Goal: Task Accomplishment & Management: Use online tool/utility

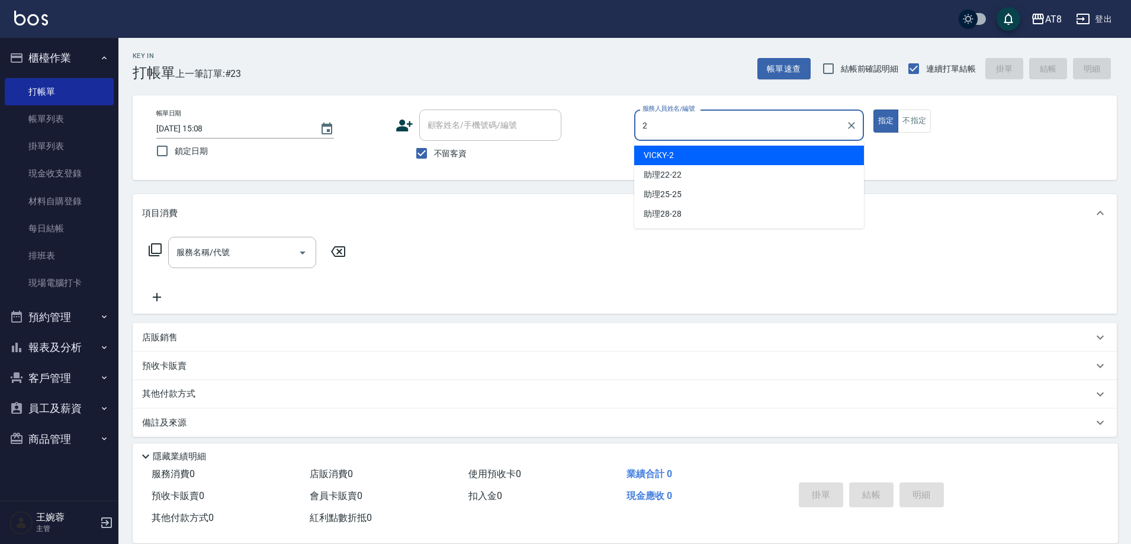
type input "VICKY-2"
type button "true"
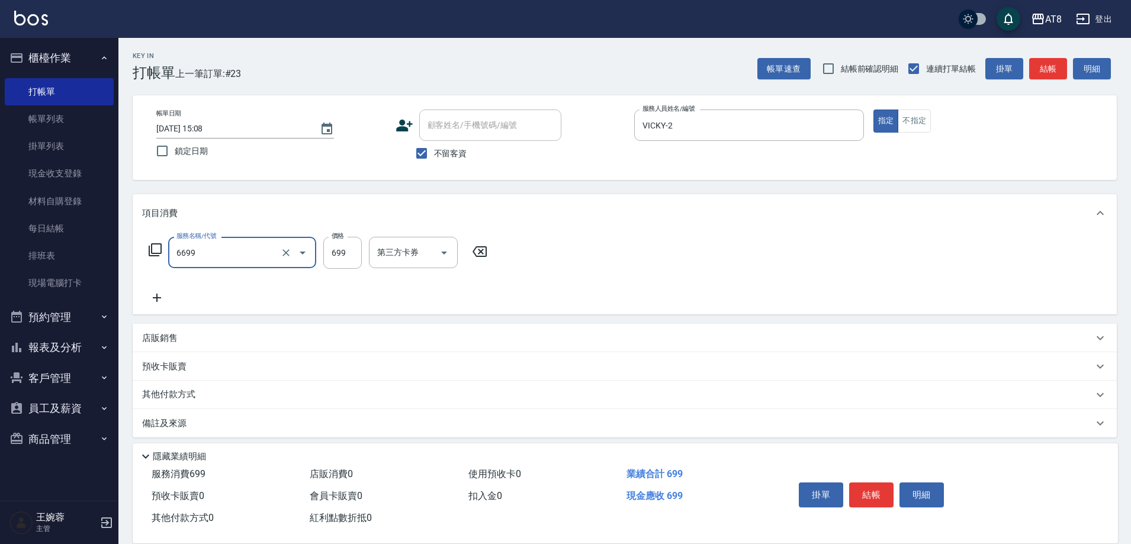
type input "SPA699(6699)"
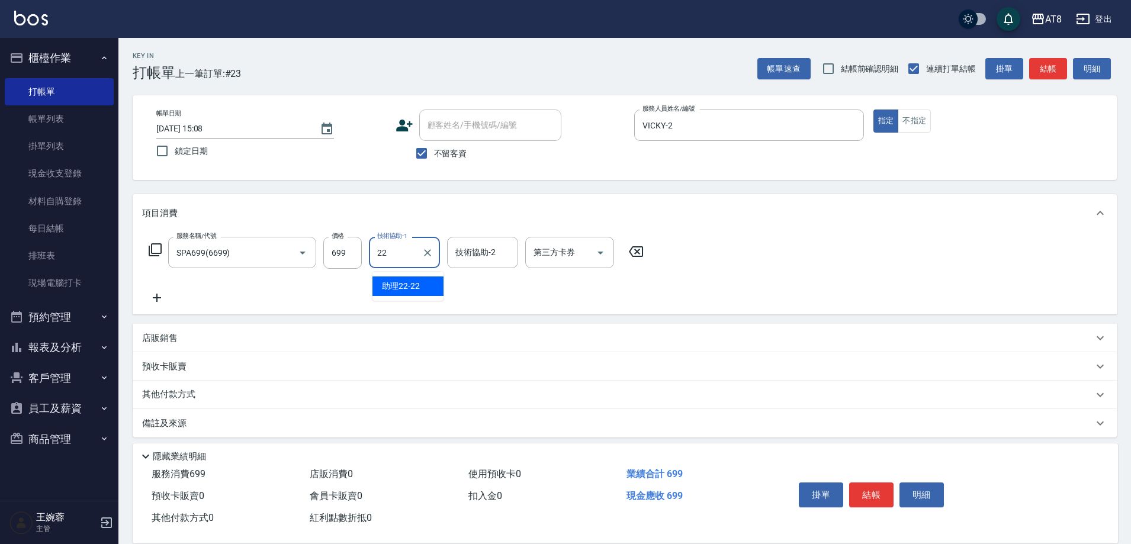
type input "助理22-22"
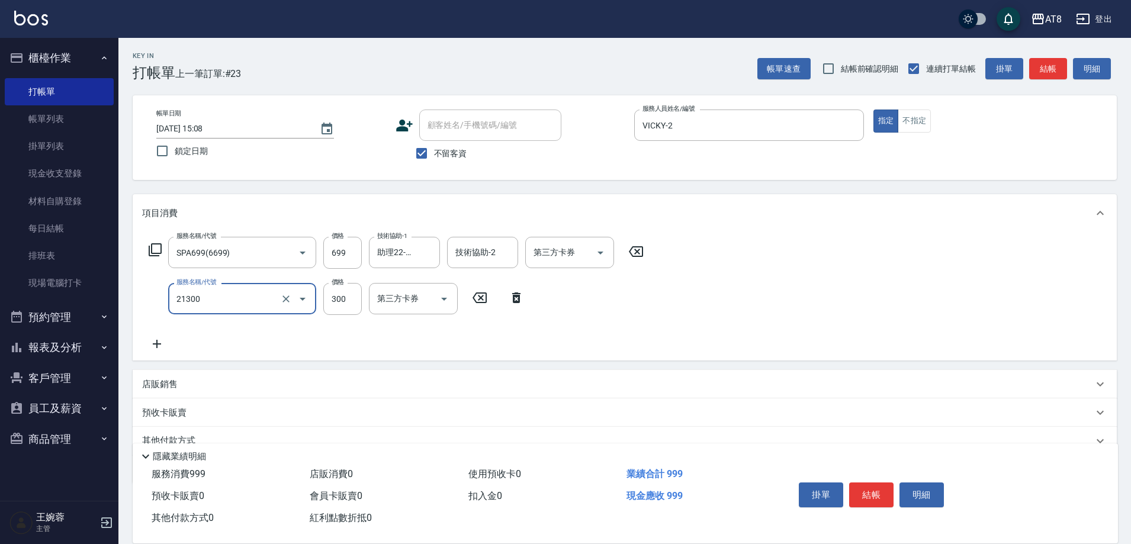
type input "剪髮(21300)"
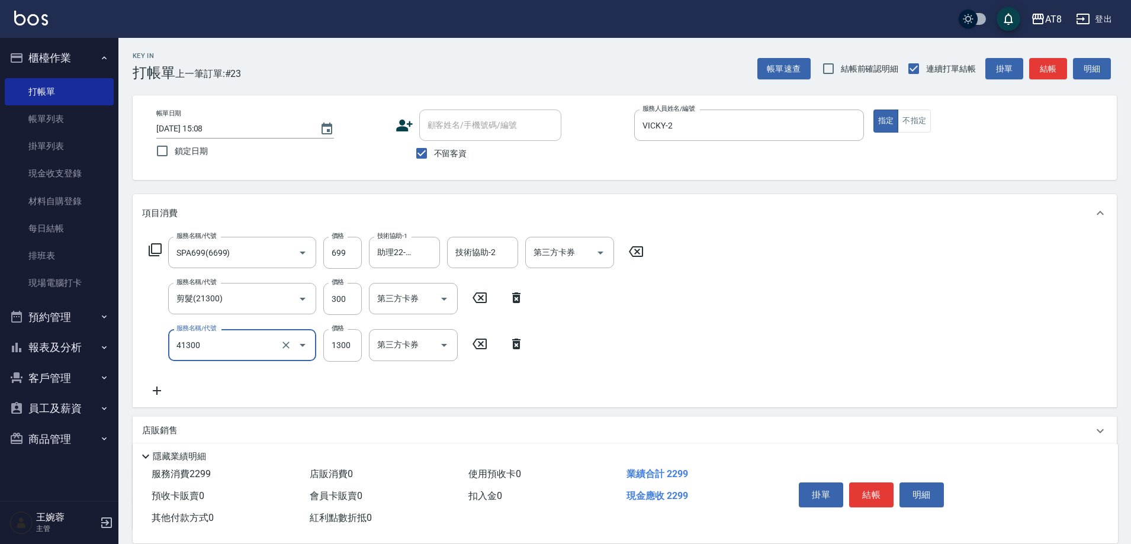
type input "染髮(41300)"
type input "1400"
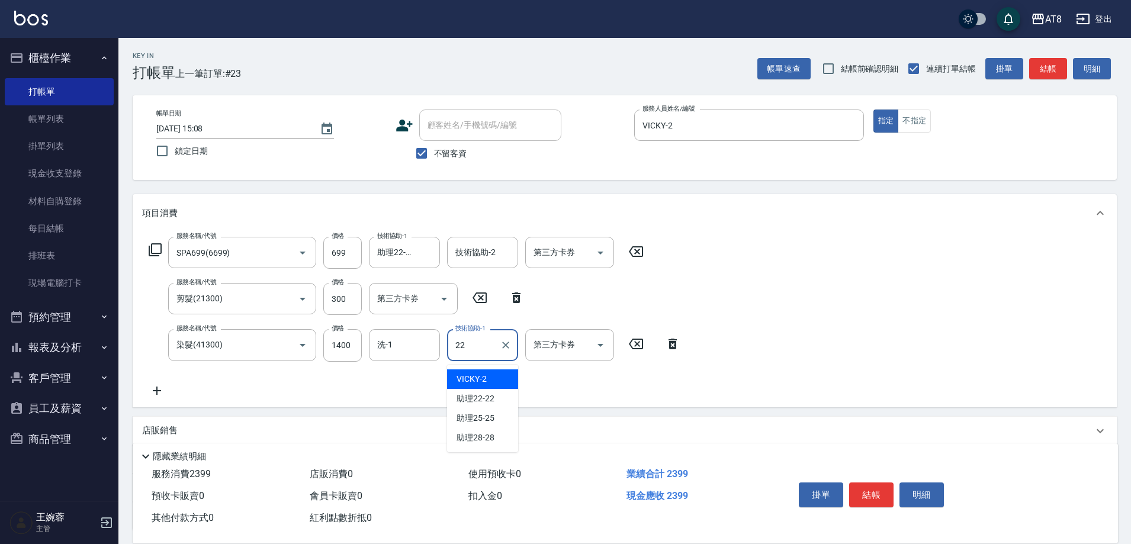
type input "助理22-22"
click at [856, 489] on button "結帳" at bounding box center [871, 494] width 44 height 25
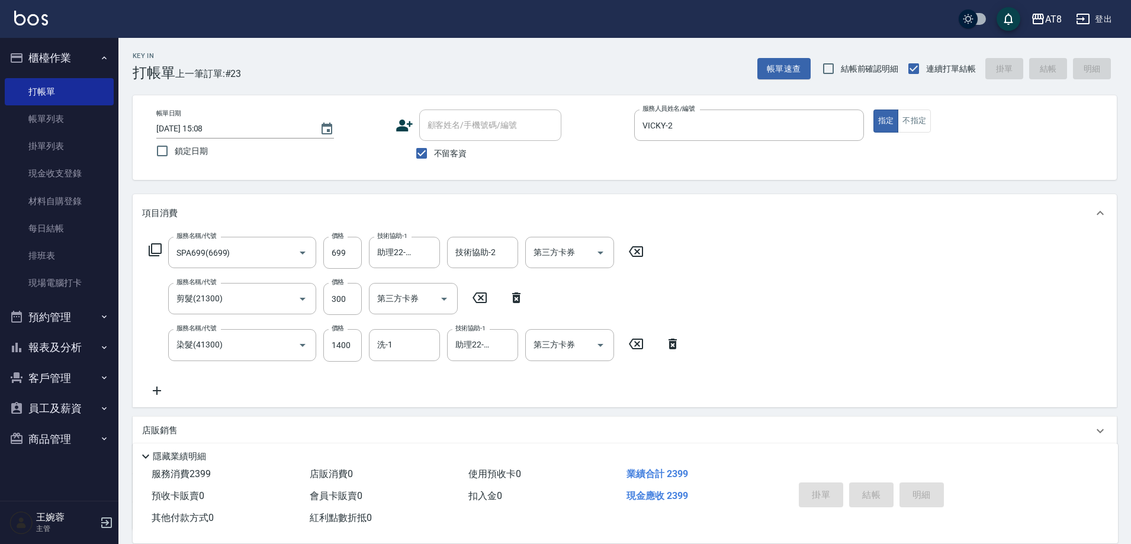
type input "[DATE] 16:18"
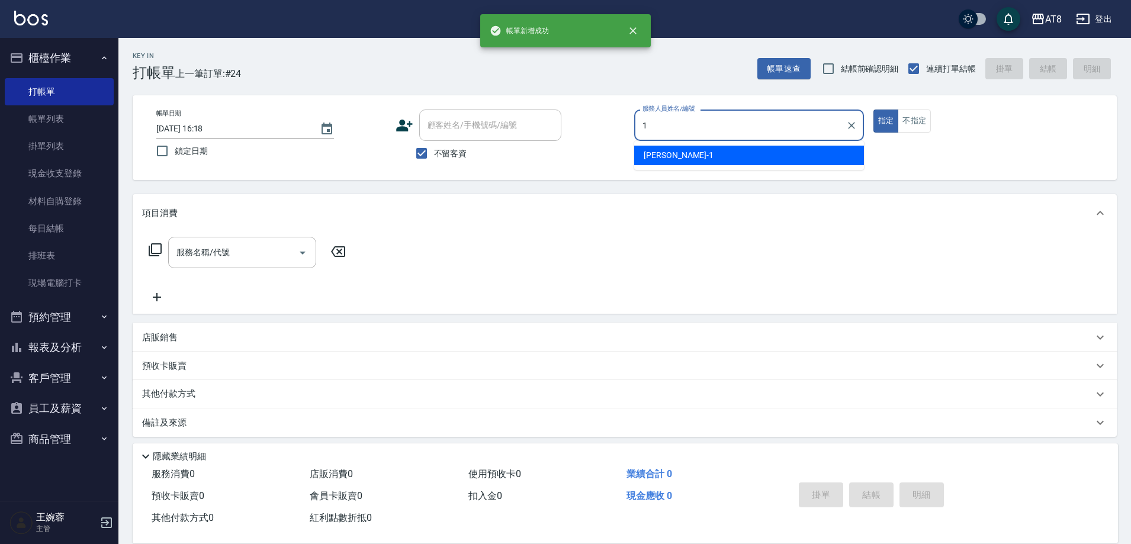
type input "YUKI-1"
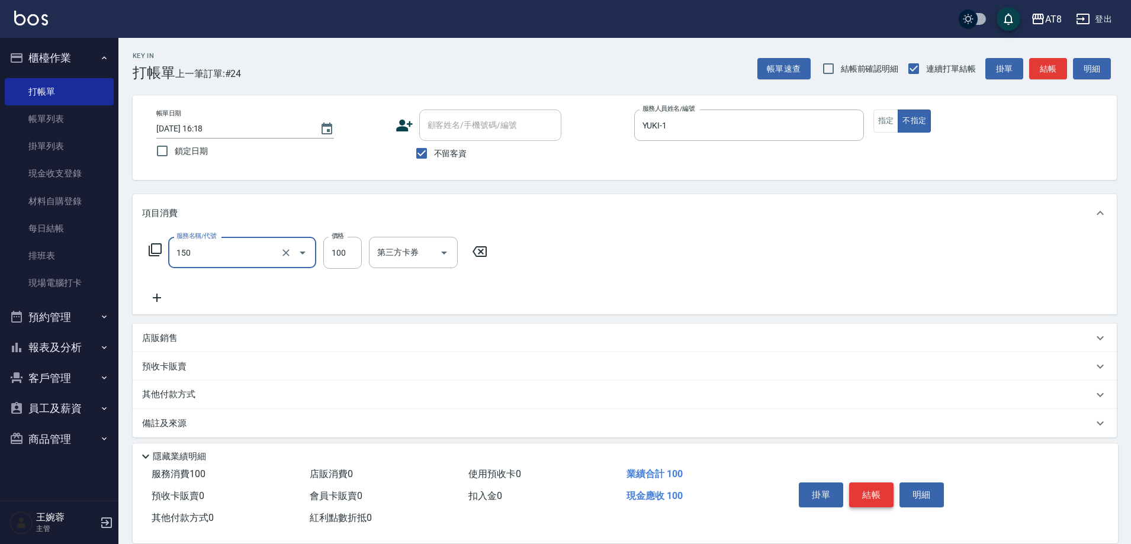
type input "抓造型(150)"
click at [281, 259] on icon "Clear" at bounding box center [286, 253] width 12 height 12
type input "洗髮(1150)"
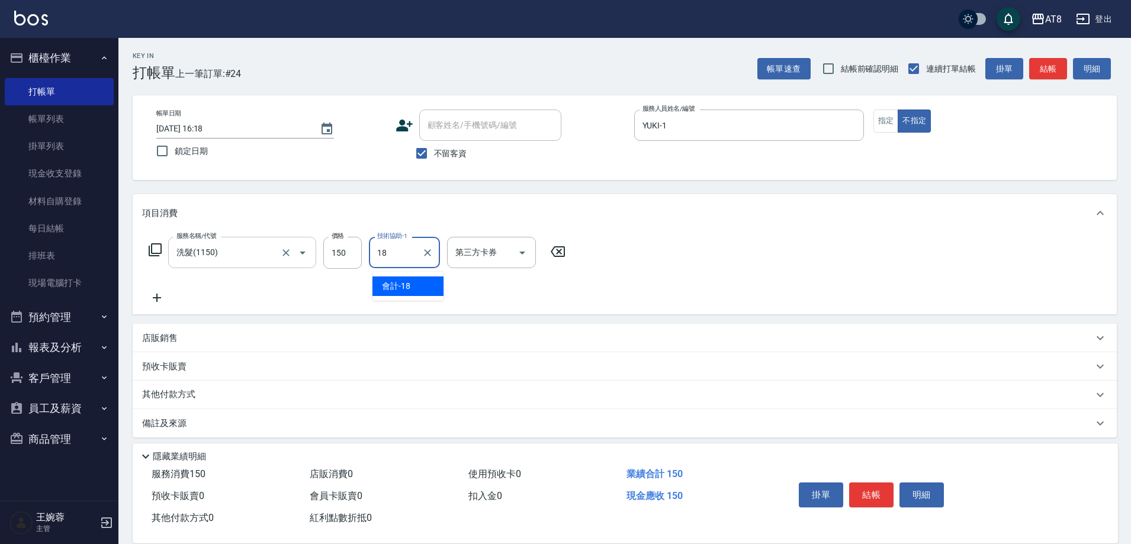
type input "會計-18"
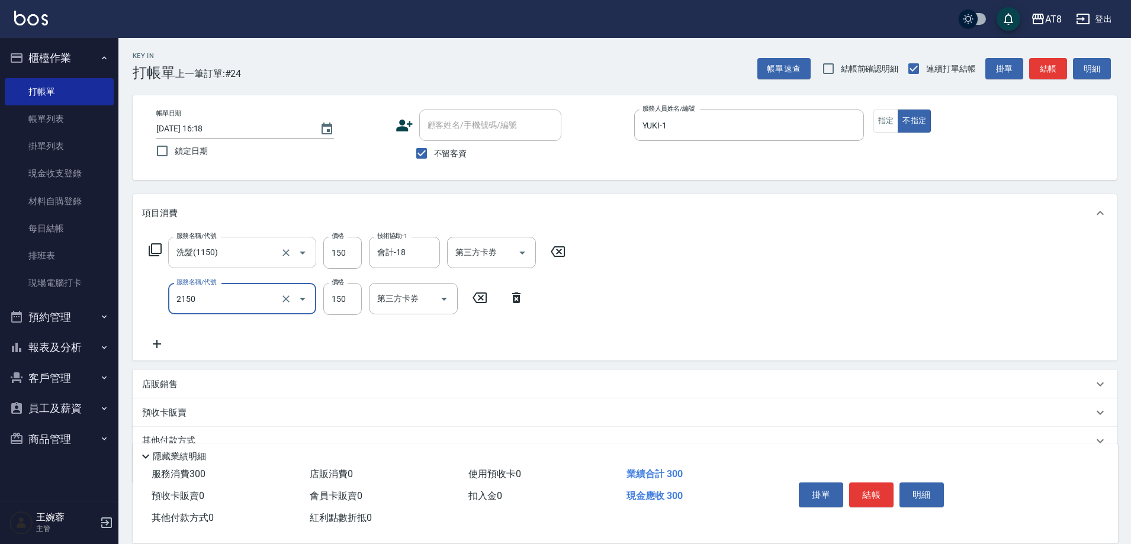
type input "剪髮(2150)"
click at [877, 490] on button "結帳" at bounding box center [871, 494] width 44 height 25
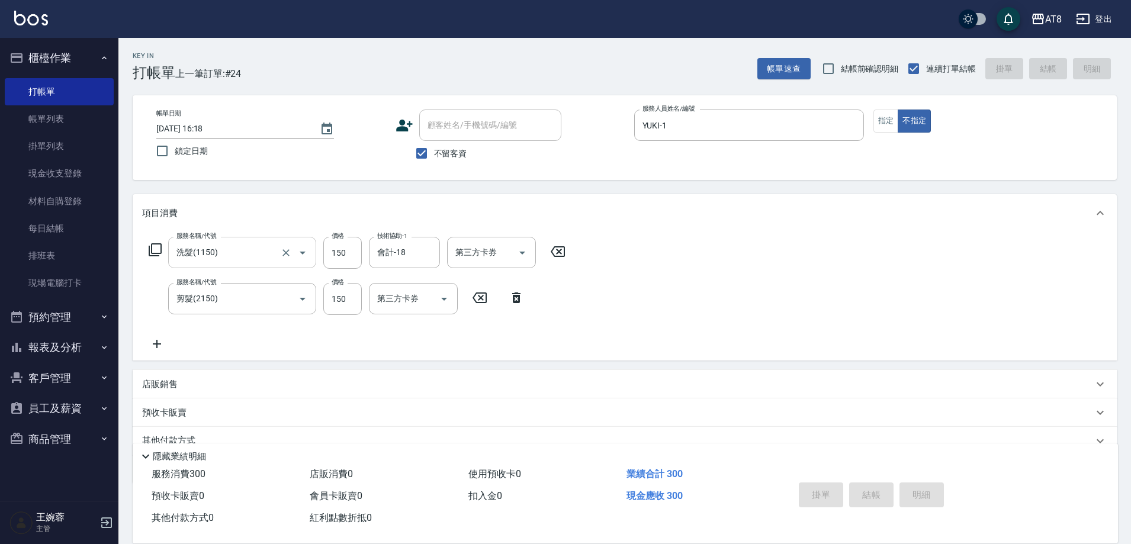
type input "[DATE] 16:19"
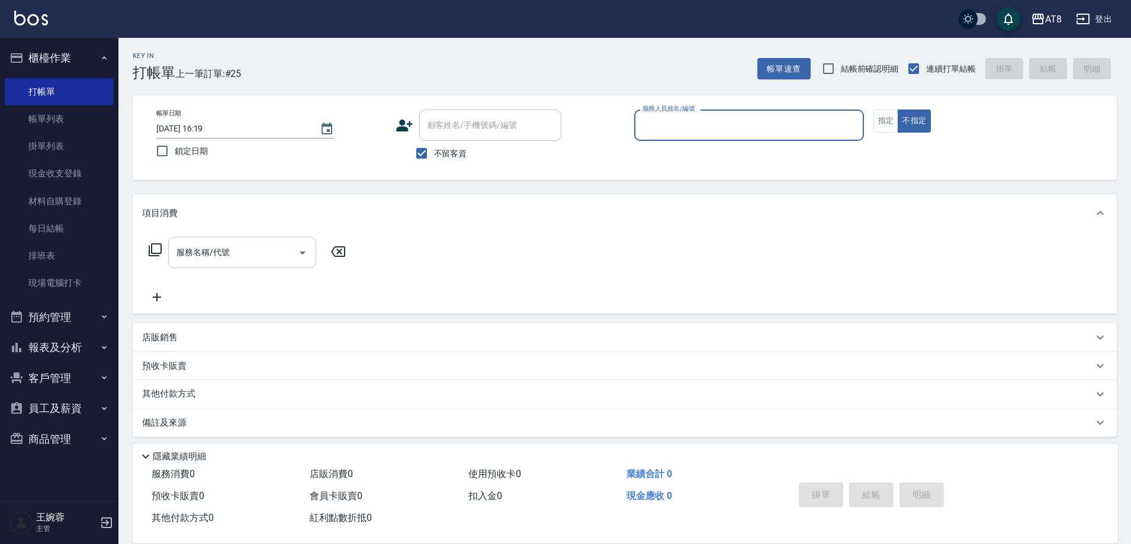
click at [66, 355] on button "報表及分析" at bounding box center [59, 347] width 109 height 31
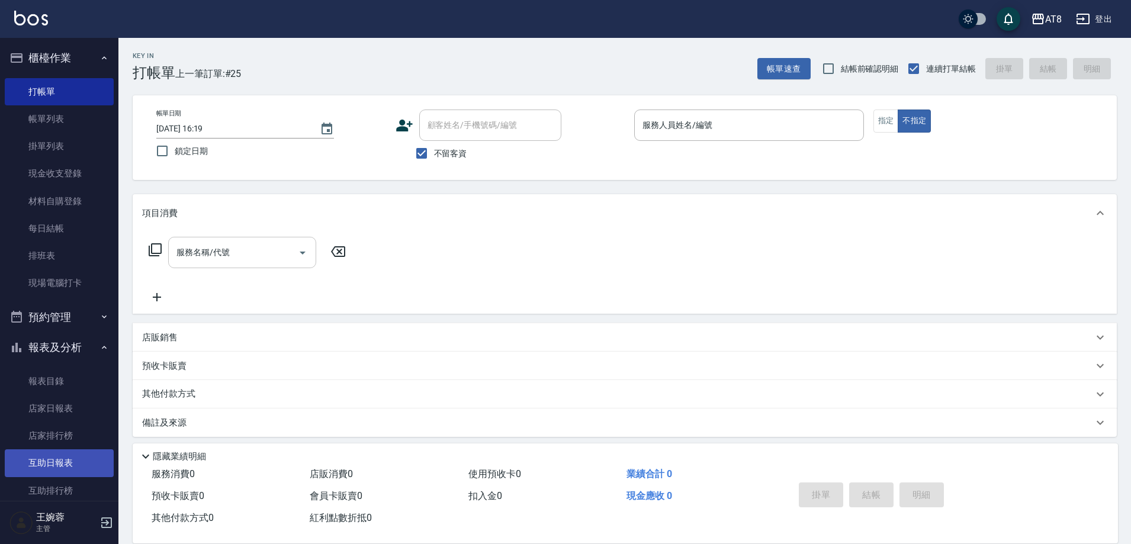
click at [69, 459] on link "互助日報表" at bounding box center [59, 462] width 109 height 27
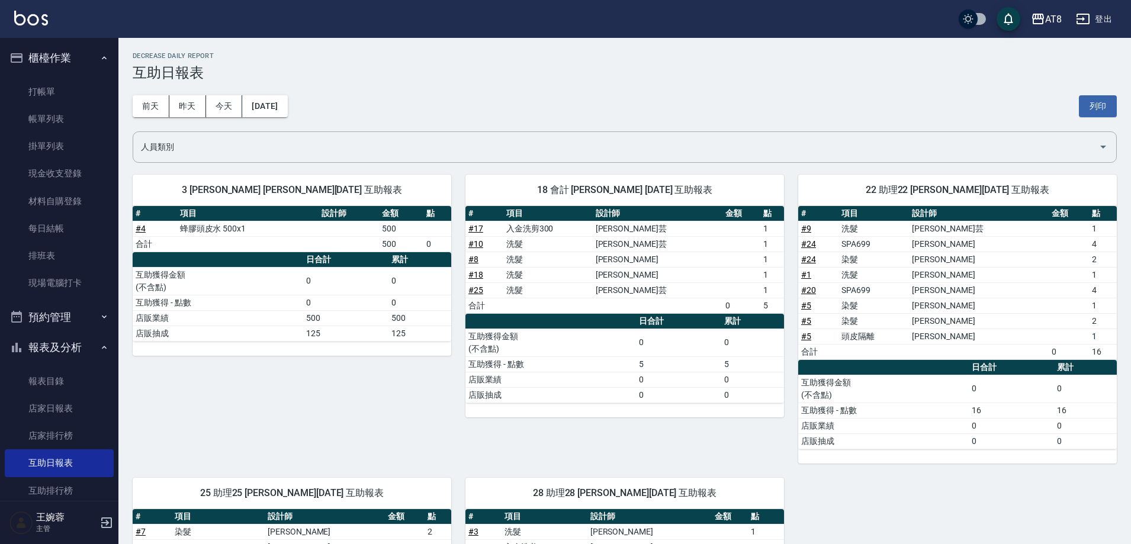
click at [28, 25] on link at bounding box center [31, 19] width 34 height 17
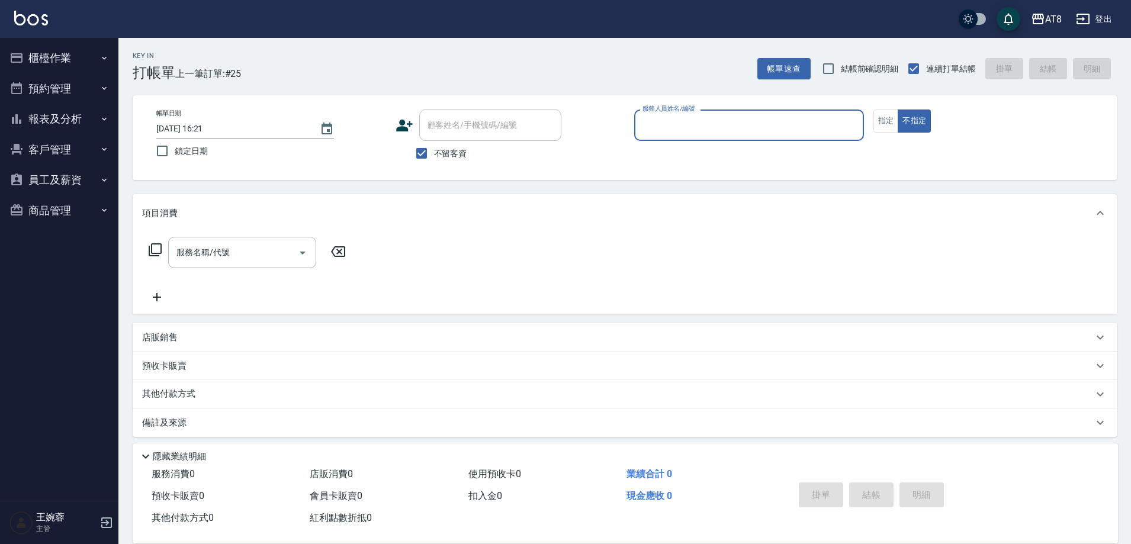
click at [76, 119] on button "報表及分析" at bounding box center [59, 119] width 109 height 31
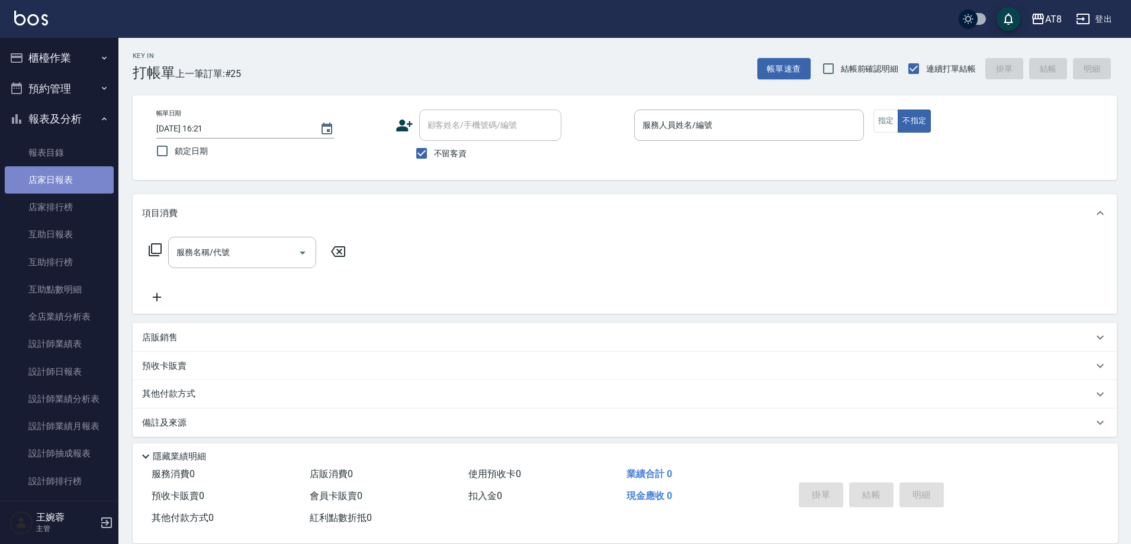
click at [62, 175] on link "店家日報表" at bounding box center [59, 179] width 109 height 27
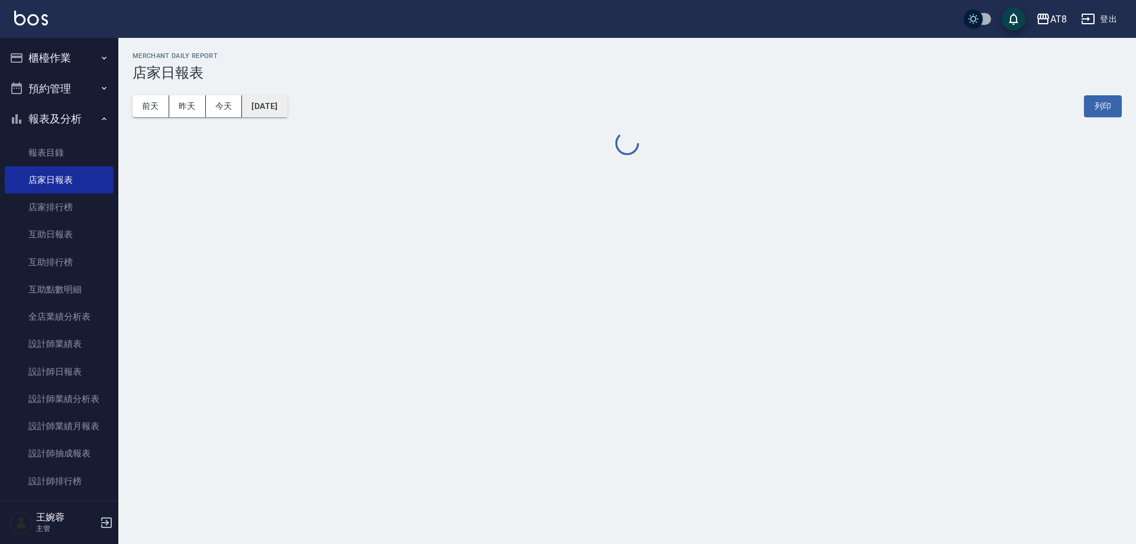
click at [271, 109] on button "[DATE]" at bounding box center [264, 106] width 45 height 22
click at [281, 107] on button "[DATE]" at bounding box center [264, 106] width 45 height 22
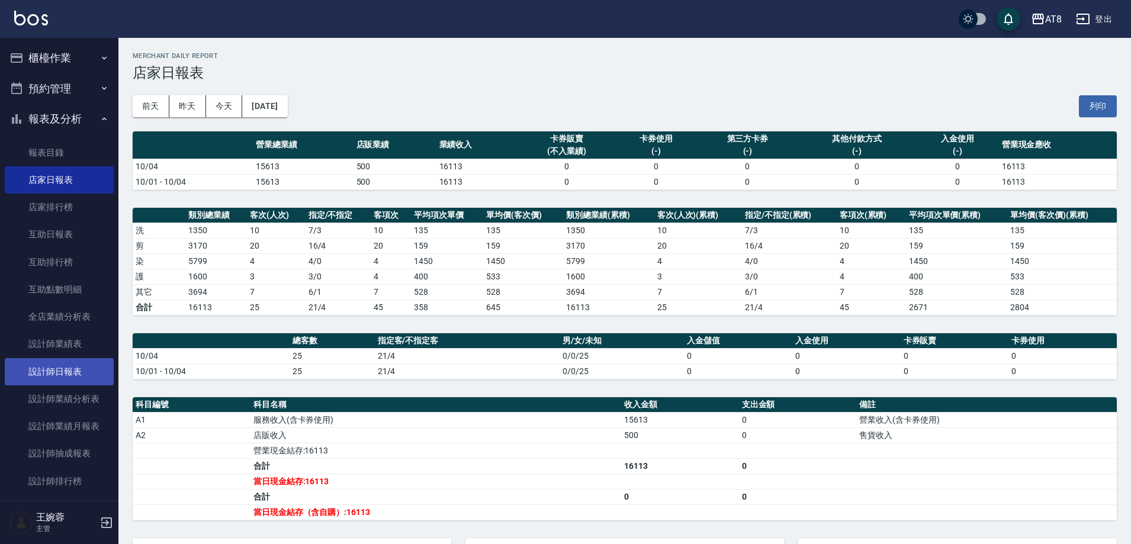
click at [65, 372] on link "設計師日報表" at bounding box center [59, 371] width 109 height 27
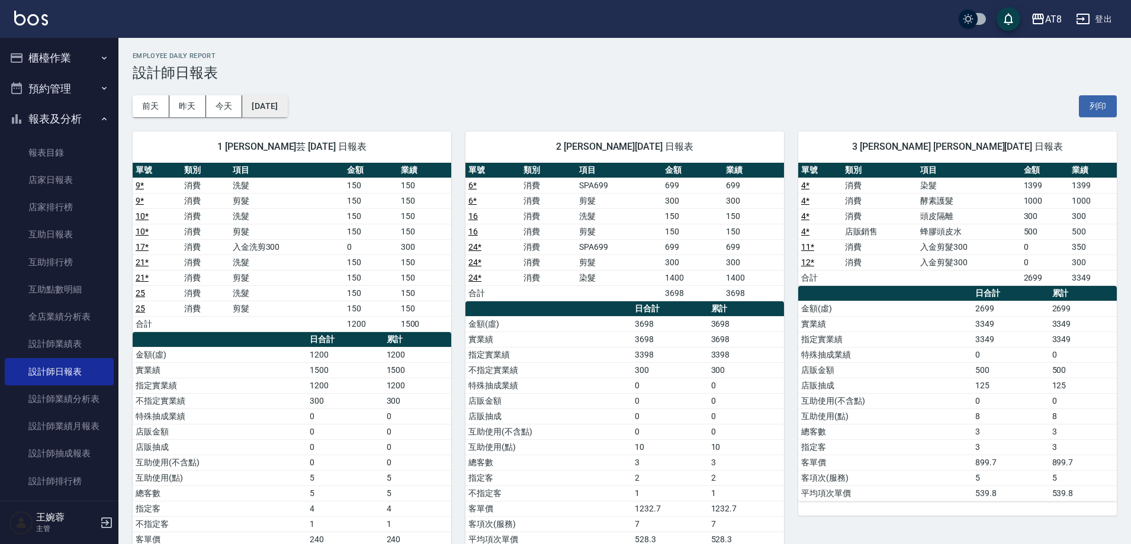
click at [287, 104] on button "[DATE]" at bounding box center [264, 106] width 45 height 22
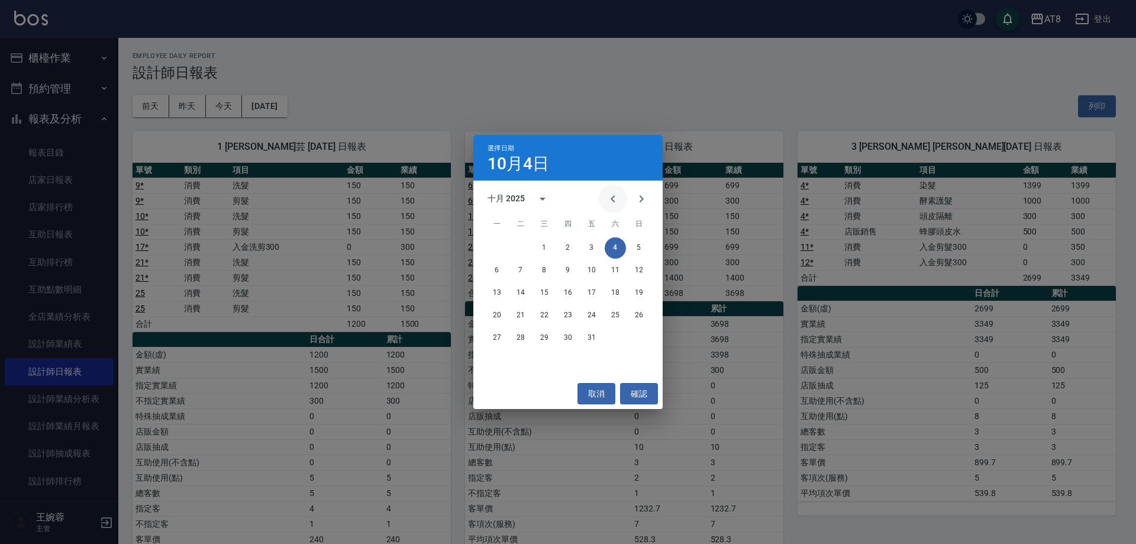
click at [606, 199] on icon "Previous month" at bounding box center [613, 199] width 14 height 14
click at [523, 340] on button "30" at bounding box center [520, 337] width 21 height 21
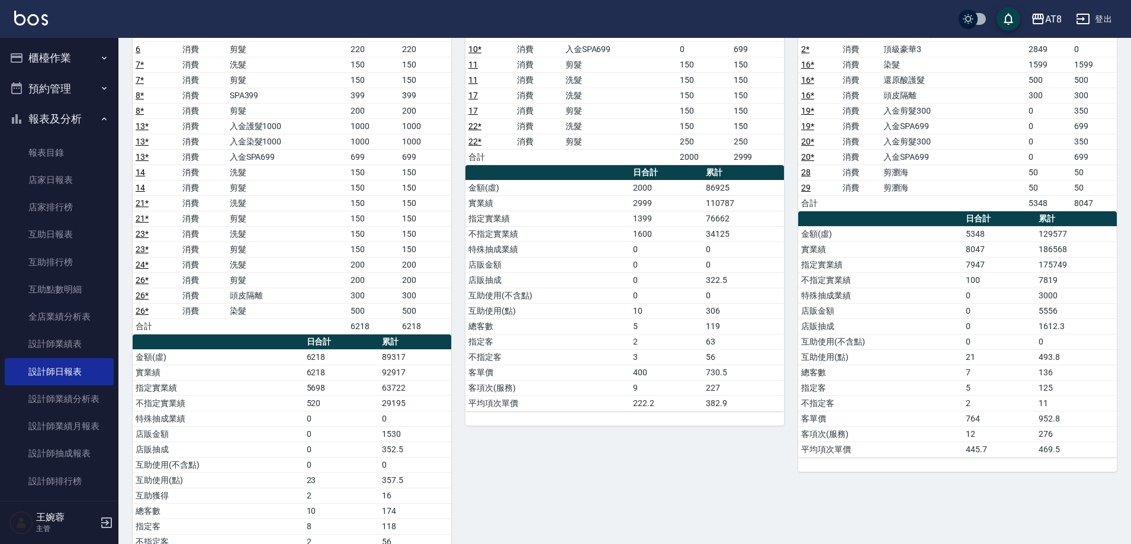
scroll to position [177, 0]
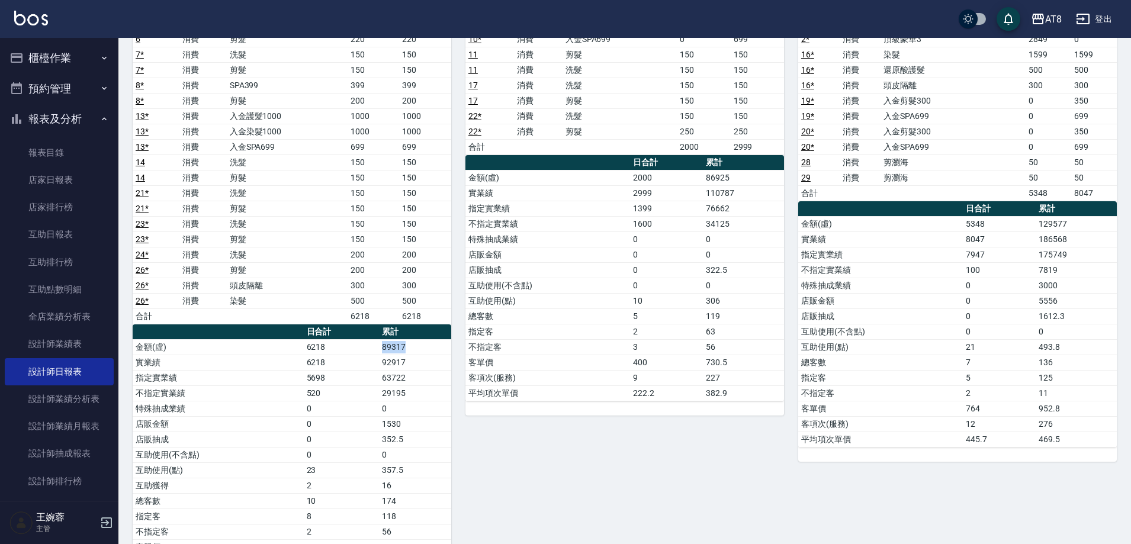
drag, startPoint x: 414, startPoint y: 347, endPoint x: 382, endPoint y: 348, distance: 32.6
click at [382, 348] on td "89317" at bounding box center [415, 346] width 72 height 15
copy td "89317"
click at [417, 363] on td "92917" at bounding box center [415, 362] width 72 height 15
drag, startPoint x: 410, startPoint y: 361, endPoint x: 382, endPoint y: 363, distance: 27.9
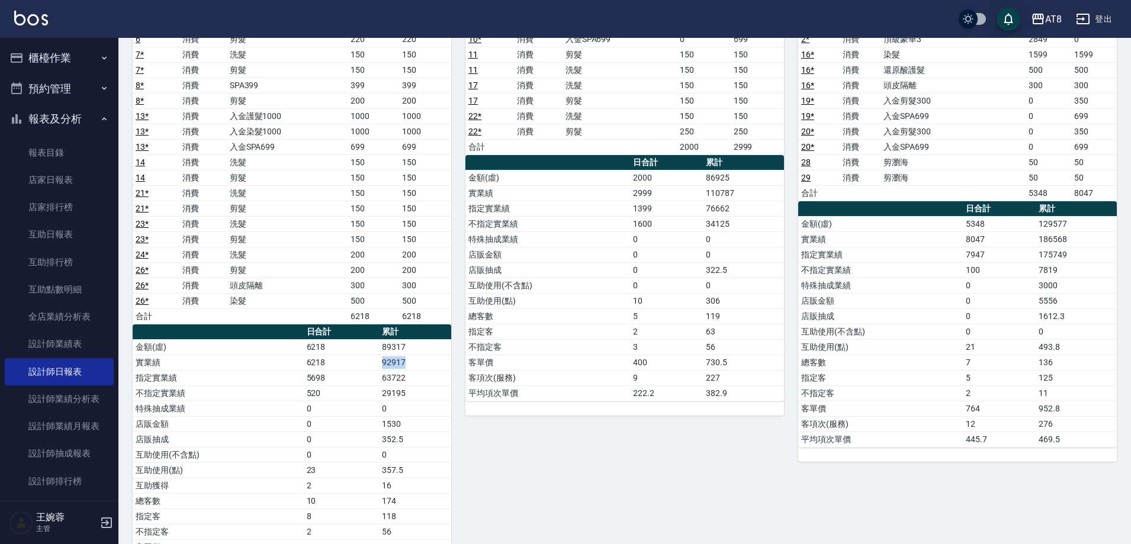
click at [382, 363] on td "92917" at bounding box center [415, 362] width 72 height 15
copy td "92917"
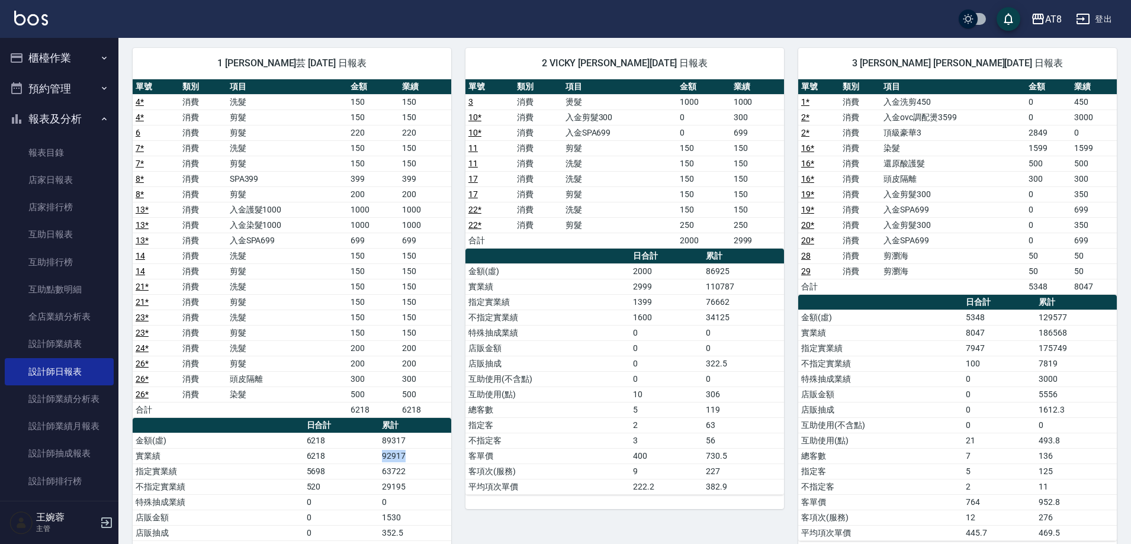
scroll to position [86, 0]
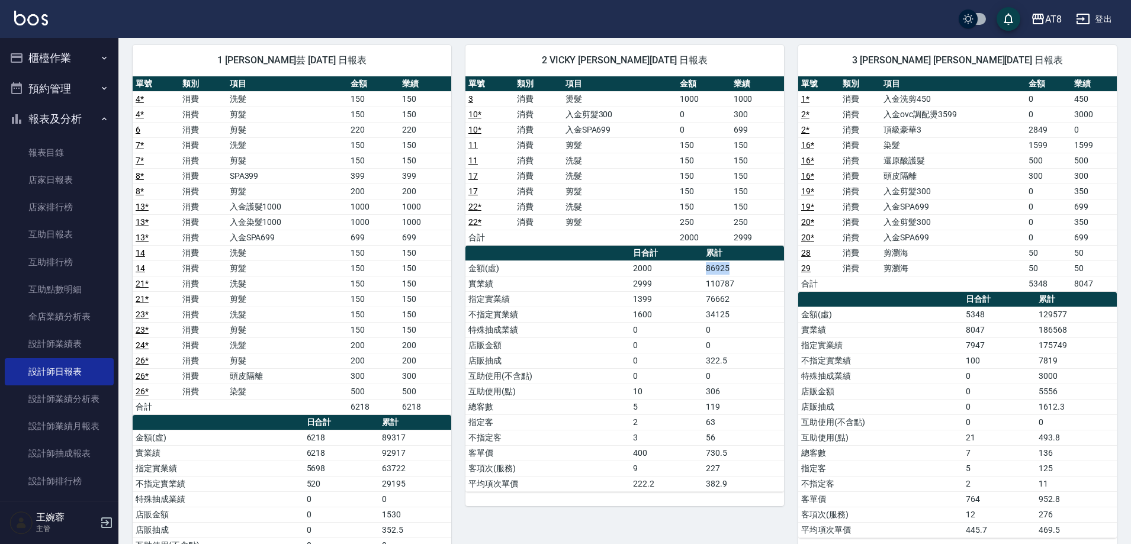
drag, startPoint x: 731, startPoint y: 268, endPoint x: 706, endPoint y: 272, distance: 25.1
click at [706, 272] on td "86925" at bounding box center [743, 267] width 81 height 15
copy td "86925"
drag, startPoint x: 737, startPoint y: 282, endPoint x: 707, endPoint y: 284, distance: 30.2
click at [707, 284] on td "110787" at bounding box center [743, 283] width 81 height 15
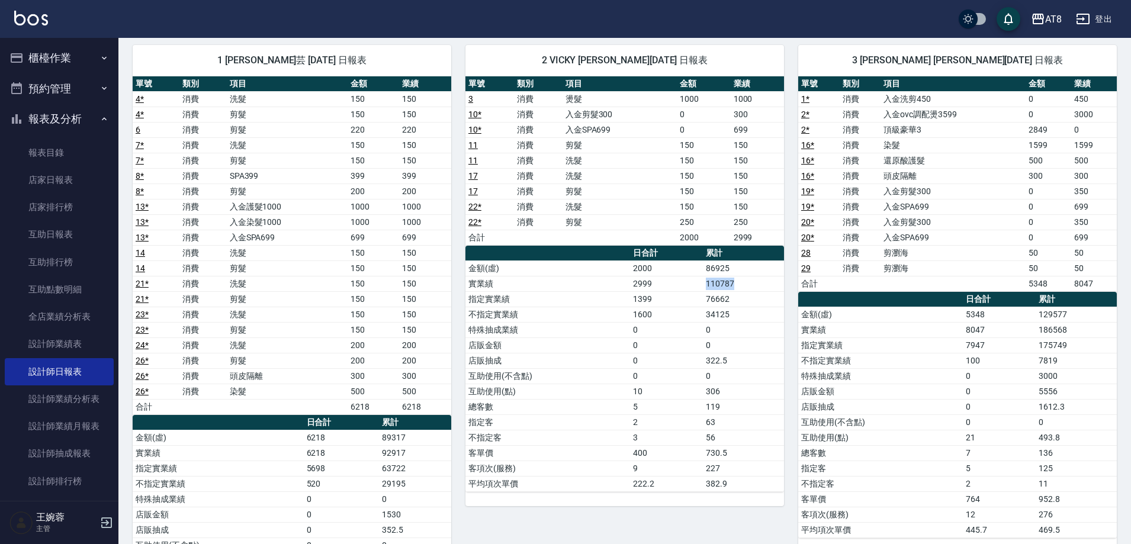
copy td "110787"
drag, startPoint x: 1071, startPoint y: 314, endPoint x: 1038, endPoint y: 320, distance: 33.2
click at [1038, 320] on td "129577" at bounding box center [1075, 314] width 81 height 15
copy td "129577"
drag, startPoint x: 1070, startPoint y: 330, endPoint x: 1040, endPoint y: 334, distance: 30.5
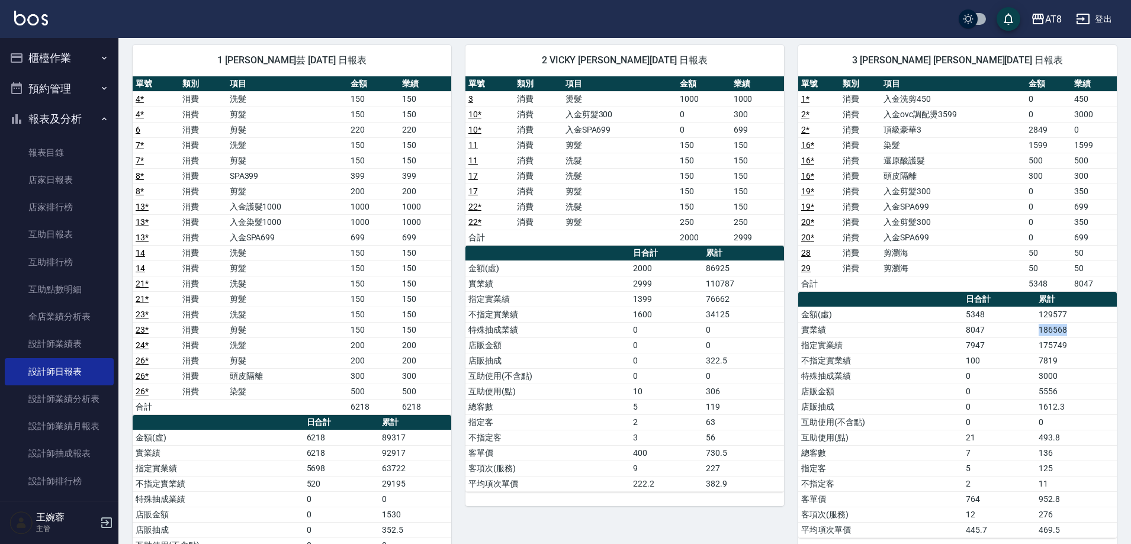
click at [1040, 334] on td "186568" at bounding box center [1075, 329] width 81 height 15
copy td "186568"
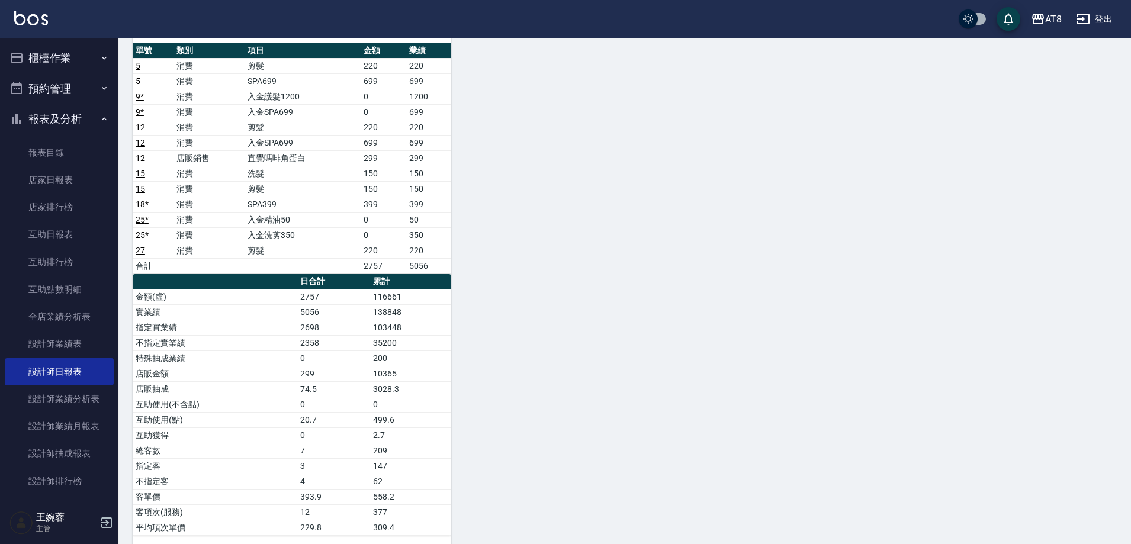
scroll to position [800, 0]
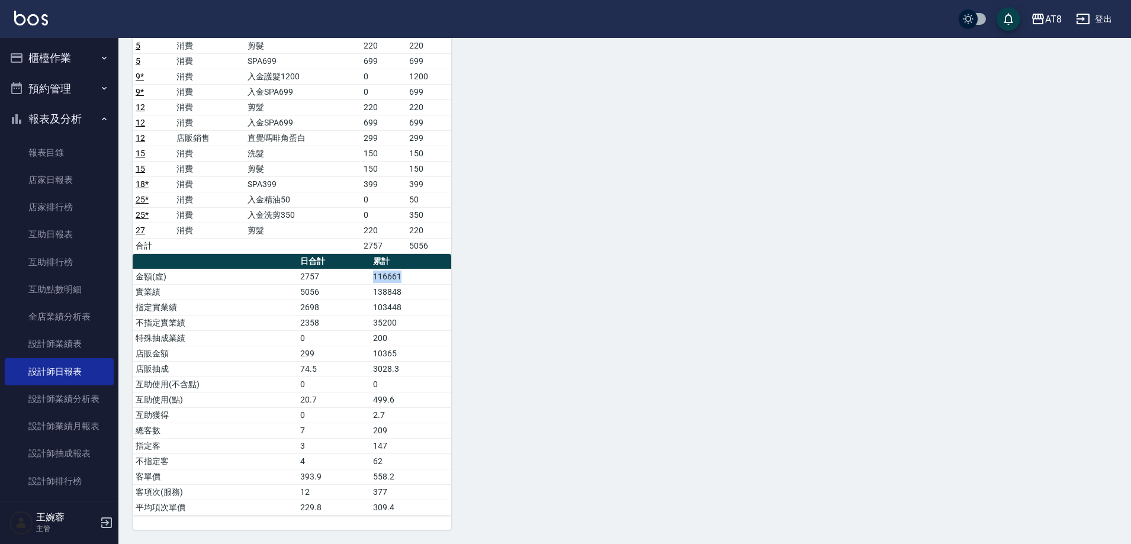
drag, startPoint x: 405, startPoint y: 273, endPoint x: 374, endPoint y: 277, distance: 31.6
click at [374, 277] on td "116661" at bounding box center [410, 276] width 81 height 15
copy td "116661"
drag, startPoint x: 405, startPoint y: 291, endPoint x: 371, endPoint y: 294, distance: 34.5
click at [371, 294] on td "138848" at bounding box center [410, 291] width 81 height 15
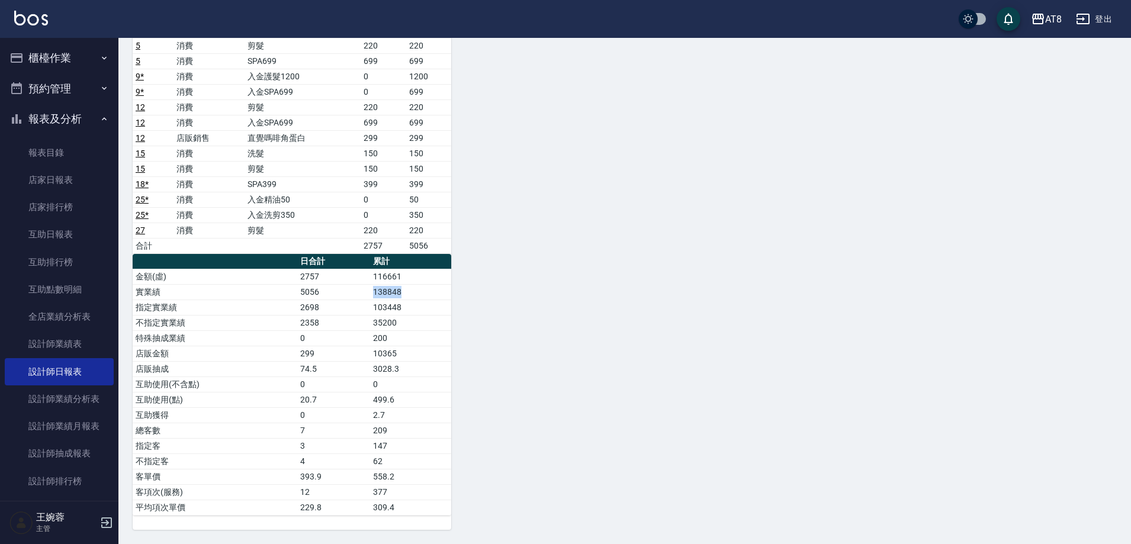
copy td "138848"
click at [62, 230] on link "互助日報表" at bounding box center [59, 234] width 109 height 27
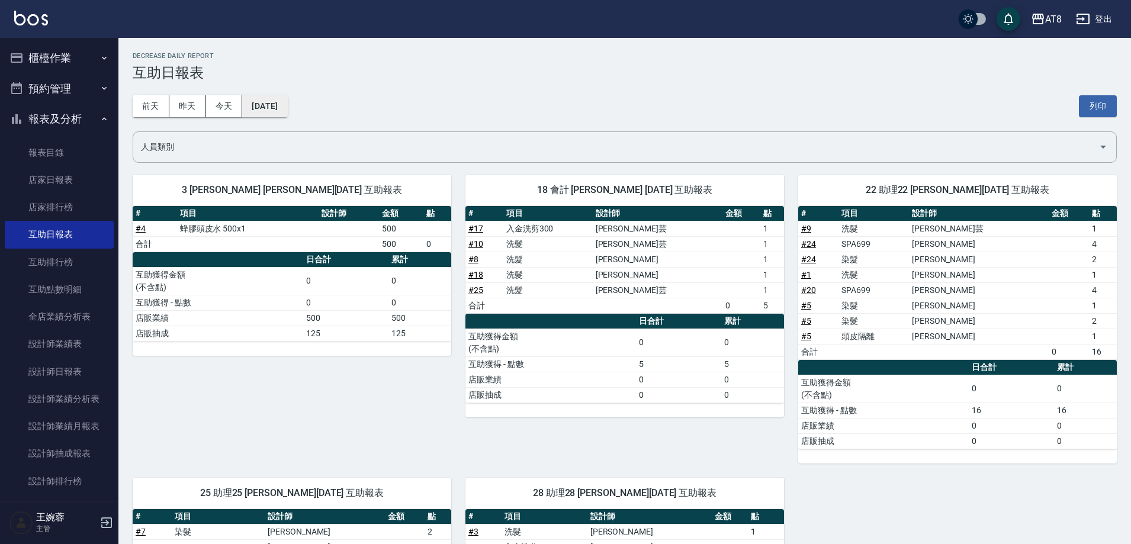
click at [287, 108] on button "[DATE]" at bounding box center [264, 106] width 45 height 22
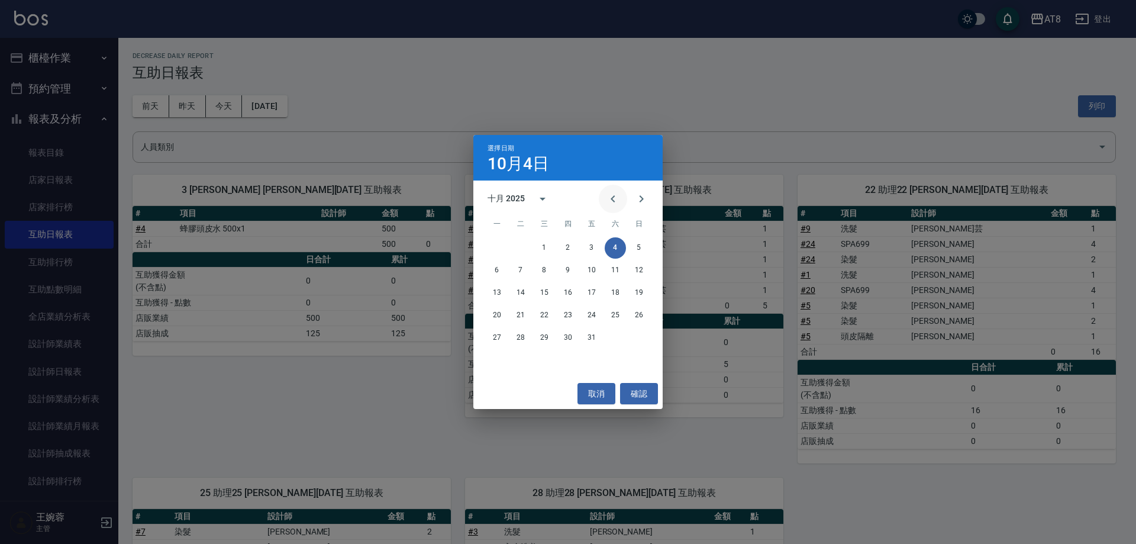
click at [613, 198] on icon "Previous month" at bounding box center [613, 199] width 14 height 14
click at [520, 344] on button "30" at bounding box center [520, 337] width 21 height 21
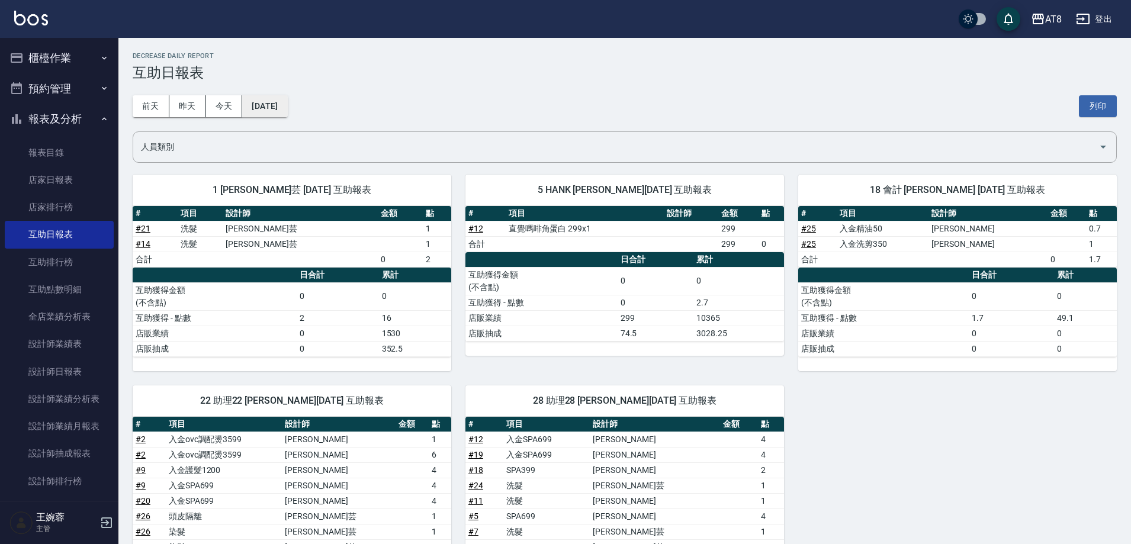
click at [272, 111] on button "[DATE]" at bounding box center [264, 106] width 45 height 22
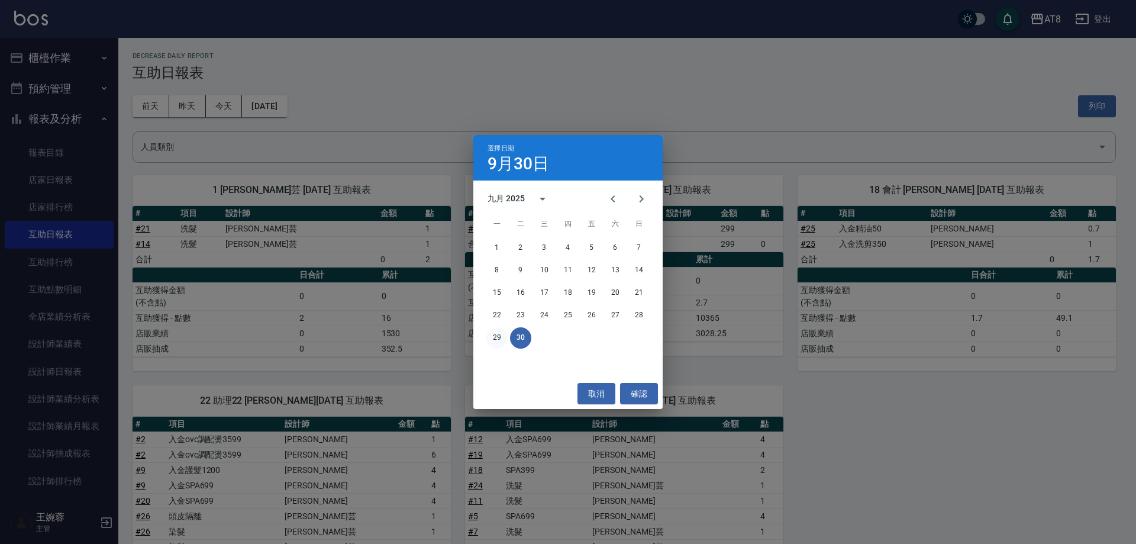
click at [497, 340] on button "29" at bounding box center [497, 337] width 21 height 21
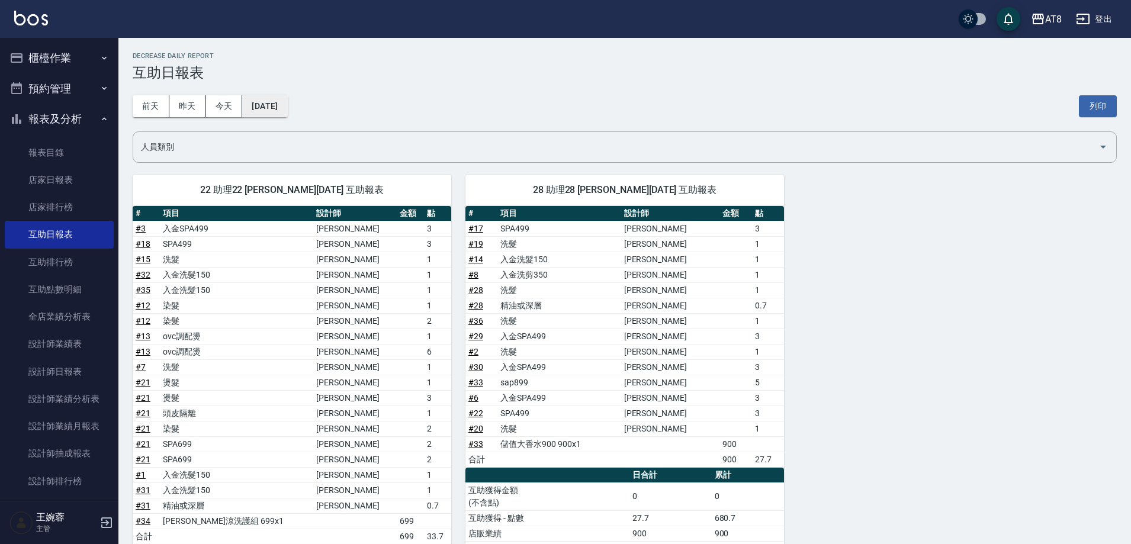
click at [276, 108] on button "[DATE]" at bounding box center [264, 106] width 45 height 22
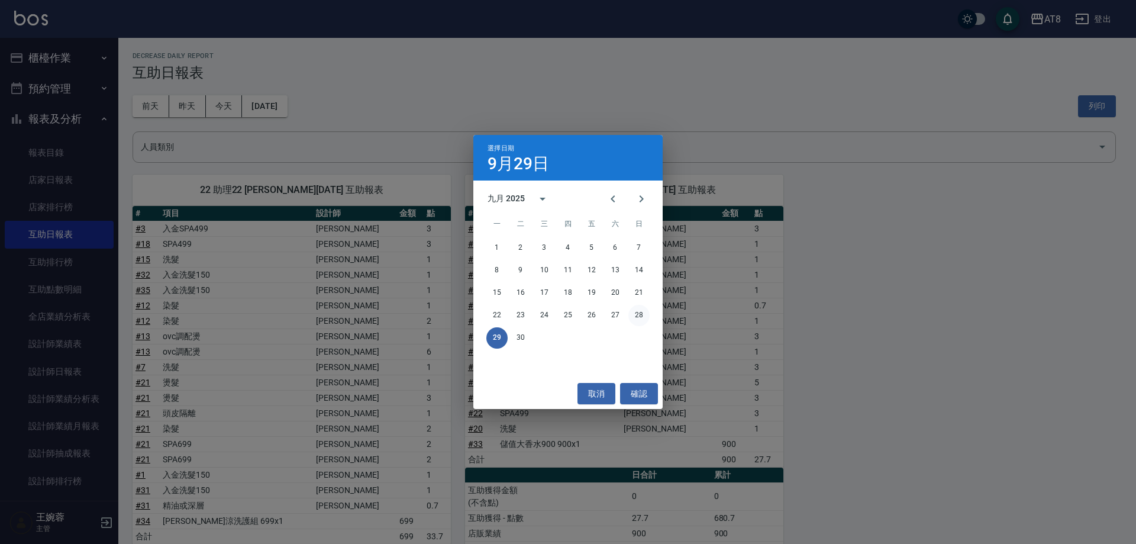
click at [634, 314] on button "28" at bounding box center [639, 315] width 21 height 21
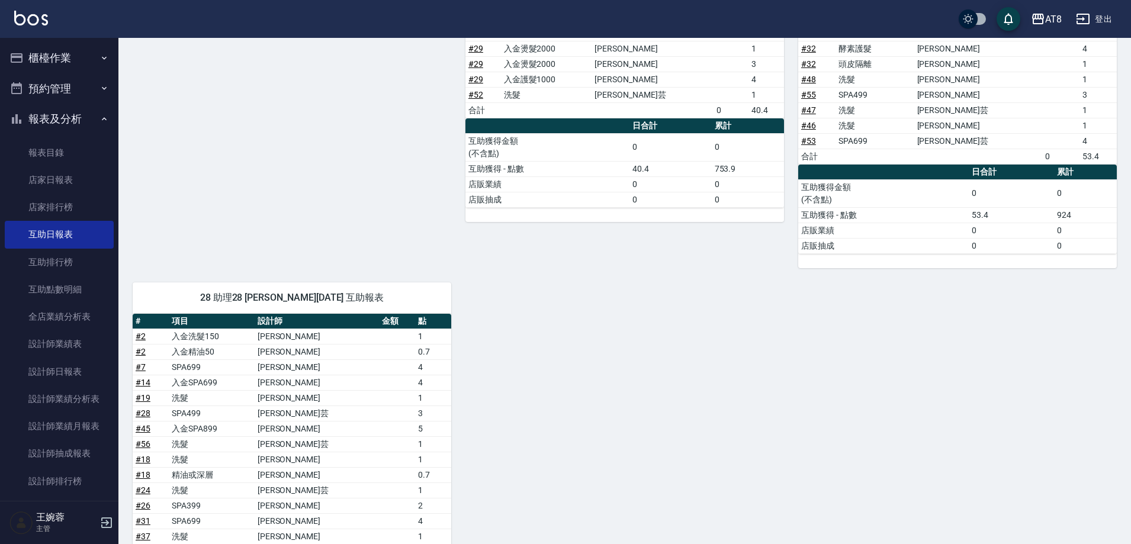
scroll to position [668, 0]
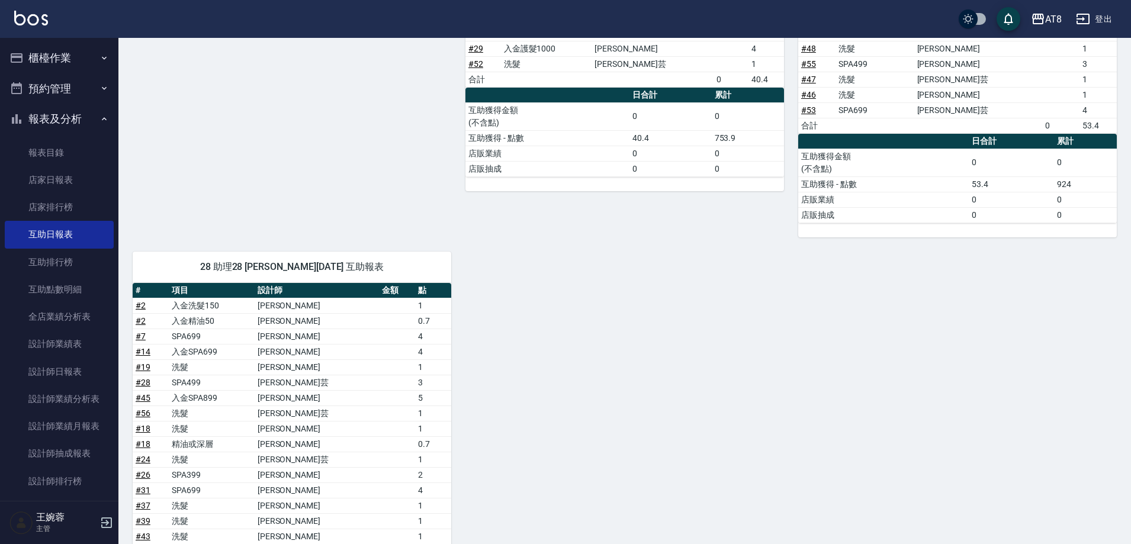
click at [33, 20] on img at bounding box center [31, 18] width 34 height 15
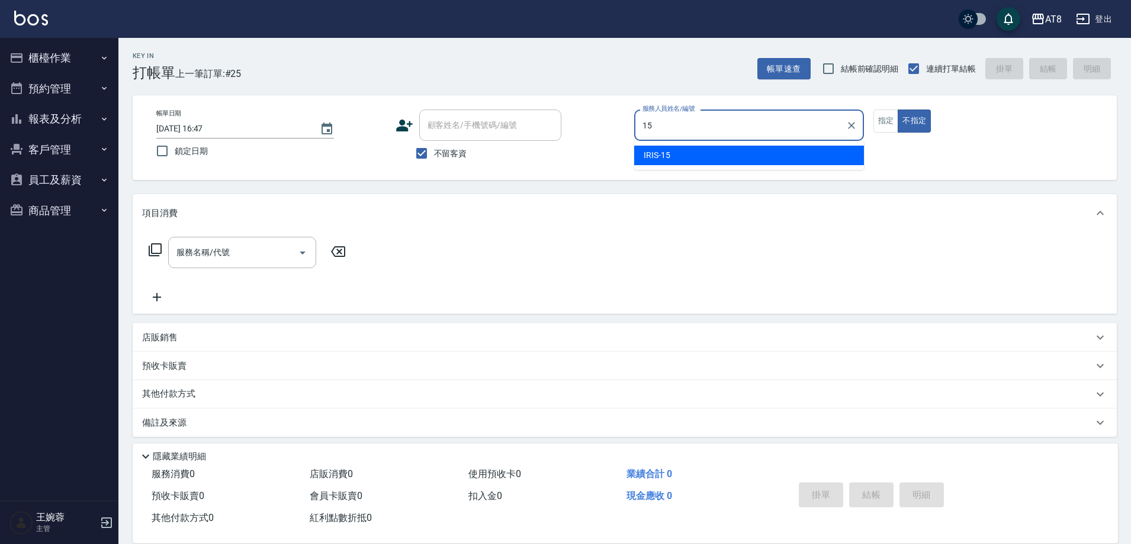
type input "IRIS-15"
type button "false"
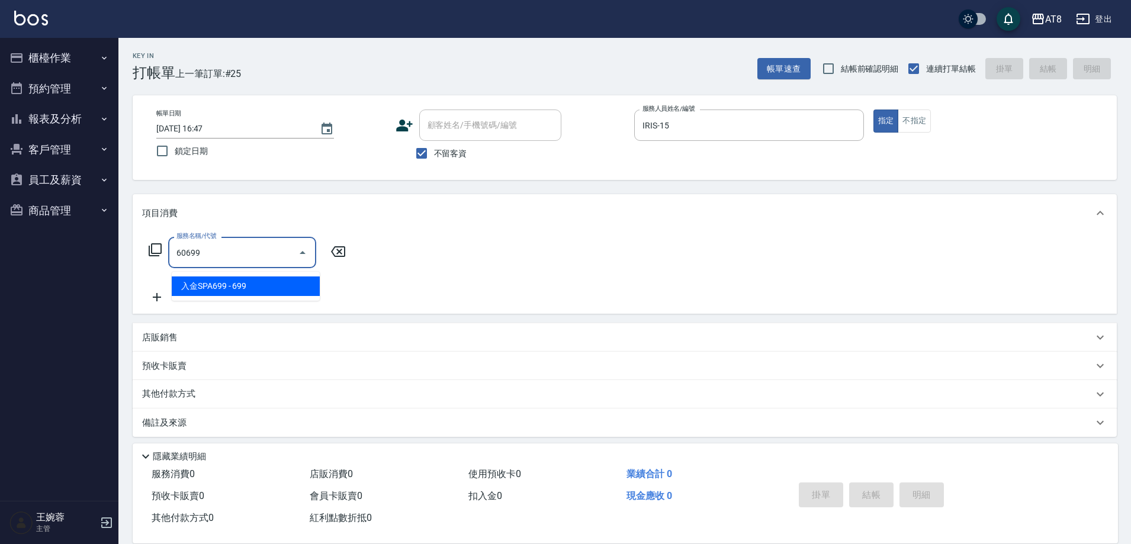
type input "入金SPA699(60699)"
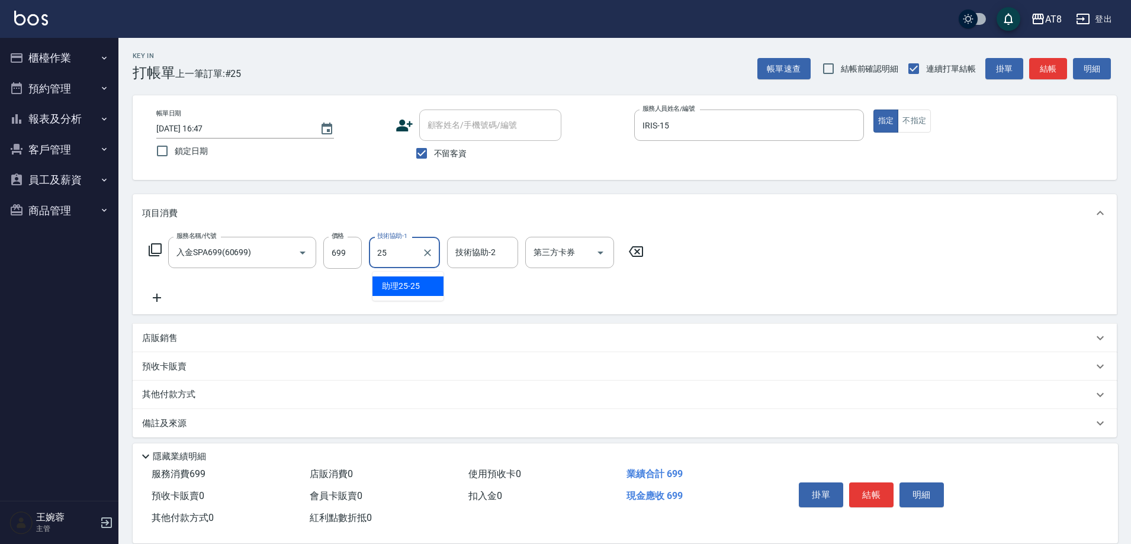
type input "助理25-25"
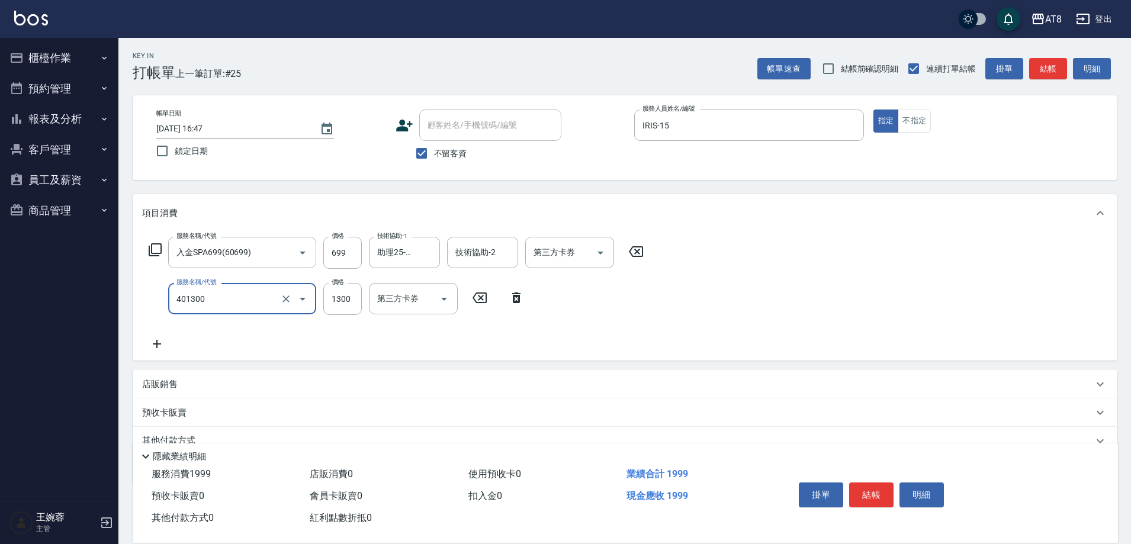
type input "入金染髮1300(401300)"
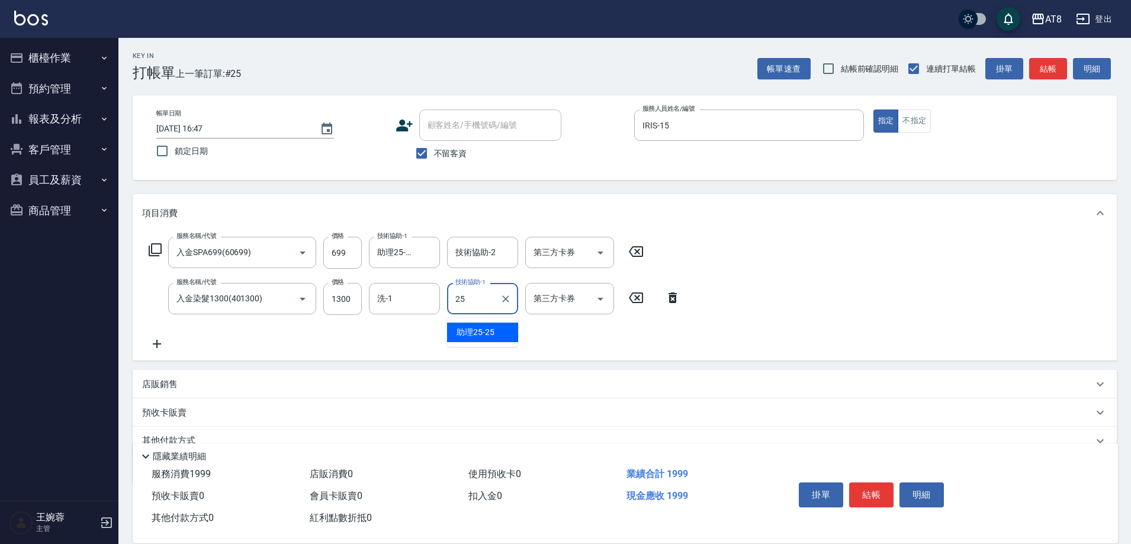
type input "助理25-25"
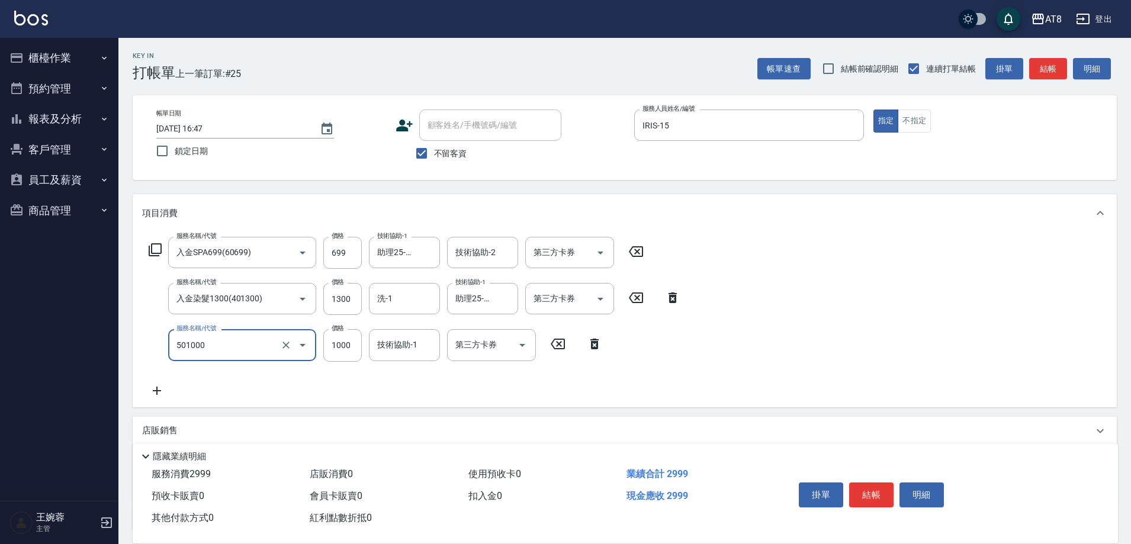
type input "入金護髮1000(501000)"
click at [400, 351] on input "技術協助-1" at bounding box center [404, 344] width 60 height 21
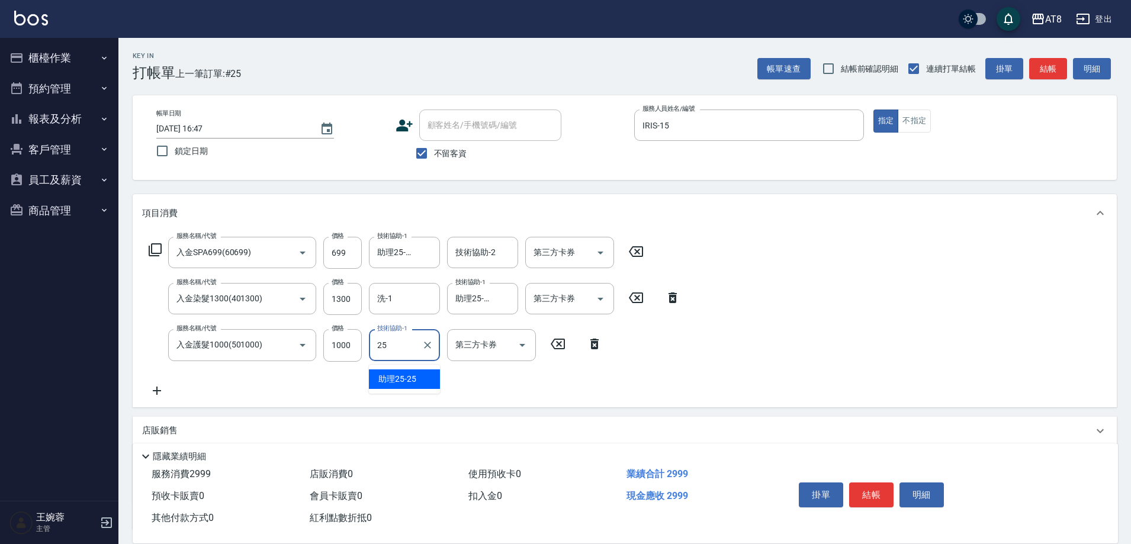
type input "助理25-25"
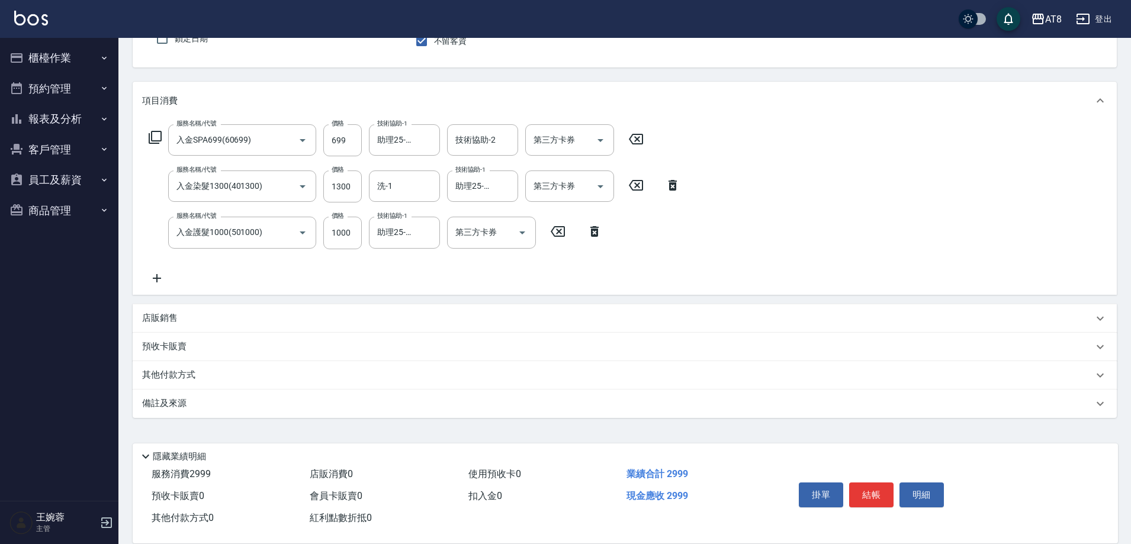
click at [151, 313] on p "店販銷售" at bounding box center [160, 318] width 36 height 12
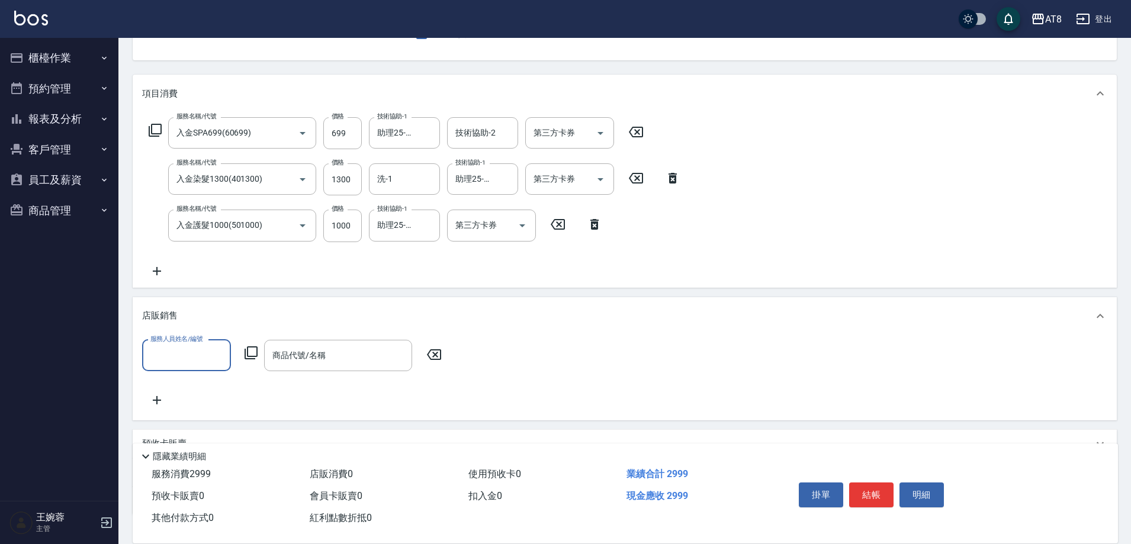
scroll to position [0, 0]
type input "IRIS-15"
click at [246, 355] on icon at bounding box center [251, 353] width 14 height 14
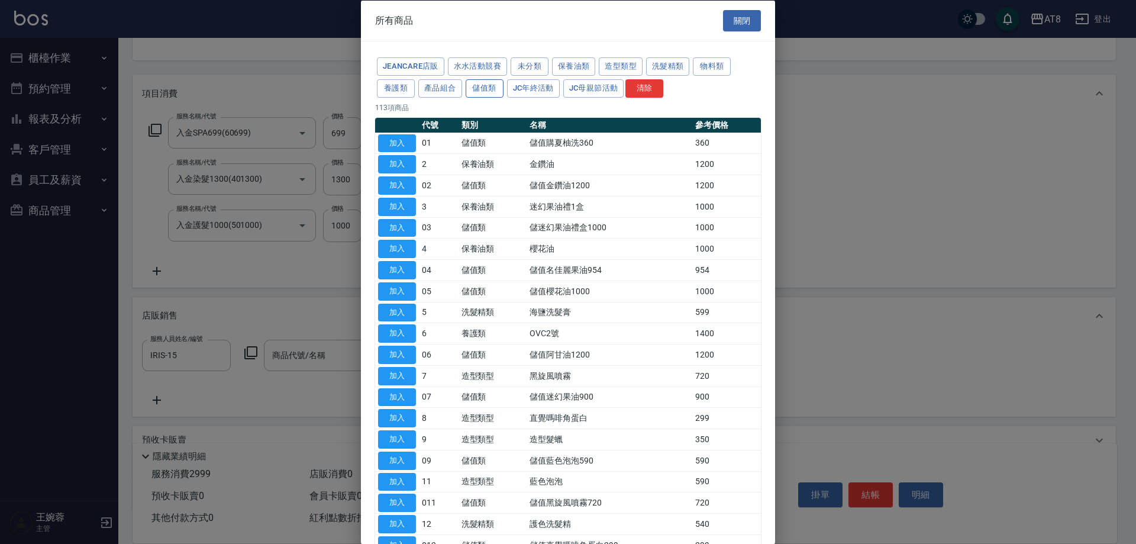
click at [504, 93] on button "儲值類" at bounding box center [485, 88] width 38 height 18
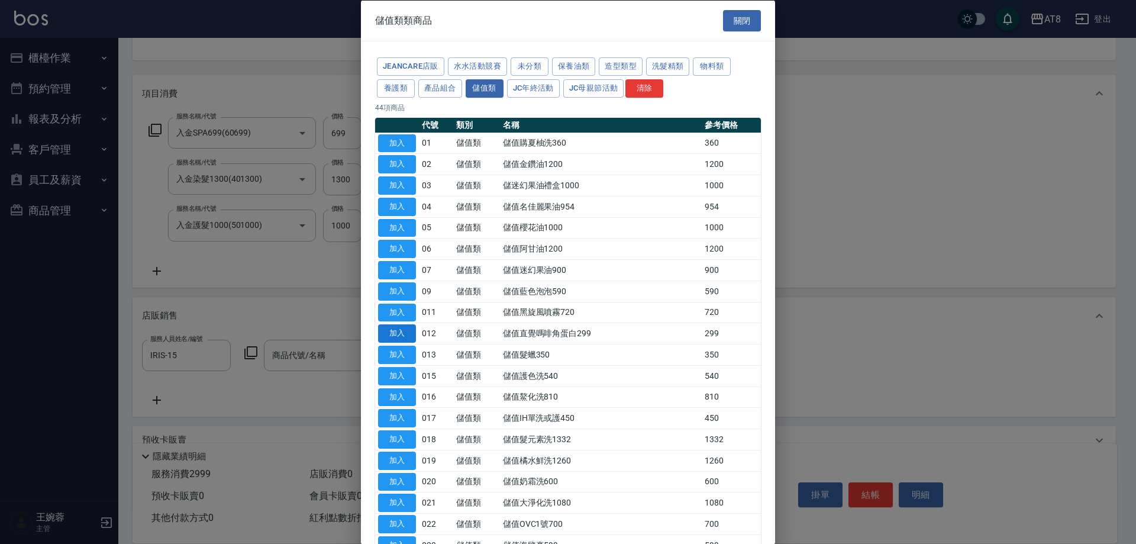
click at [395, 343] on button "加入" at bounding box center [397, 333] width 38 height 18
type input "儲值直覺嗎啡角蛋白299"
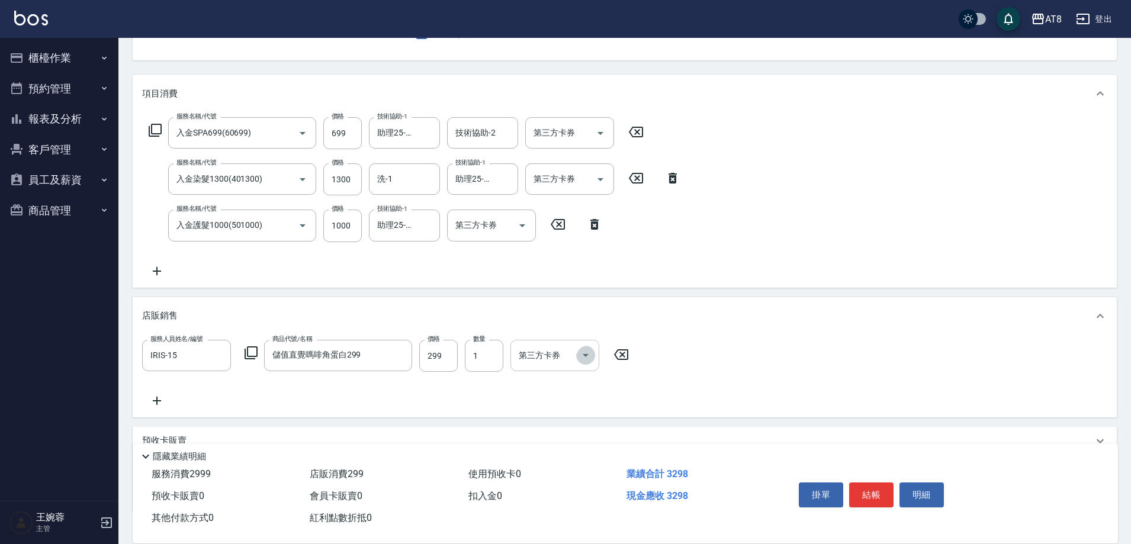
click at [587, 357] on icon "Open" at bounding box center [585, 355] width 6 height 3
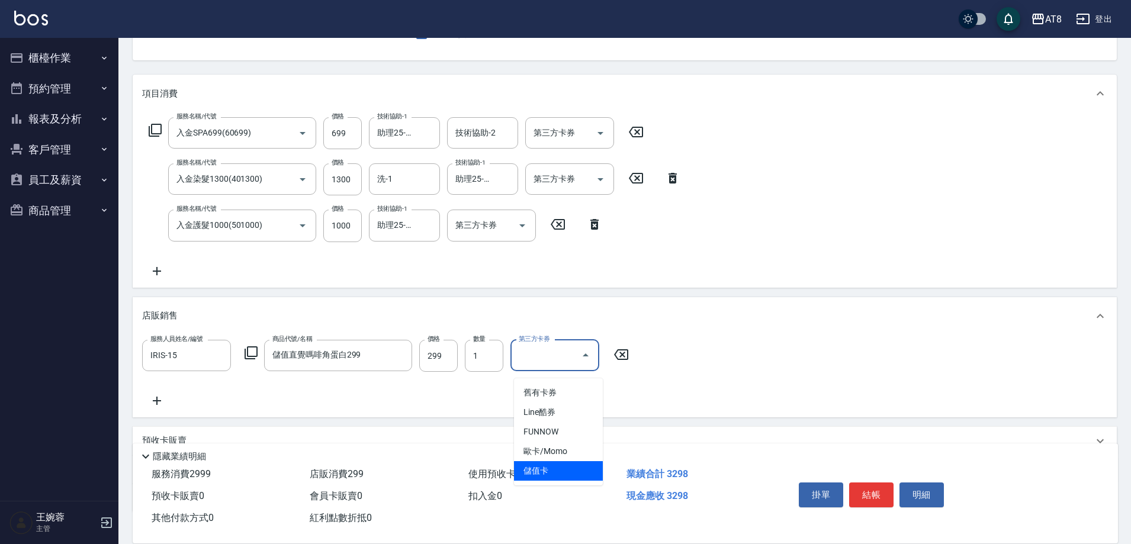
click at [580, 470] on span "儲值卡" at bounding box center [558, 471] width 89 height 20
type input "儲值卡"
click at [521, 233] on icon "Open" at bounding box center [522, 225] width 14 height 14
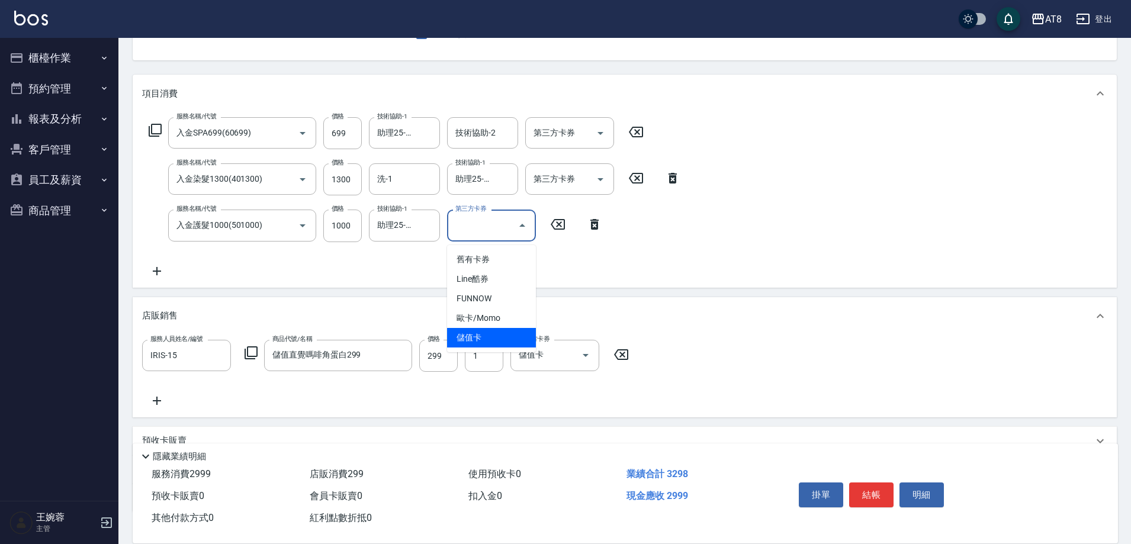
click at [511, 336] on span "儲值卡" at bounding box center [491, 338] width 89 height 20
type input "儲值卡"
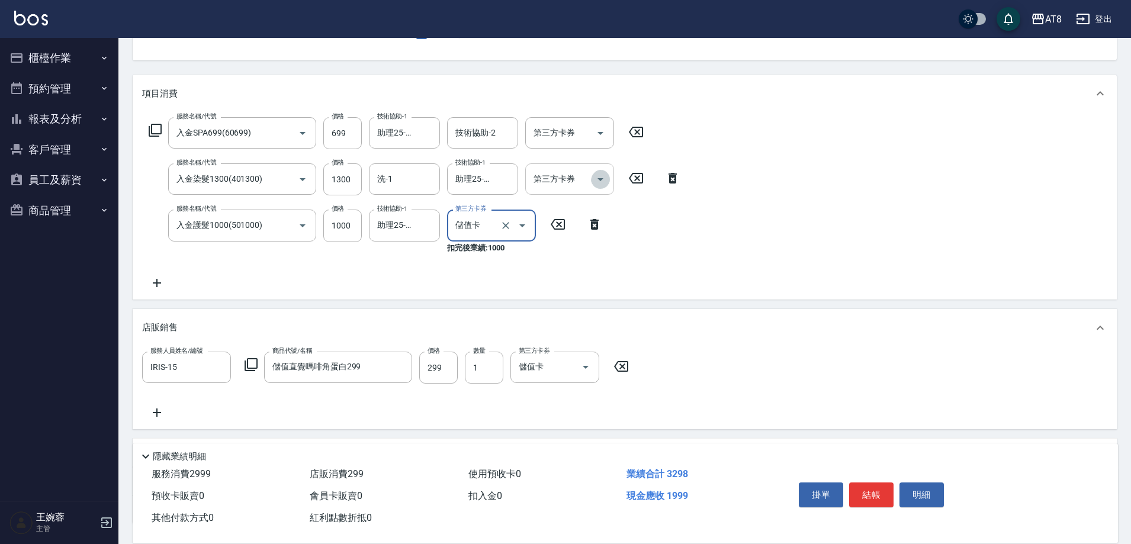
click at [595, 183] on icon "Open" at bounding box center [600, 179] width 14 height 14
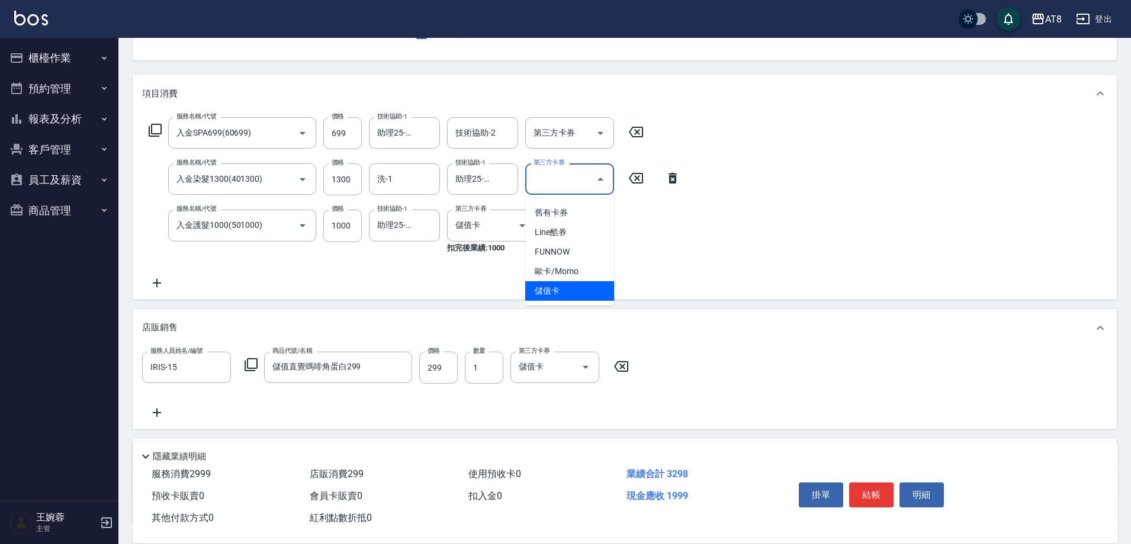
drag, startPoint x: 594, startPoint y: 288, endPoint x: 602, endPoint y: 170, distance: 118.7
click at [594, 281] on span "儲值卡" at bounding box center [569, 291] width 89 height 20
type input "儲值卡"
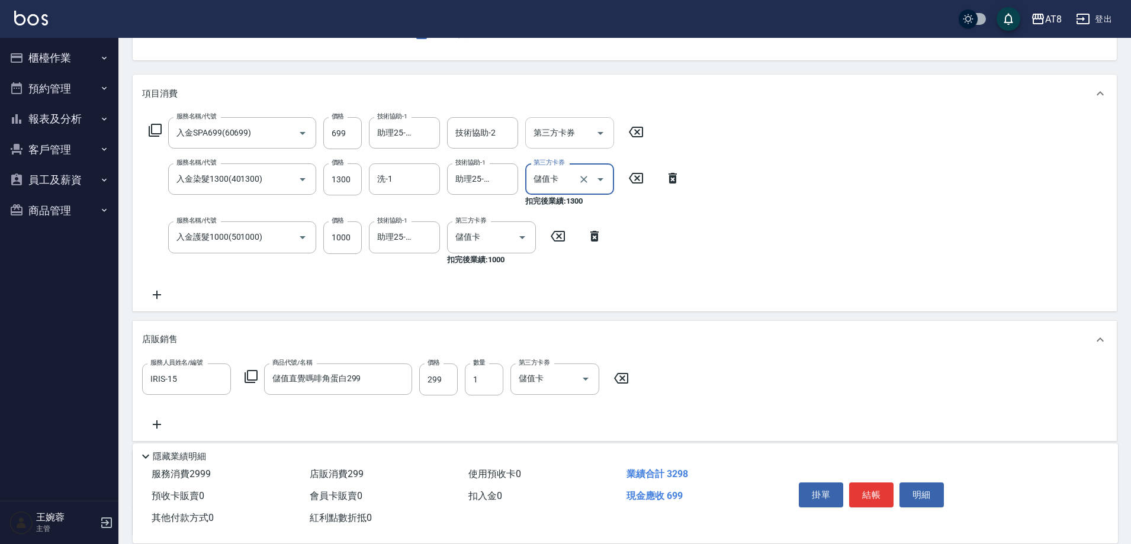
click at [603, 135] on icon "Open" at bounding box center [600, 133] width 6 height 3
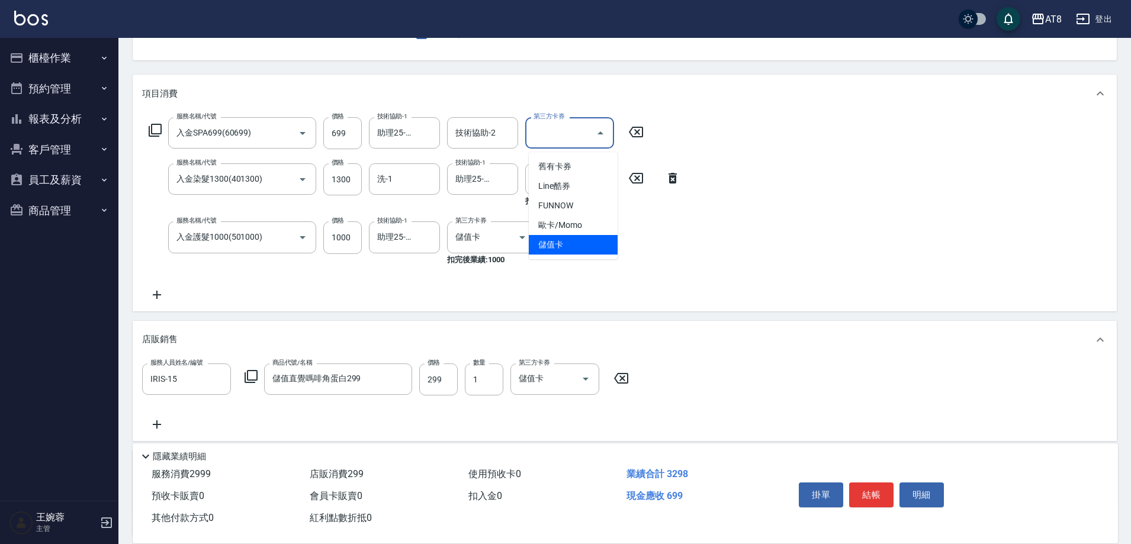
click at [592, 249] on span "儲值卡" at bounding box center [573, 245] width 89 height 20
type input "儲值卡"
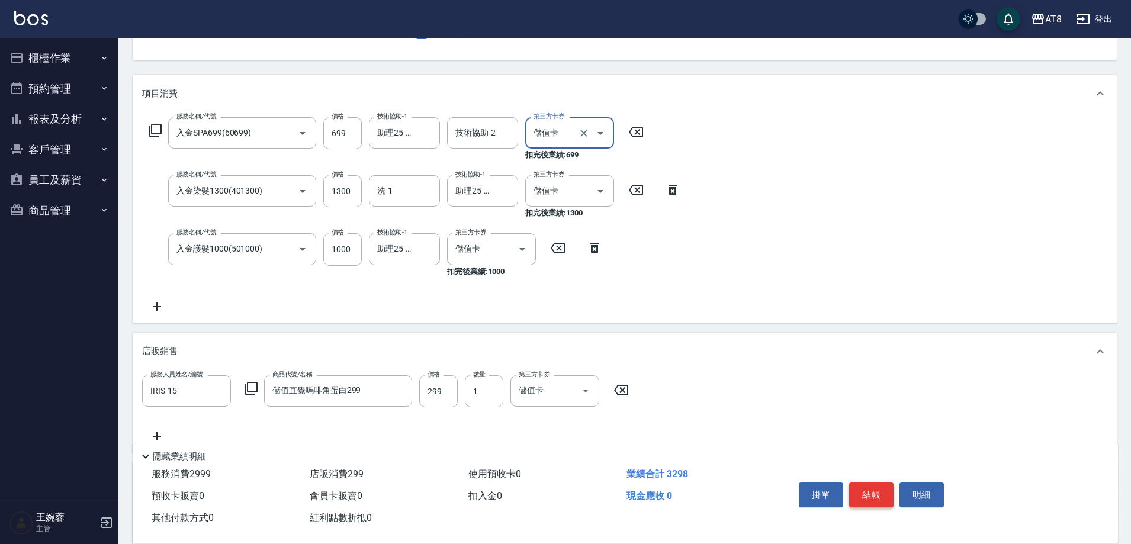
click at [875, 482] on button "結帳" at bounding box center [871, 494] width 44 height 25
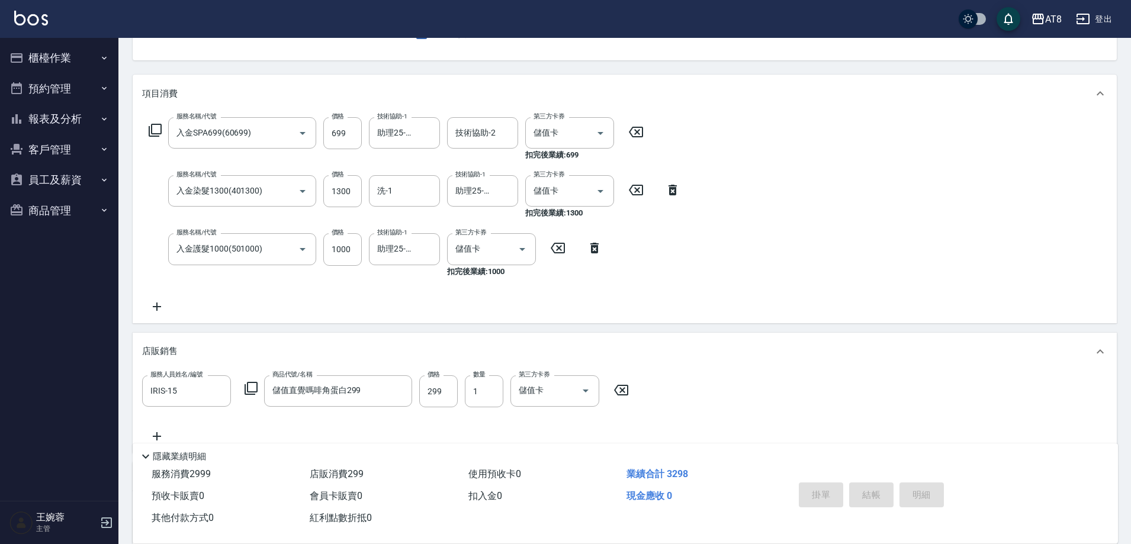
type input "[DATE] 16:48"
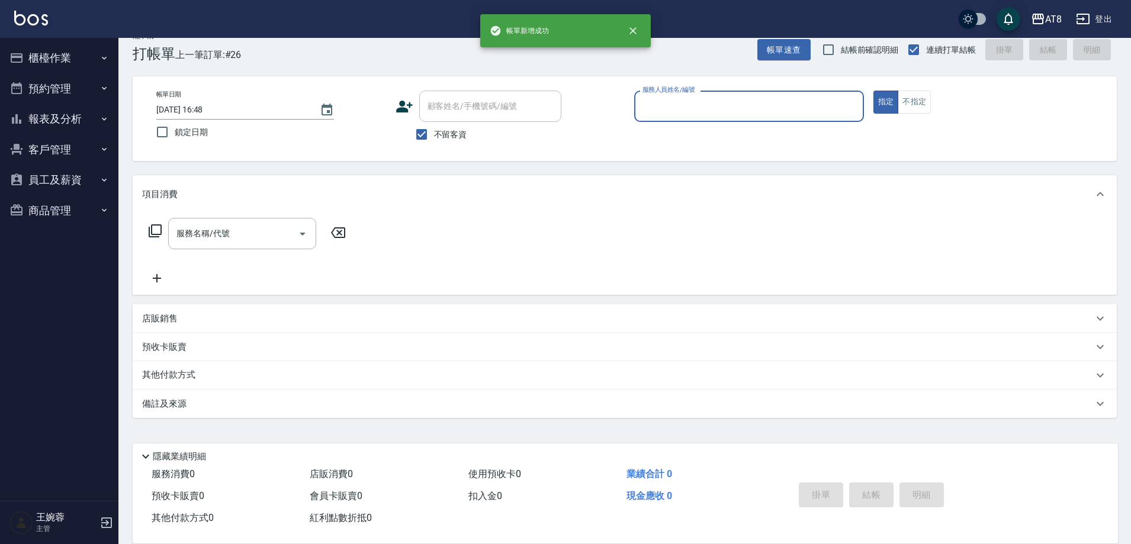
scroll to position [26, 0]
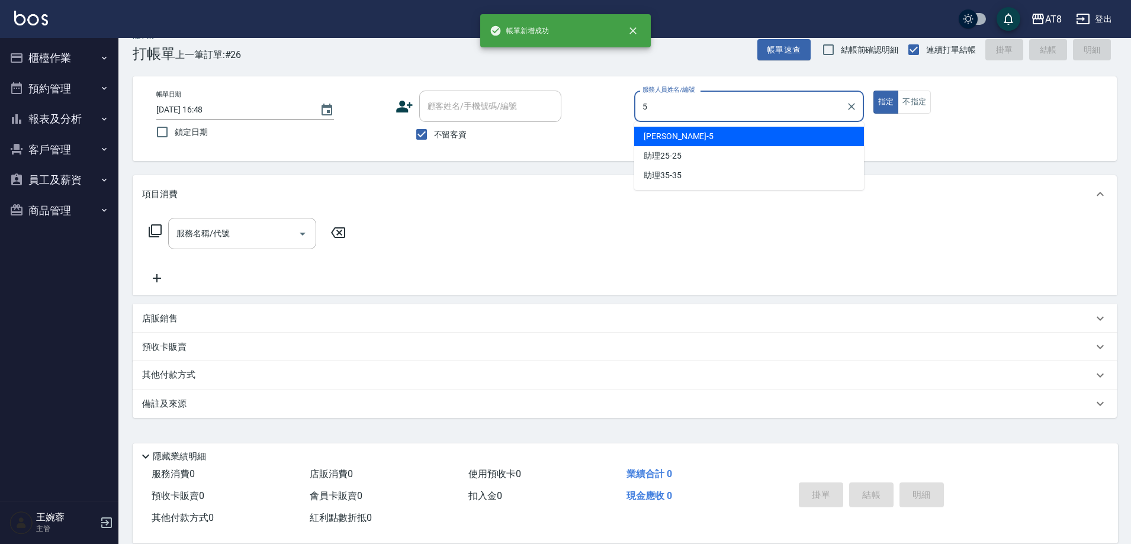
type input "HANK-5"
type button "true"
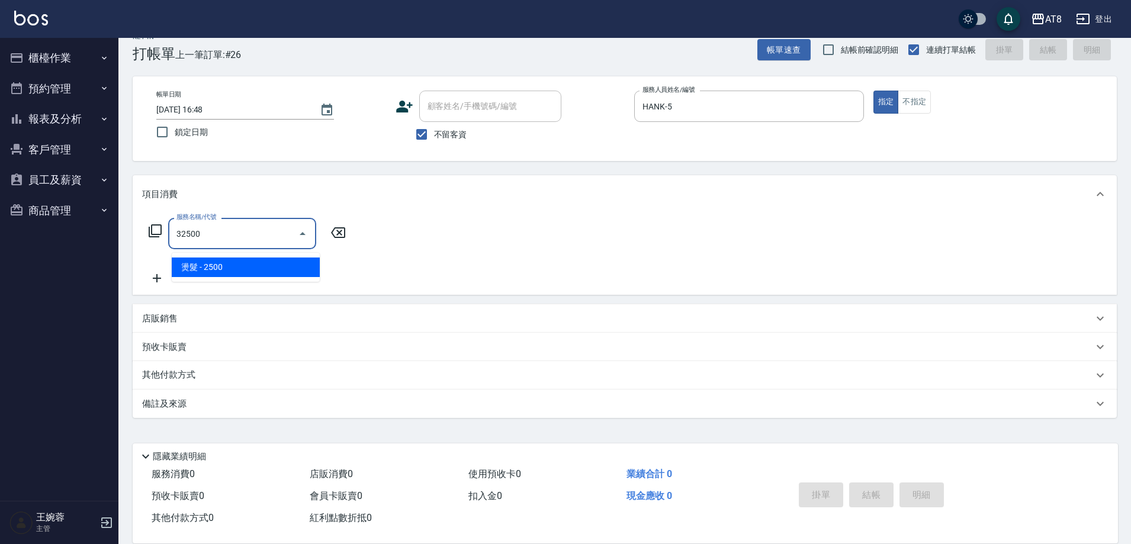
type input "燙髮(32500)"
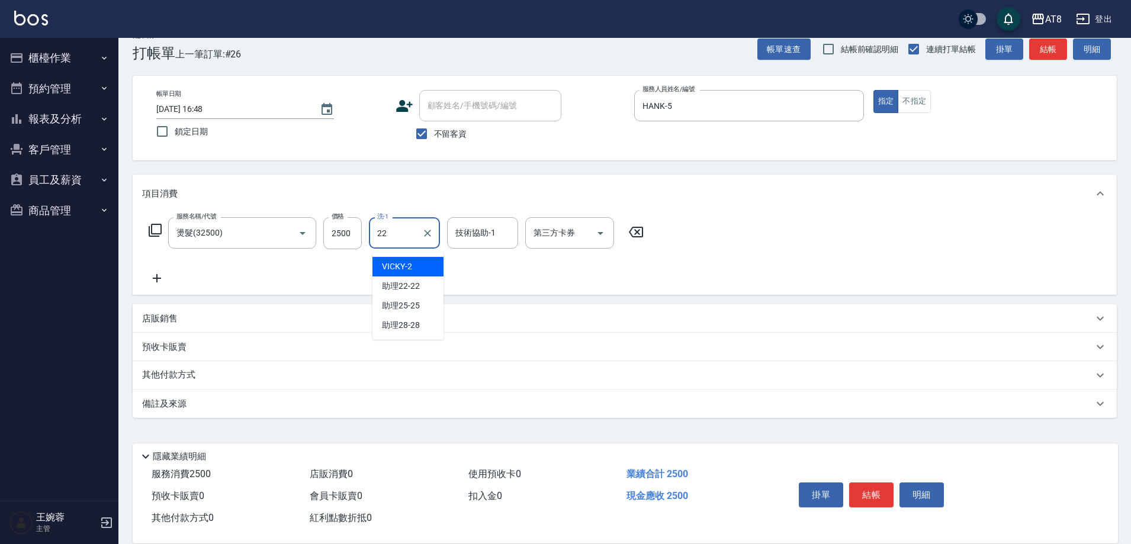
type input "助理22-22"
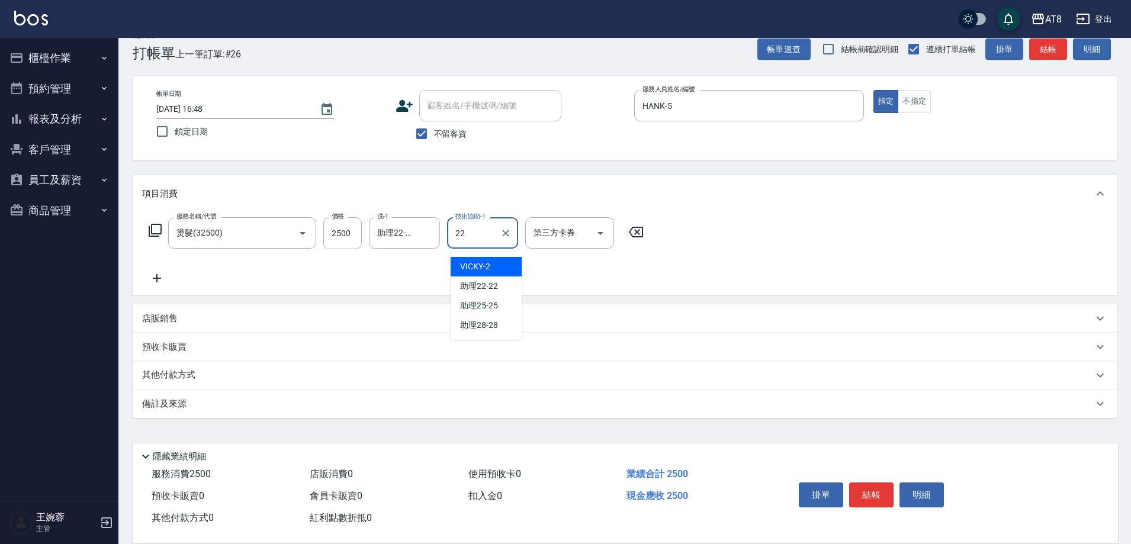
type input "助理22-22"
click at [157, 320] on p "店販銷售" at bounding box center [160, 319] width 36 height 12
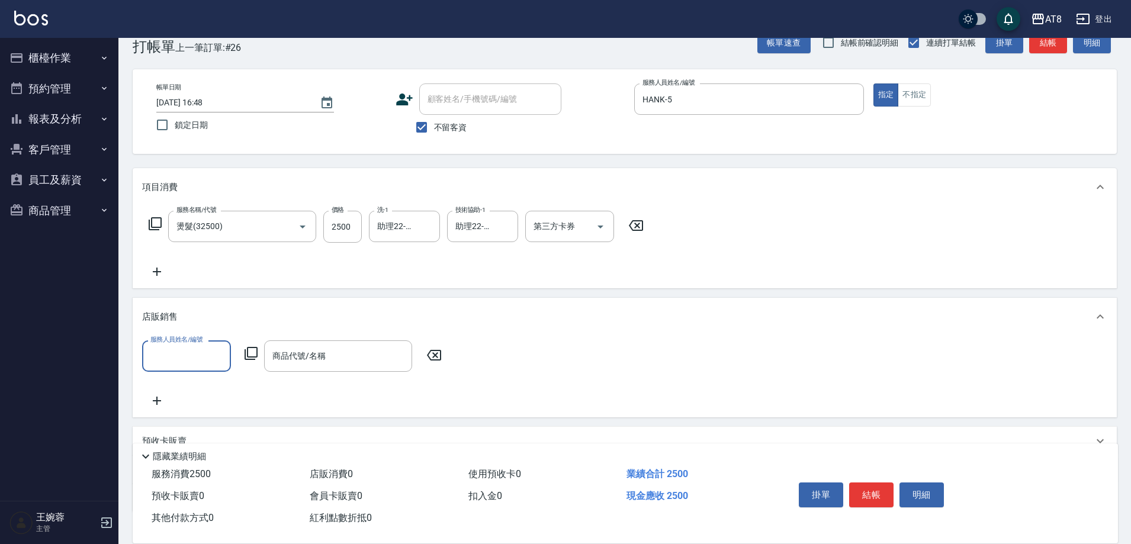
scroll to position [0, 0]
type input "HANK-5"
click at [253, 360] on icon at bounding box center [251, 353] width 14 height 14
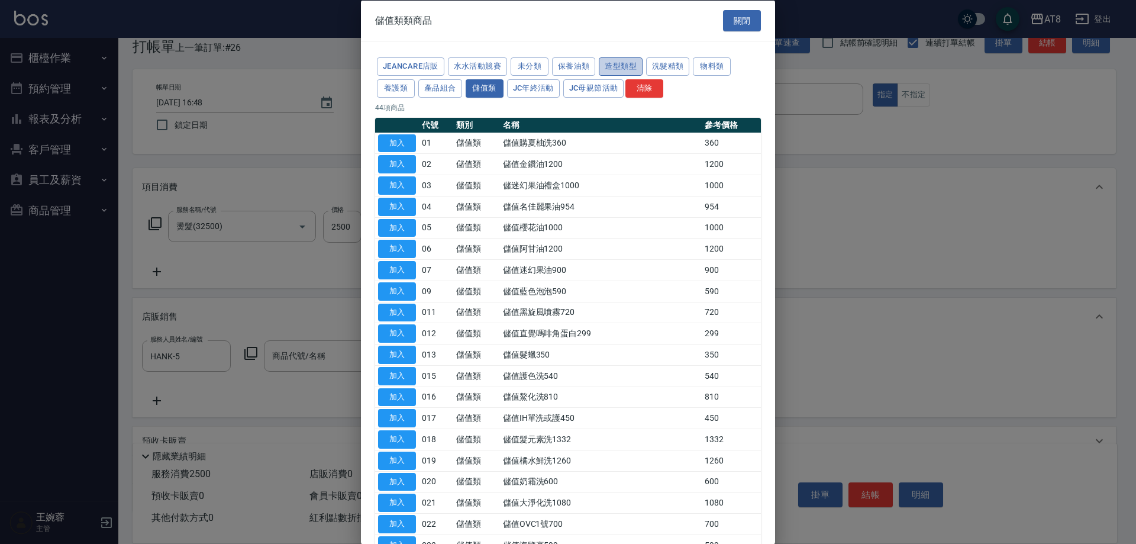
click at [643, 72] on button "造型類型" at bounding box center [621, 66] width 44 height 18
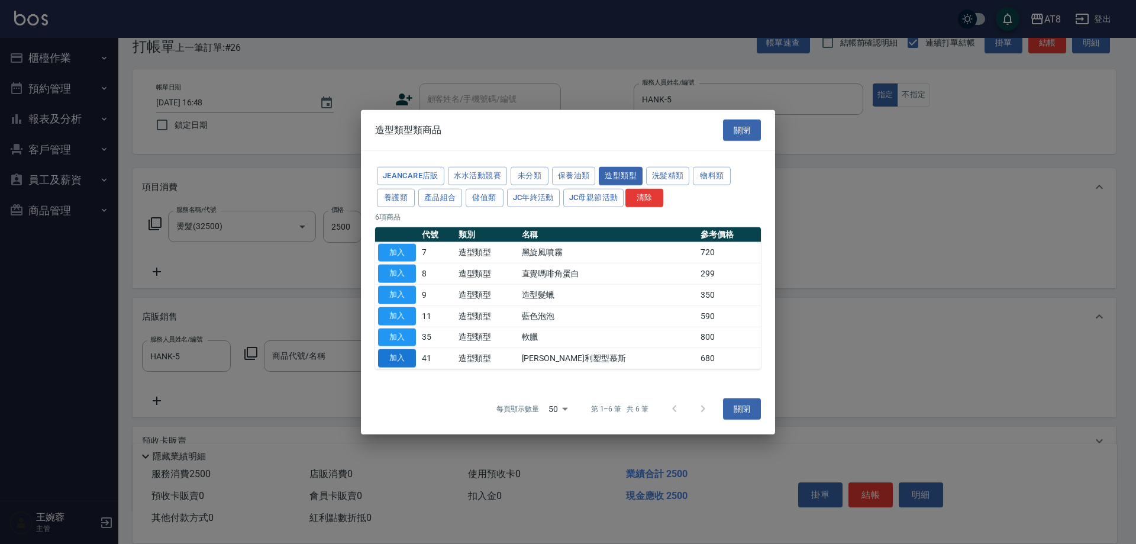
click at [394, 368] on button "加入" at bounding box center [397, 358] width 38 height 18
type input "[PERSON_NAME]利塑型慕斯"
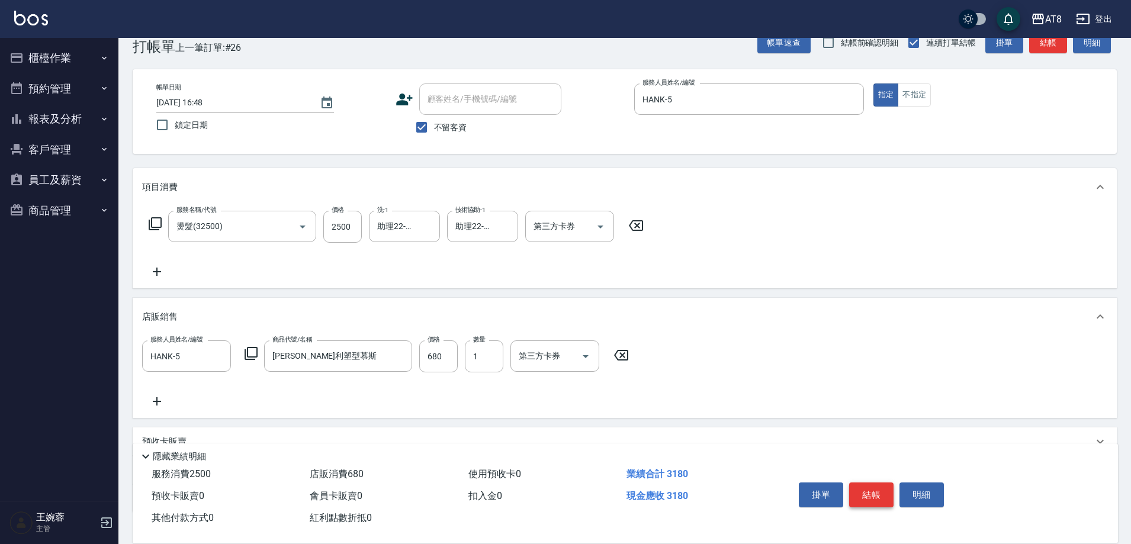
click at [877, 484] on button "結帳" at bounding box center [871, 494] width 44 height 25
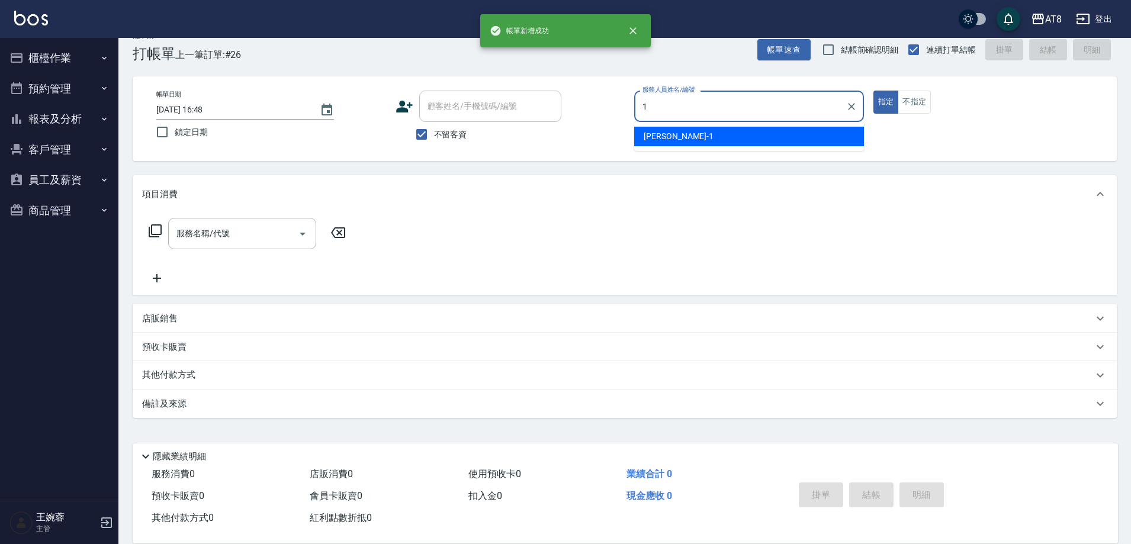
type input "YUKI-1"
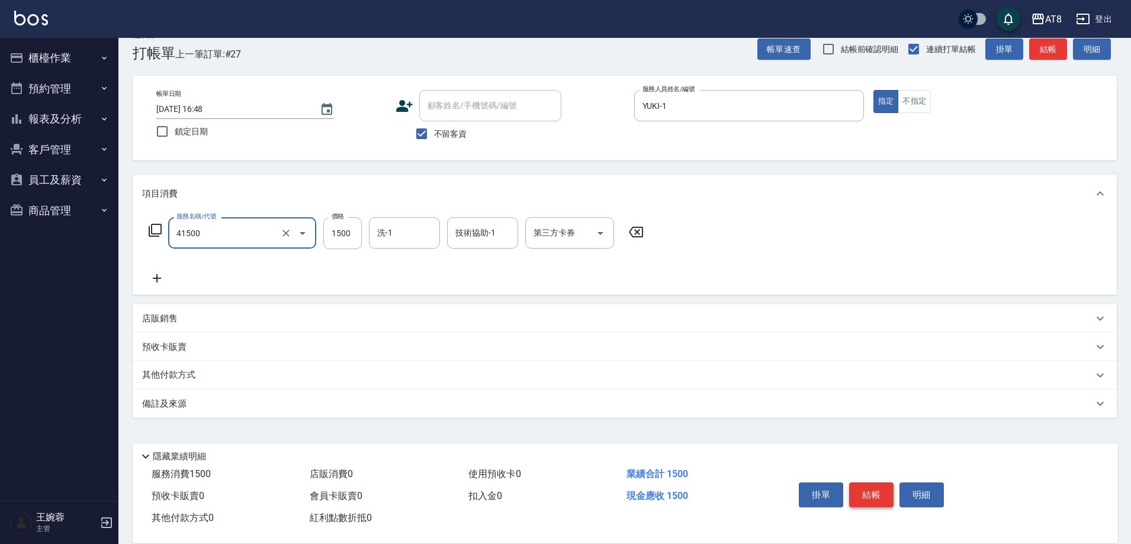
type input "染髮(41500)"
type input "助理25-25"
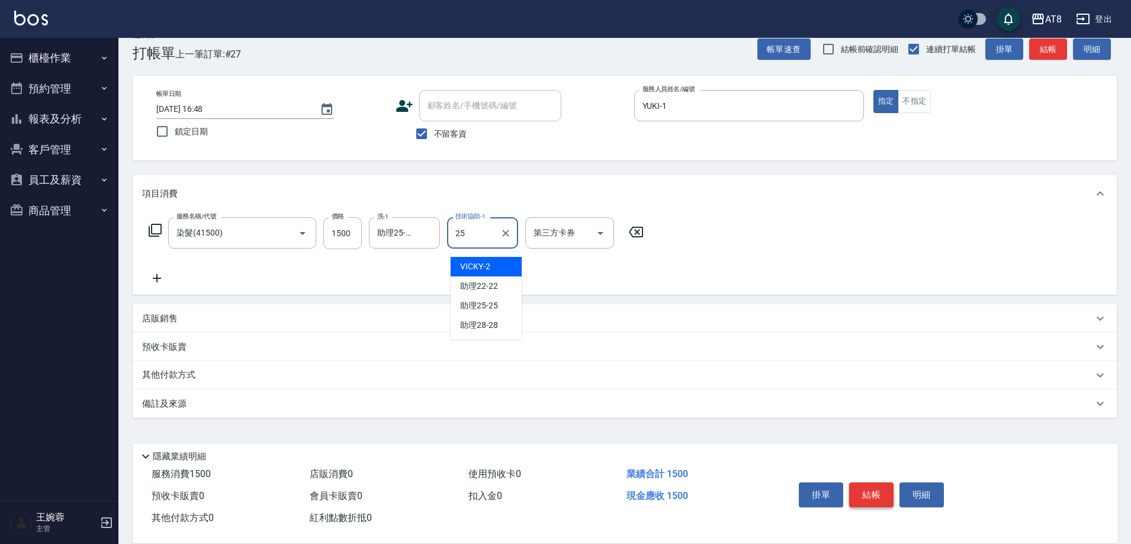
type input "助理25-25"
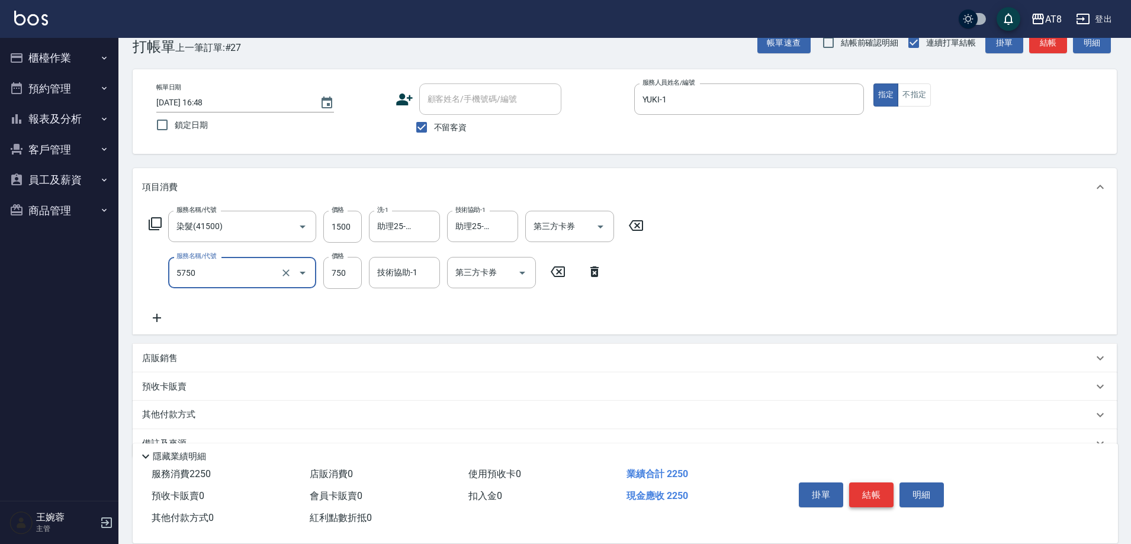
type input "乳清護髮(5750)"
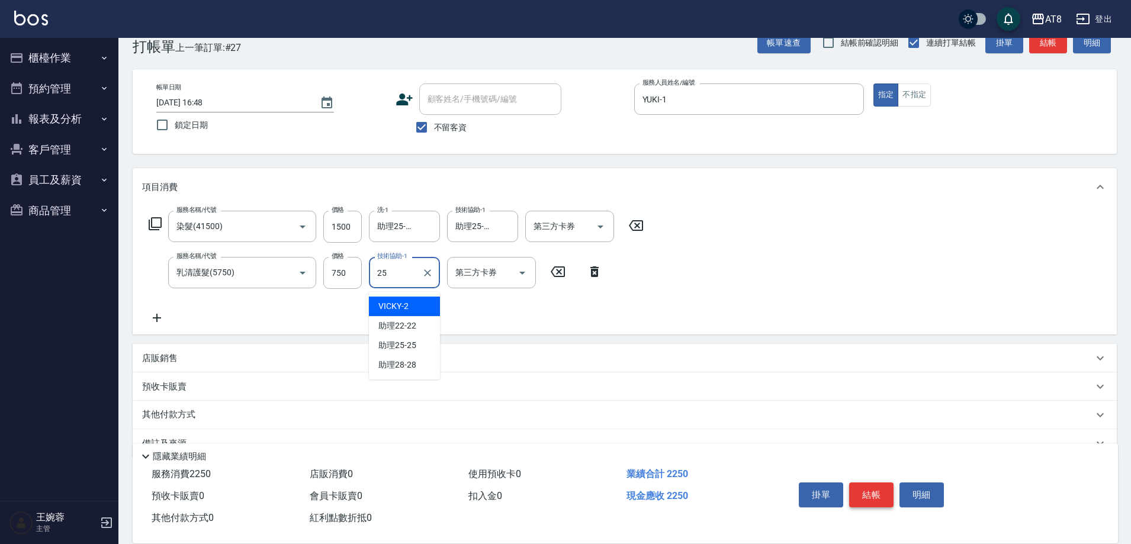
type input "助理25-25"
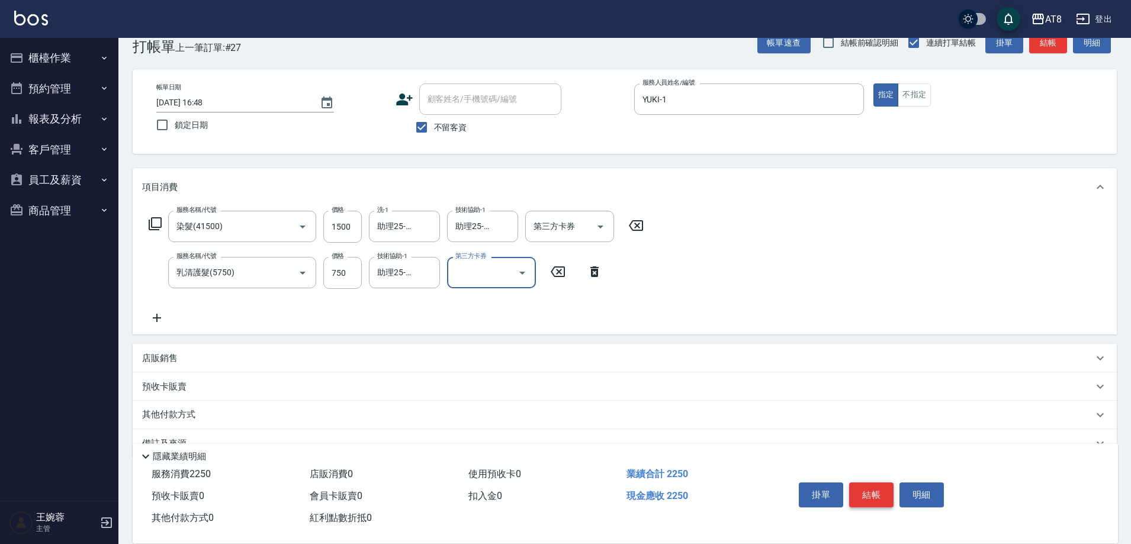
click at [877, 484] on button "結帳" at bounding box center [871, 494] width 44 height 25
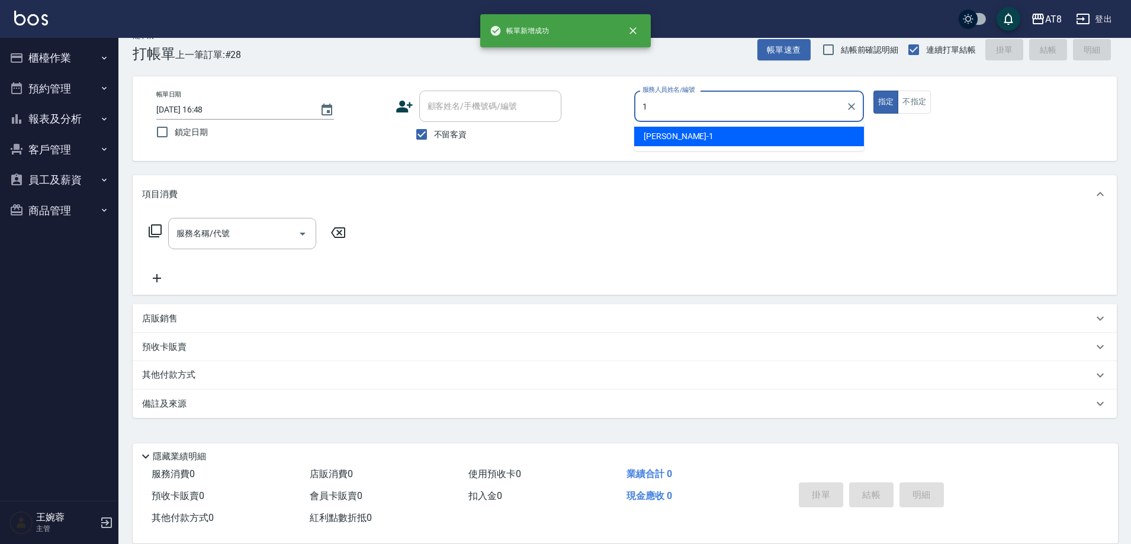
type input "YUKI-1"
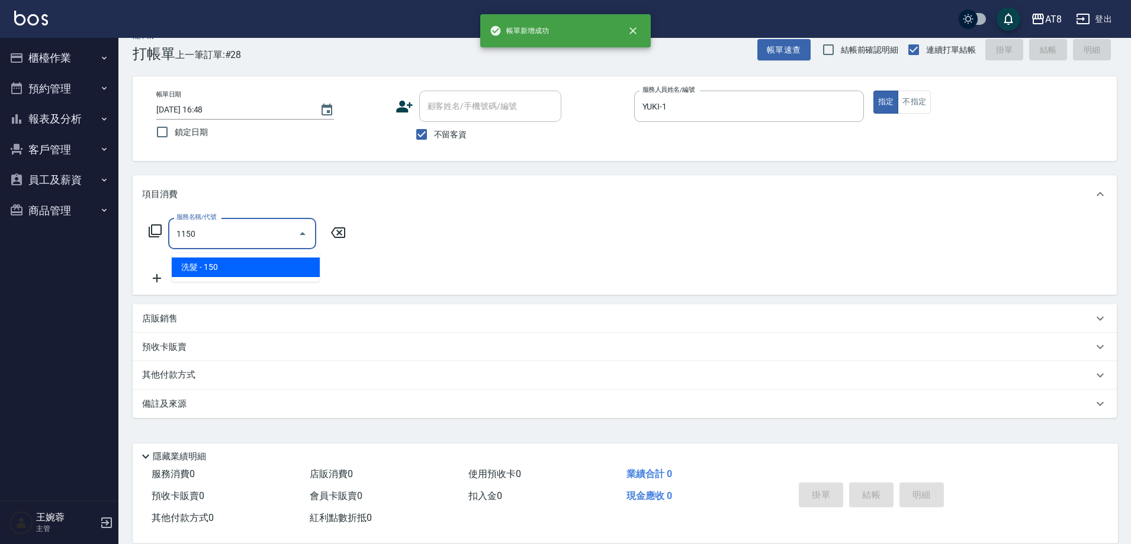
type input "洗髮(1150)"
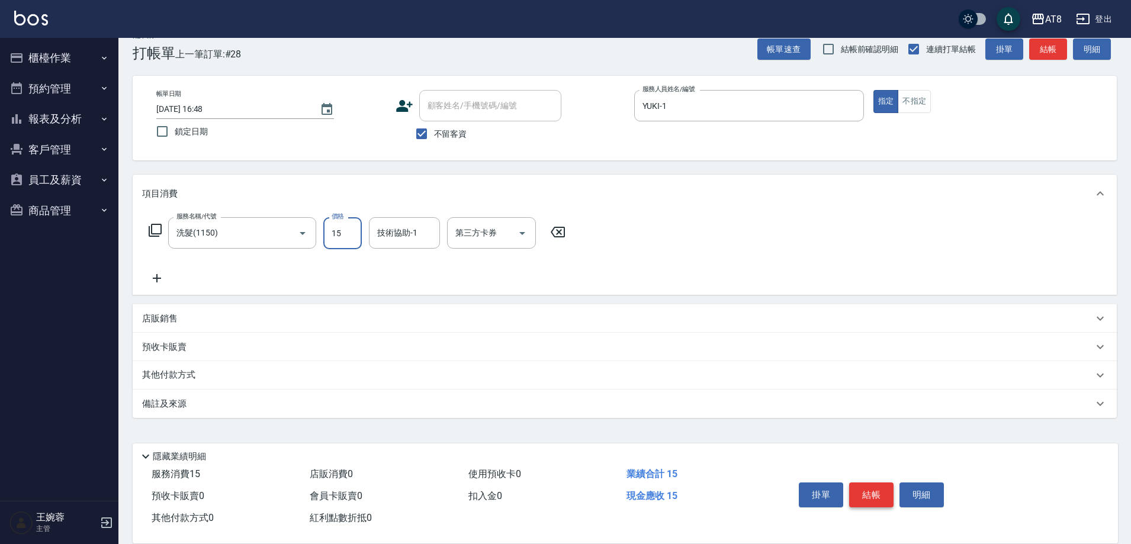
type input "150"
type input "助理25-25"
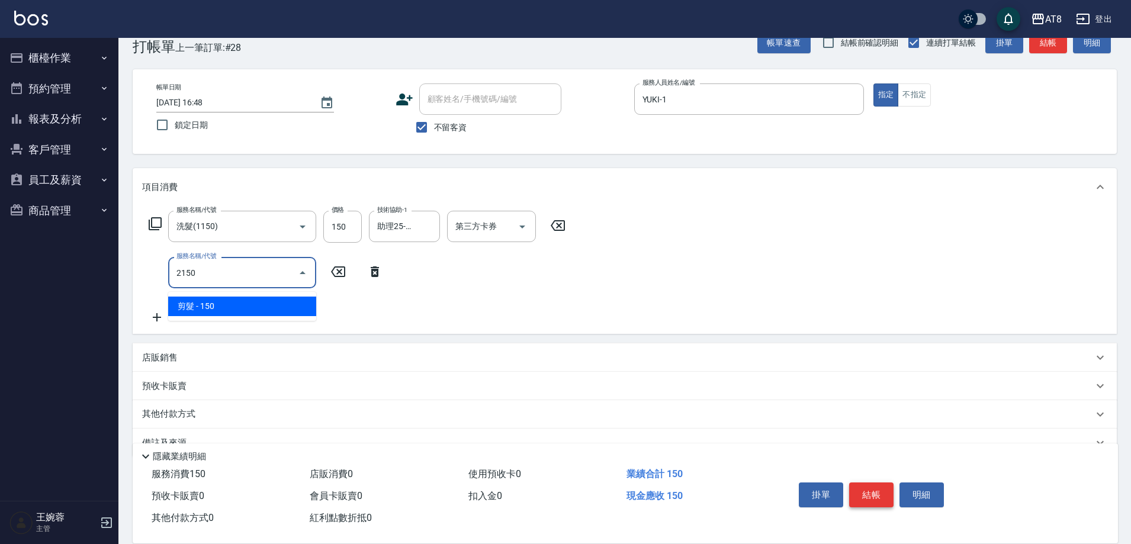
type input "剪髮(2150)"
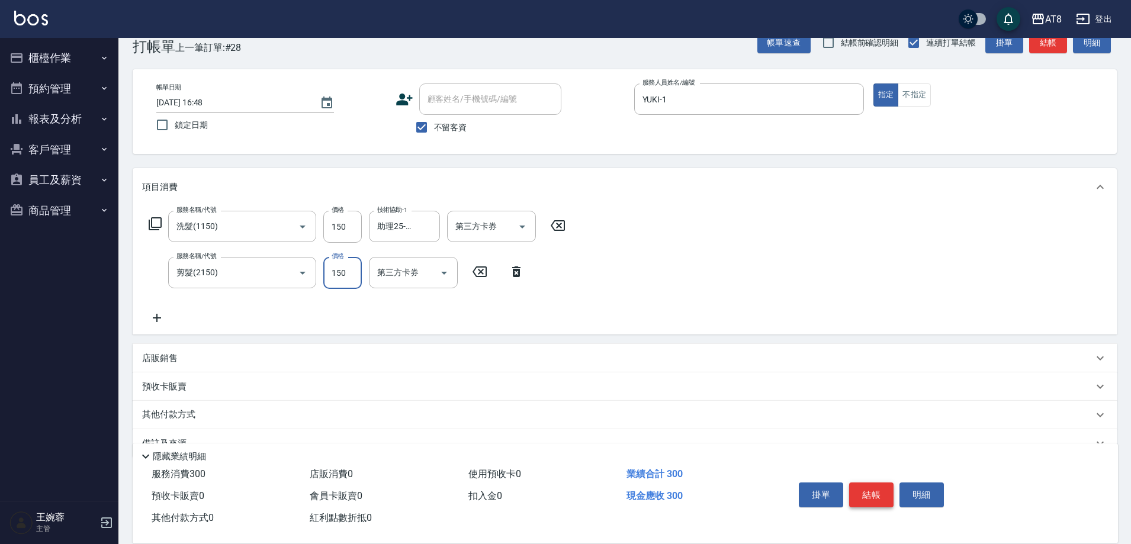
click at [877, 484] on button "結帳" at bounding box center [871, 494] width 44 height 25
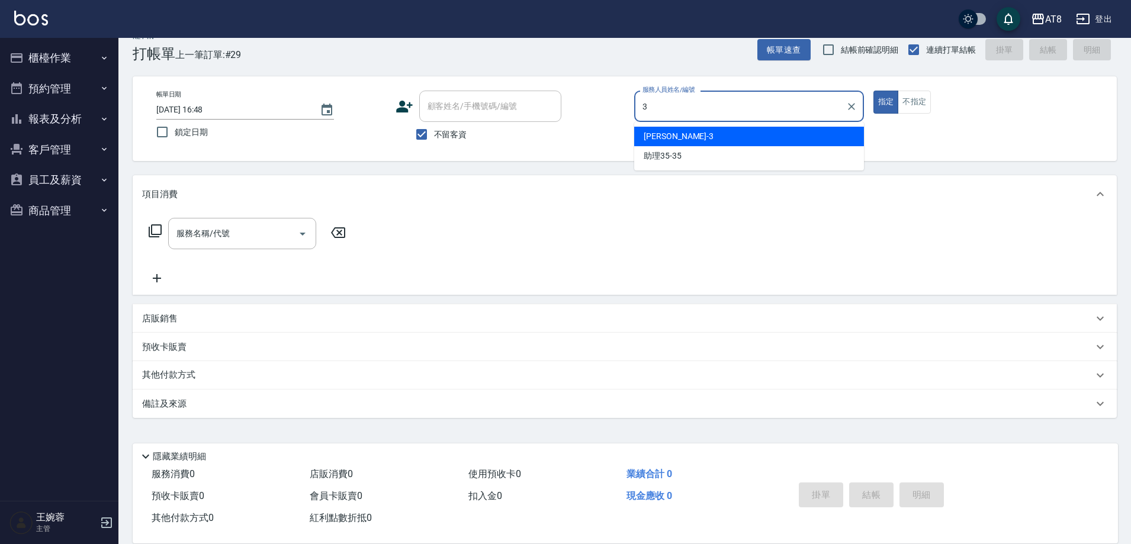
type input "[PERSON_NAME]-3"
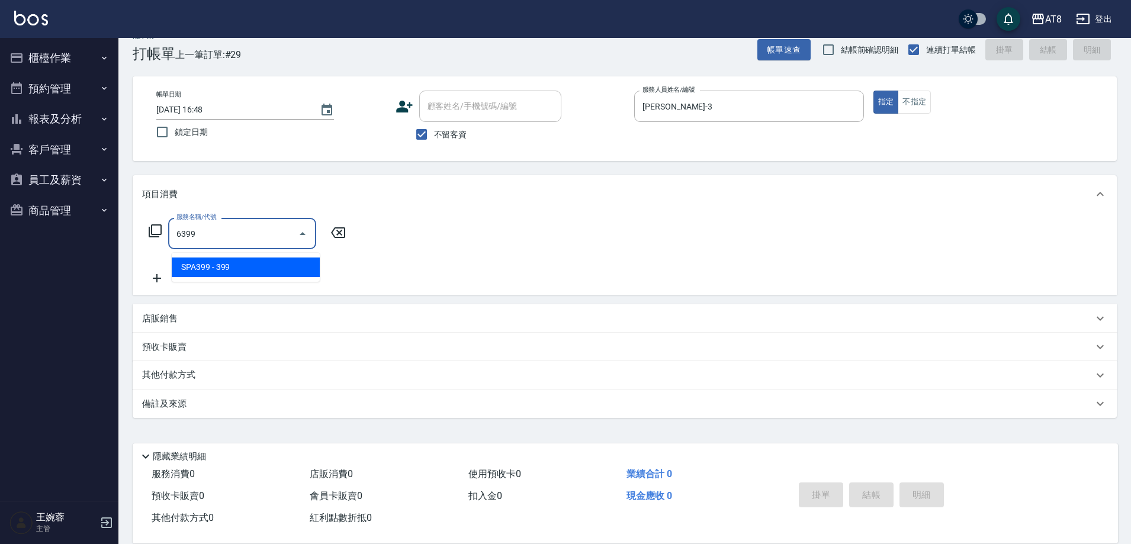
type input "SPA399(6399)"
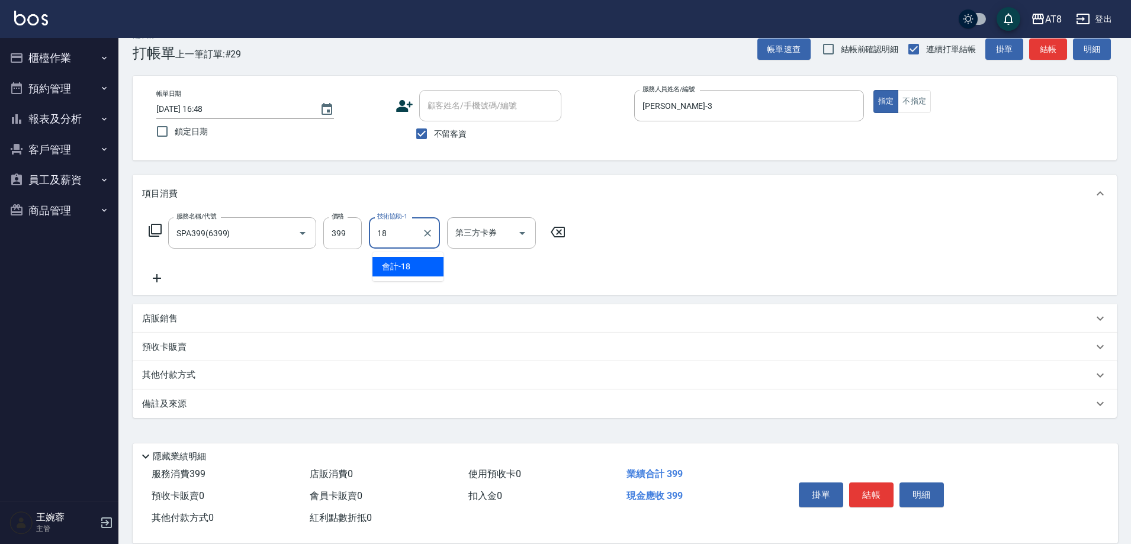
type input "會計-18"
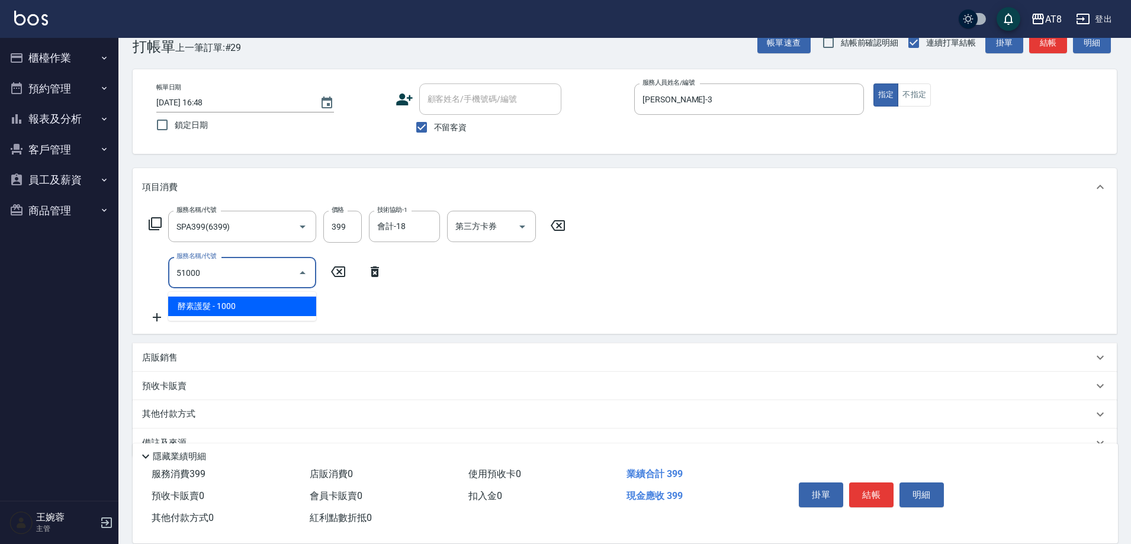
type input "酵素護髮(51000)"
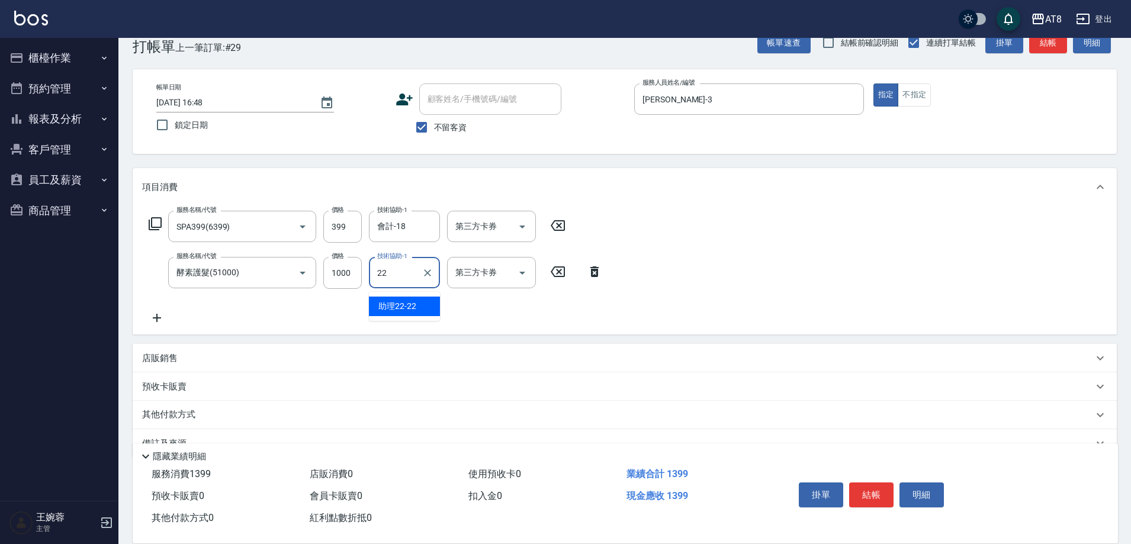
type input "助理22-22"
click at [867, 484] on button "結帳" at bounding box center [871, 494] width 44 height 25
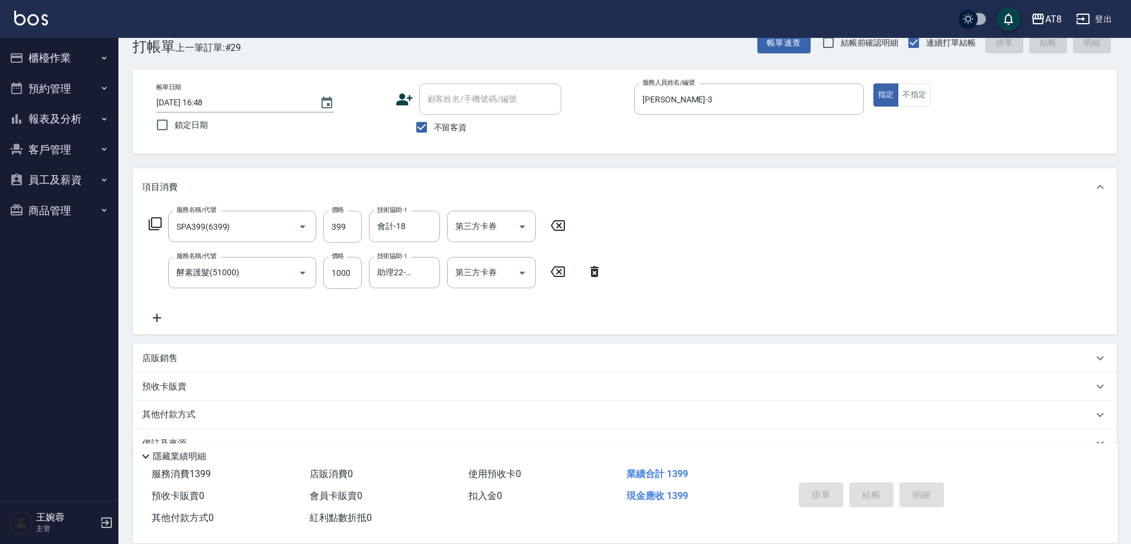
type input "[DATE] 16:49"
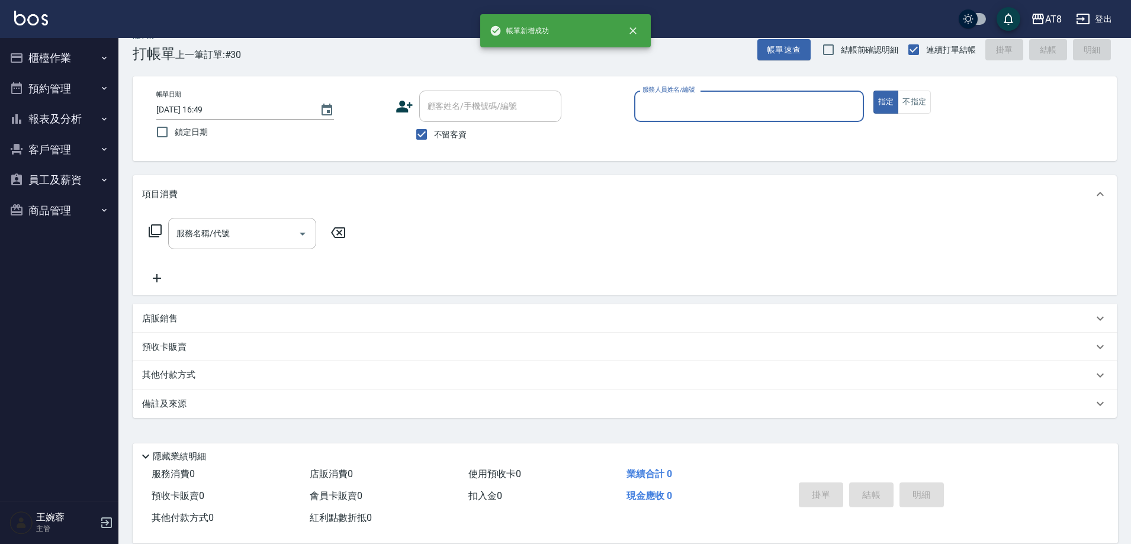
type input "2"
type input "[PERSON_NAME]-3"
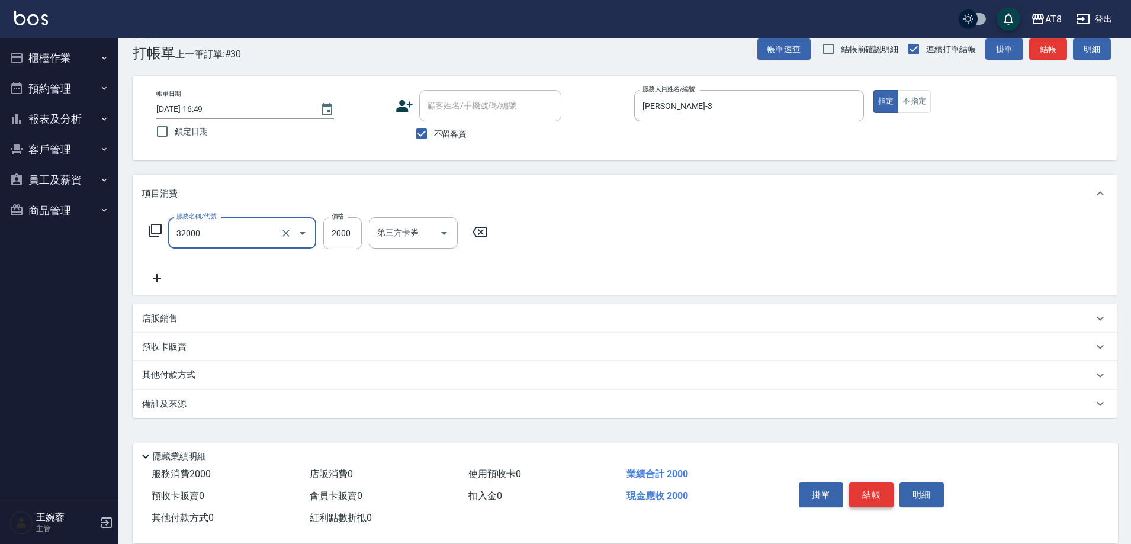
type input "燙髮(32000)"
click at [867, 484] on button "結帳" at bounding box center [871, 494] width 44 height 25
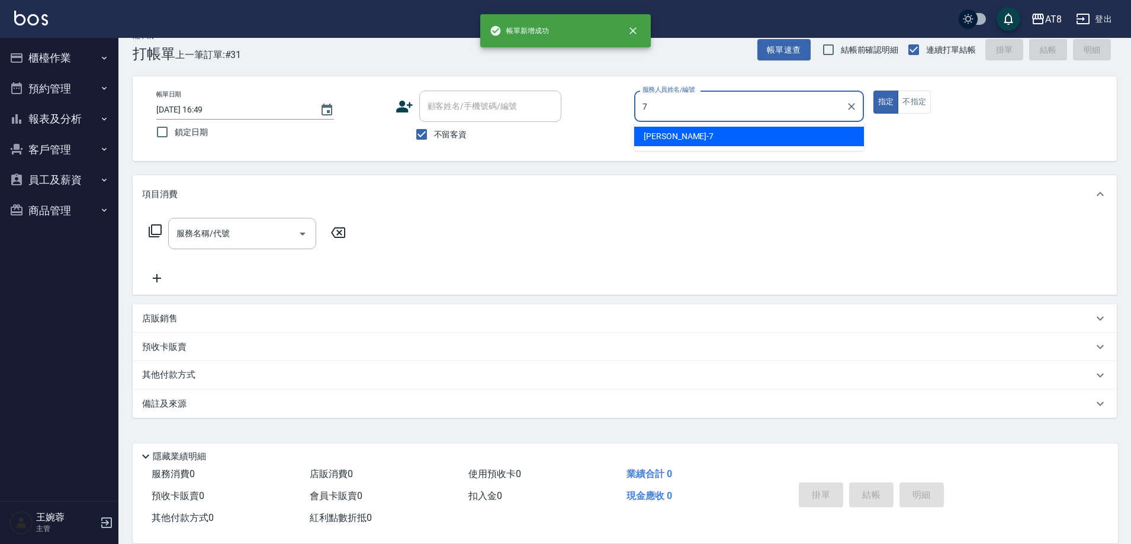
type input "[PERSON_NAME]-7"
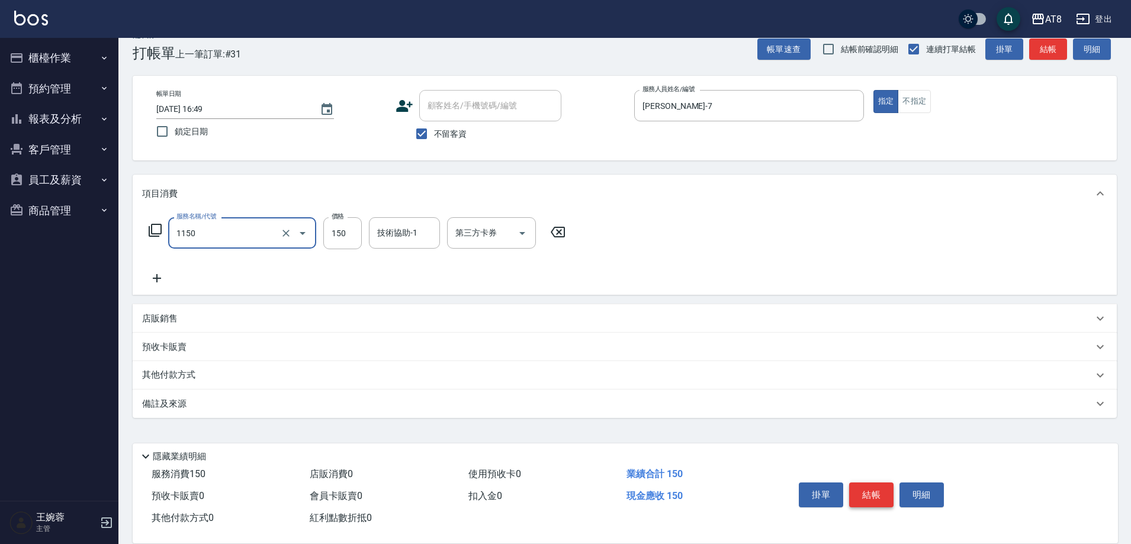
type input "洗髮(1150)"
type input "助理28-28"
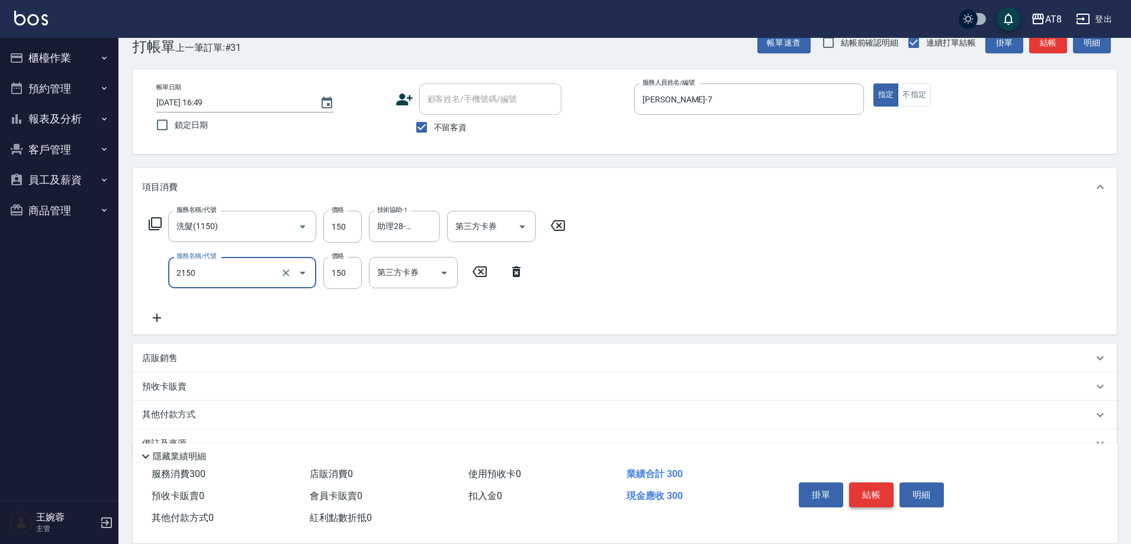
type input "剪髮(2150)"
type input "170"
click at [867, 484] on button "結帳" at bounding box center [871, 494] width 44 height 25
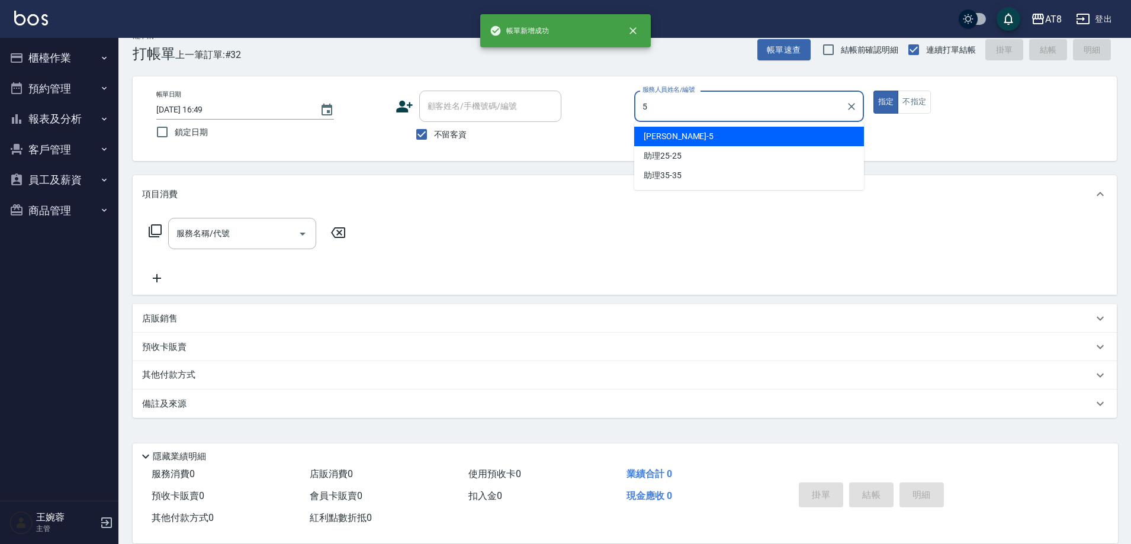
type input "HANK-5"
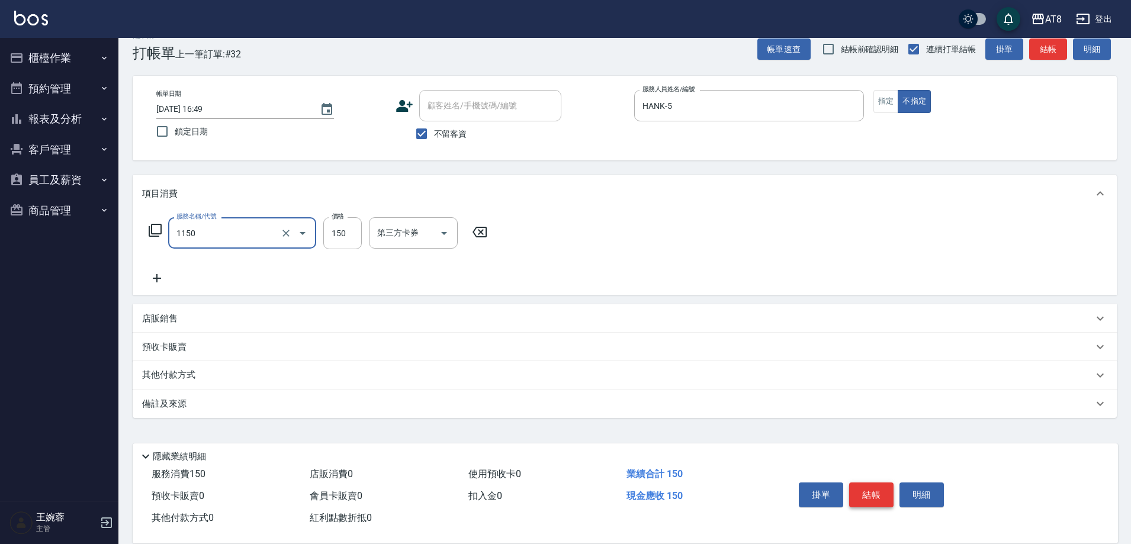
type input "洗髮(1150)"
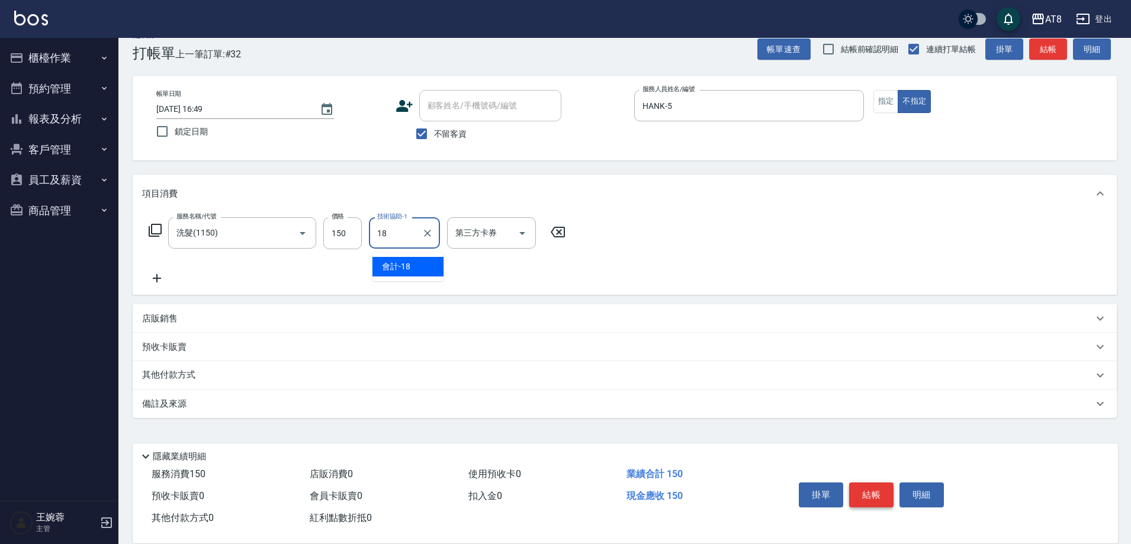
type input "會計-18"
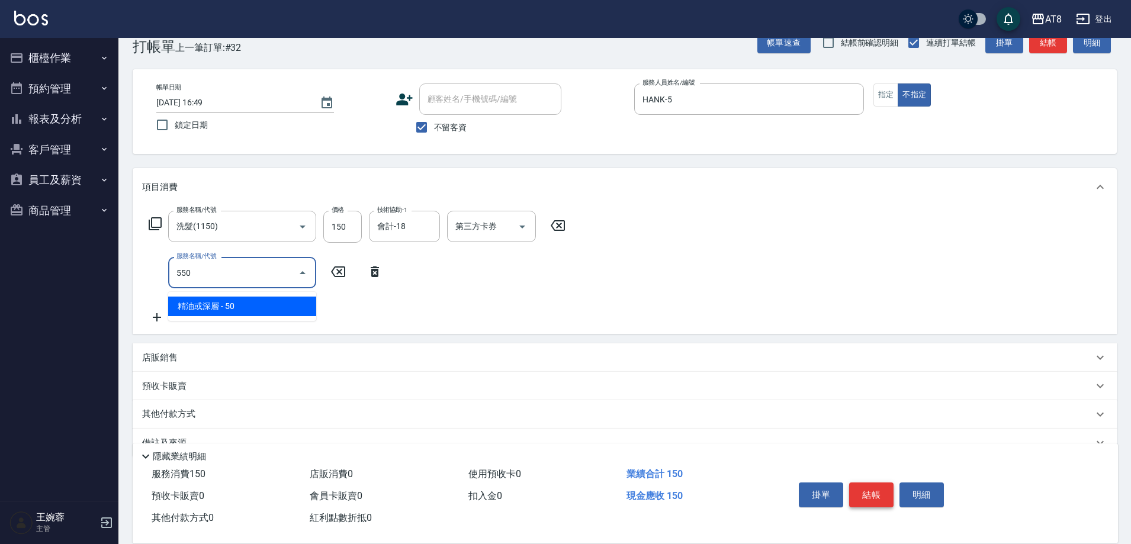
type input "精油或深層(550)"
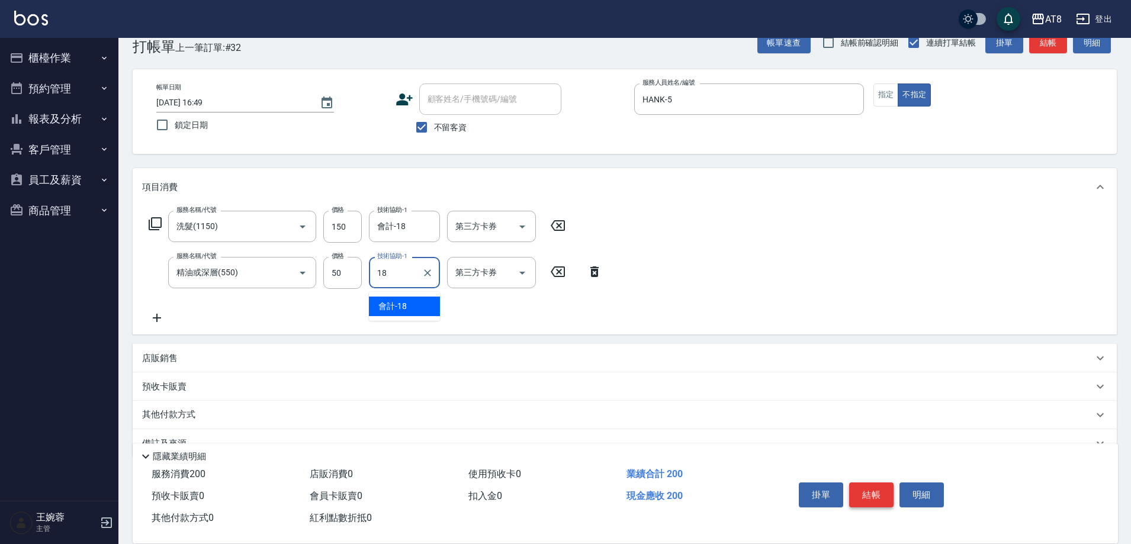
type input "會計-18"
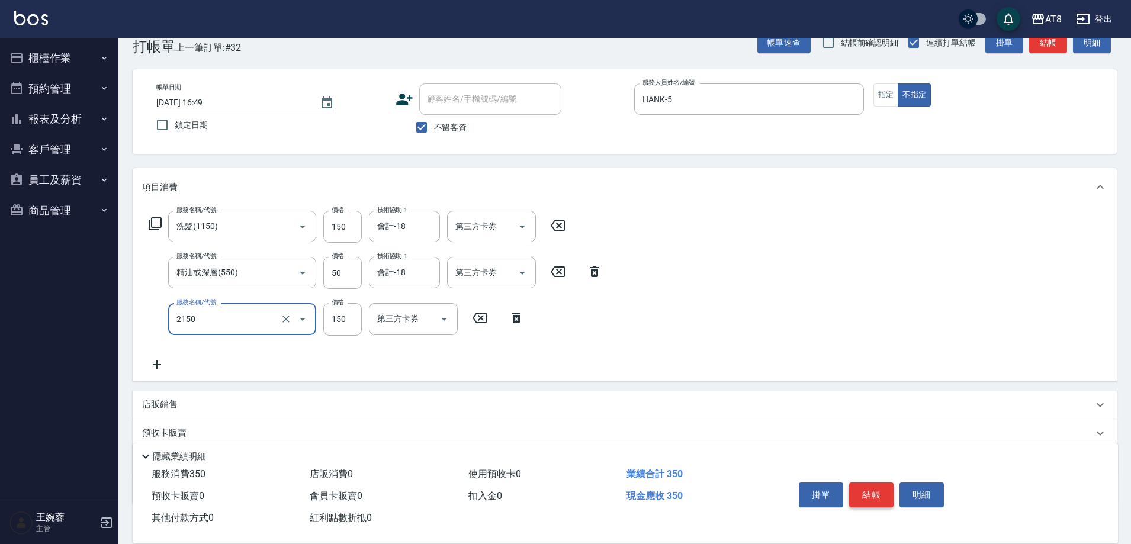
type input "剪髮(2150)"
click at [867, 484] on button "結帳" at bounding box center [871, 494] width 44 height 25
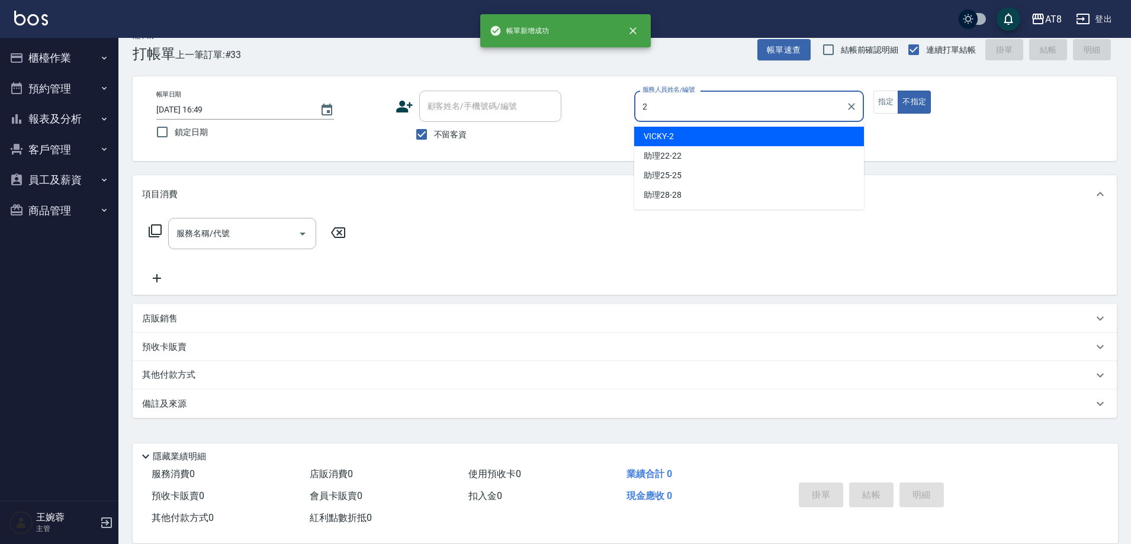
type input "VICKY-2"
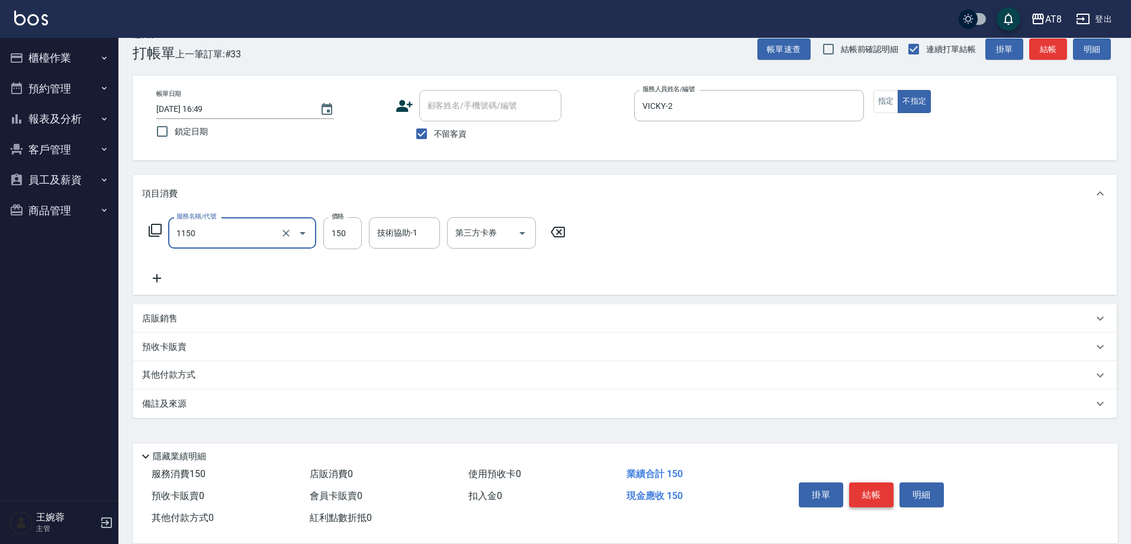
type input "洗髮(1150)"
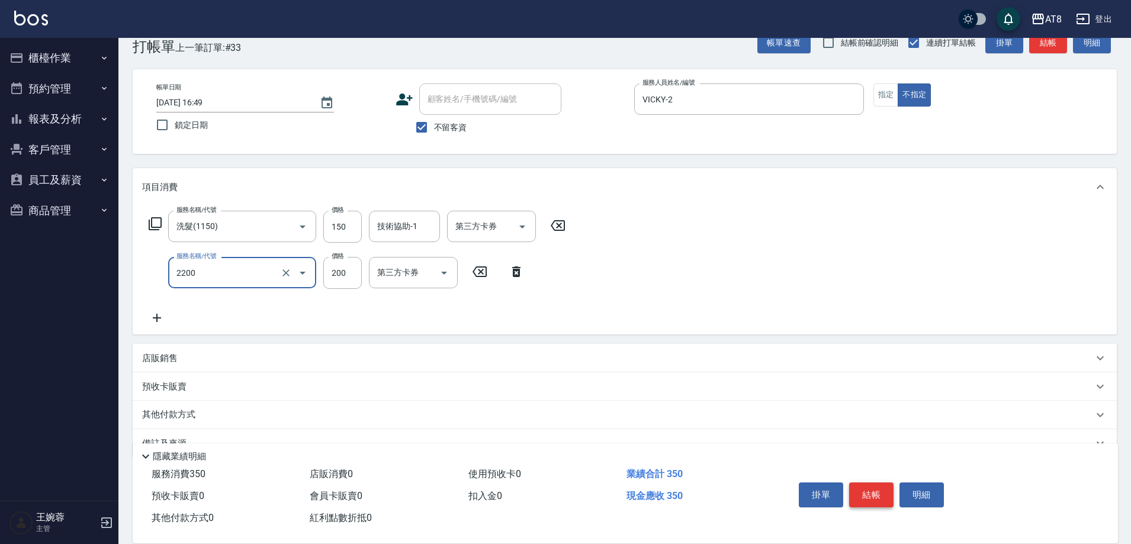
type input "剪髮(2200)"
click at [356, 234] on input "150" at bounding box center [342, 227] width 38 height 32
type input "200"
drag, startPoint x: 665, startPoint y: 265, endPoint x: 737, endPoint y: 346, distance: 108.6
click at [665, 265] on div "服務名稱/代號 洗髮(1150) 服務名稱/代號 價格 200 價格 技術協助-1 技術協助-1 第三方卡券 第三方卡券 服務名稱/代號 剪髮(2200) 服…" at bounding box center [625, 270] width 984 height 128
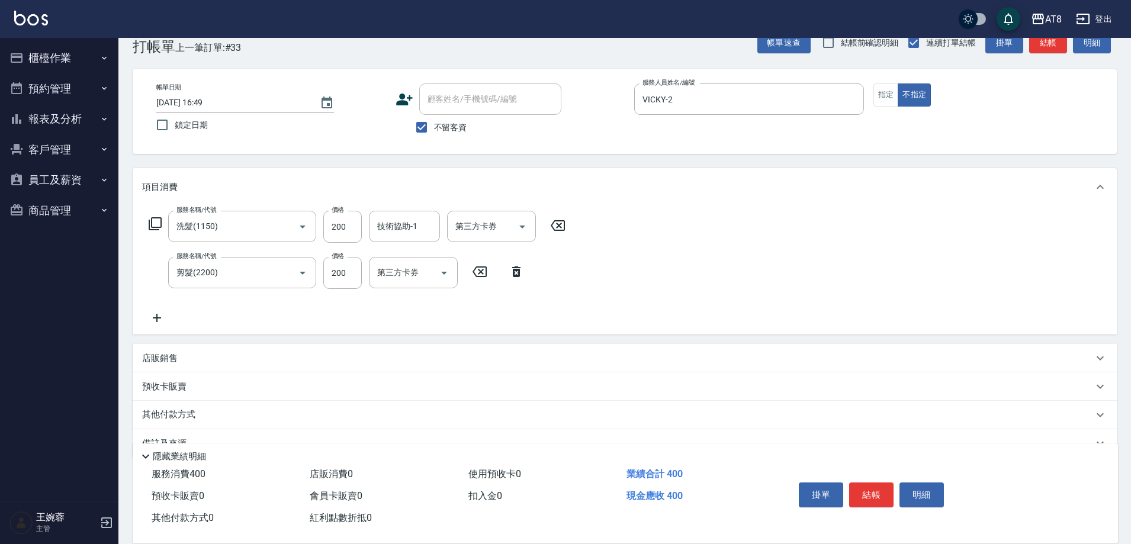
click at [887, 487] on button "結帳" at bounding box center [871, 494] width 44 height 25
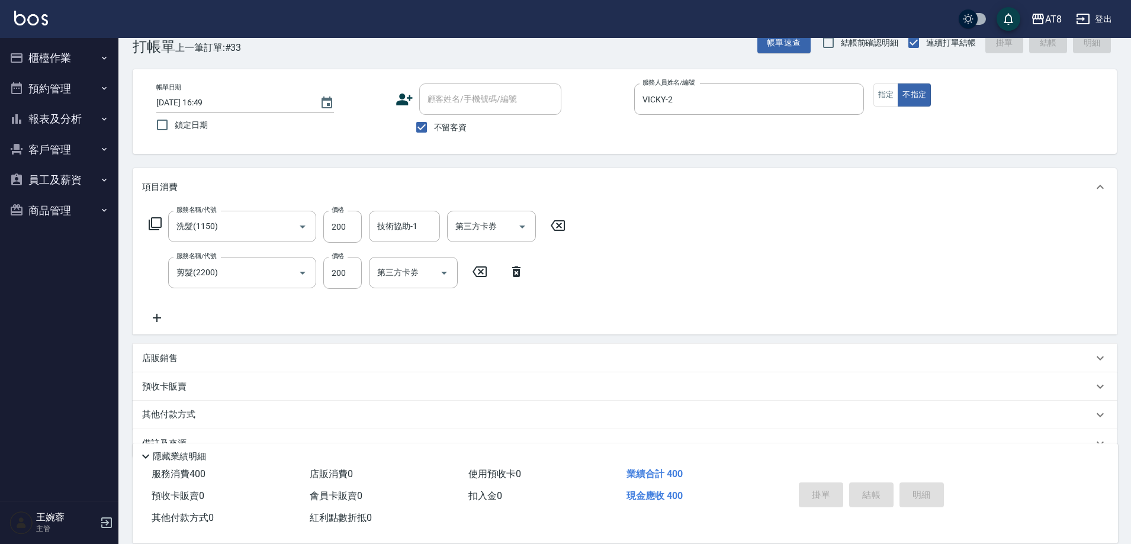
type input "[DATE] 16:50"
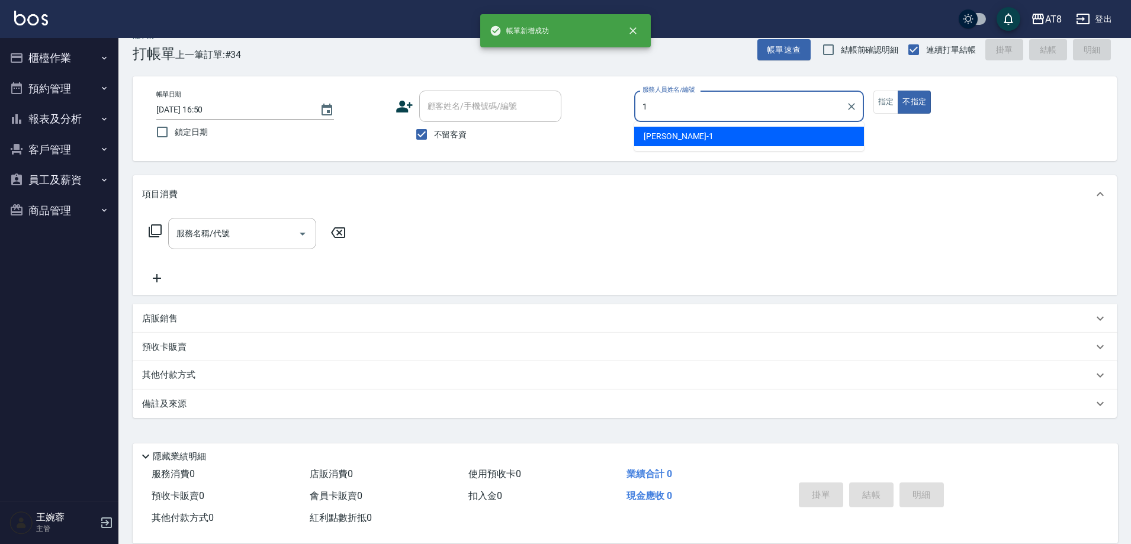
type input "YUKI-1"
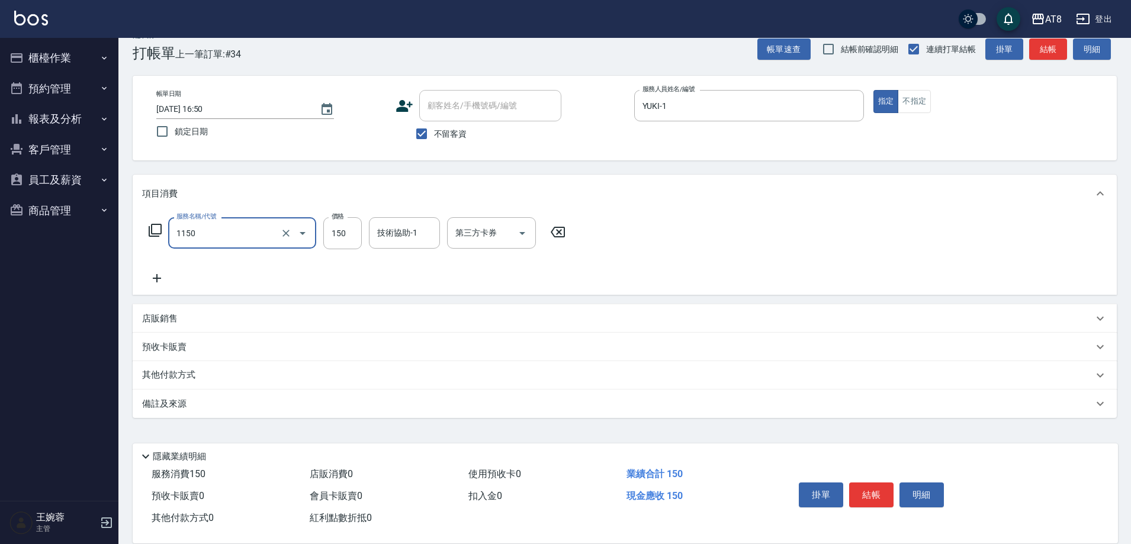
type input "洗髮(1150)"
type input "200"
click at [887, 487] on button "結帳" at bounding box center [871, 494] width 44 height 25
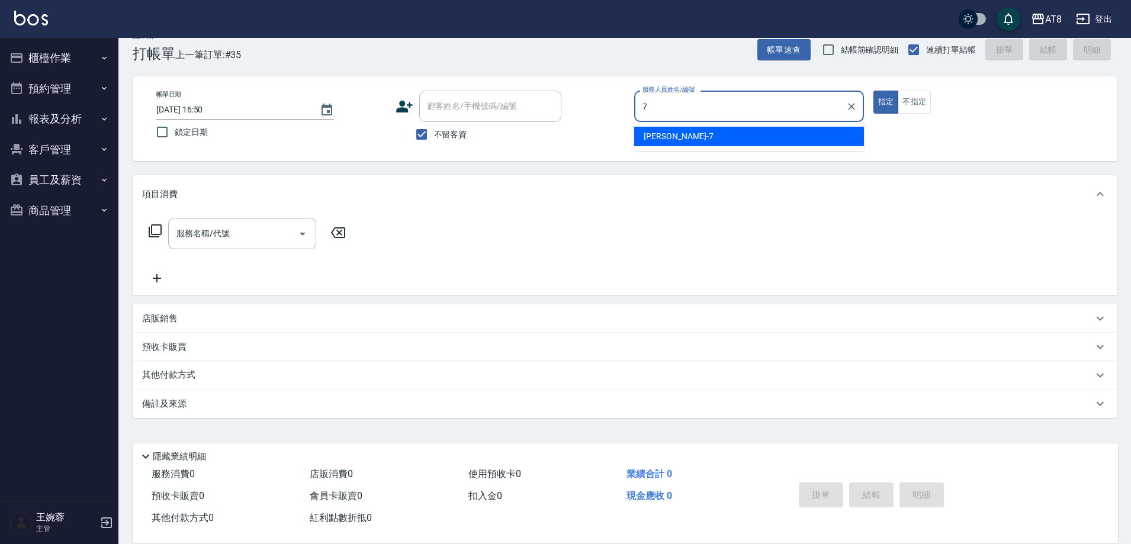
type input "[PERSON_NAME]-7"
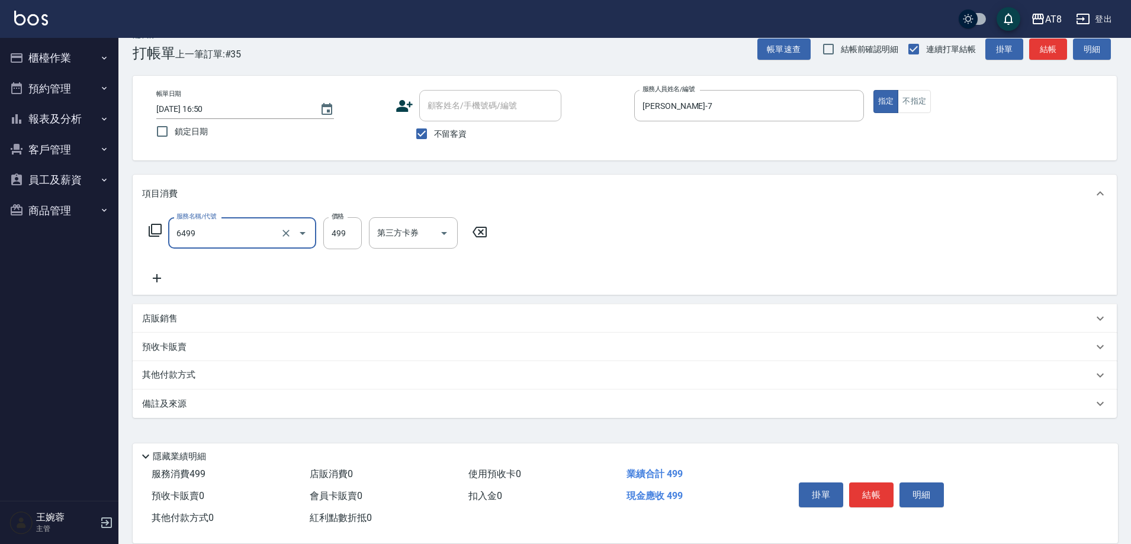
type input "SPA499(6499)"
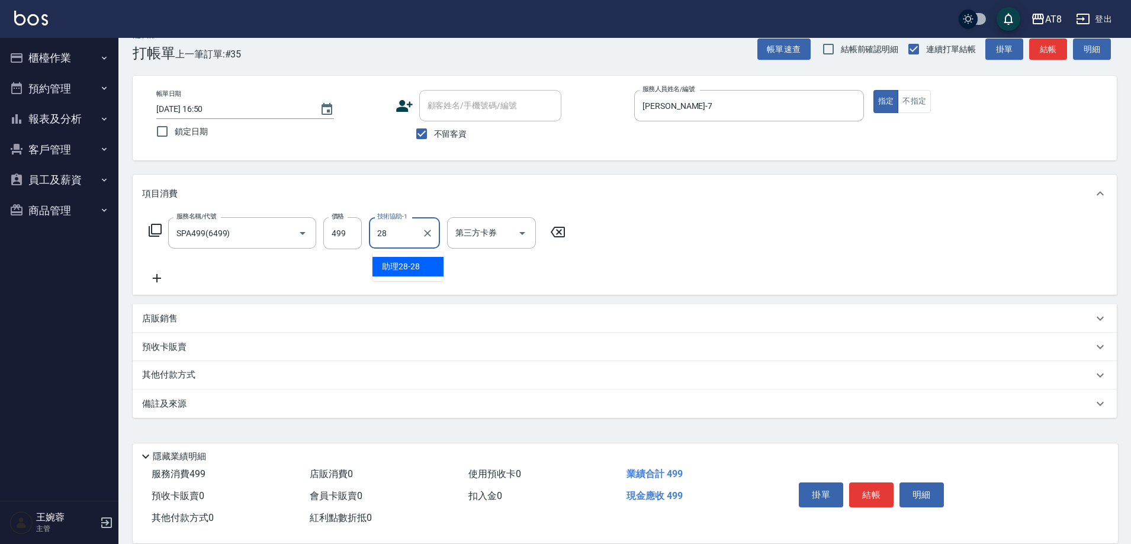
type input "助理28-28"
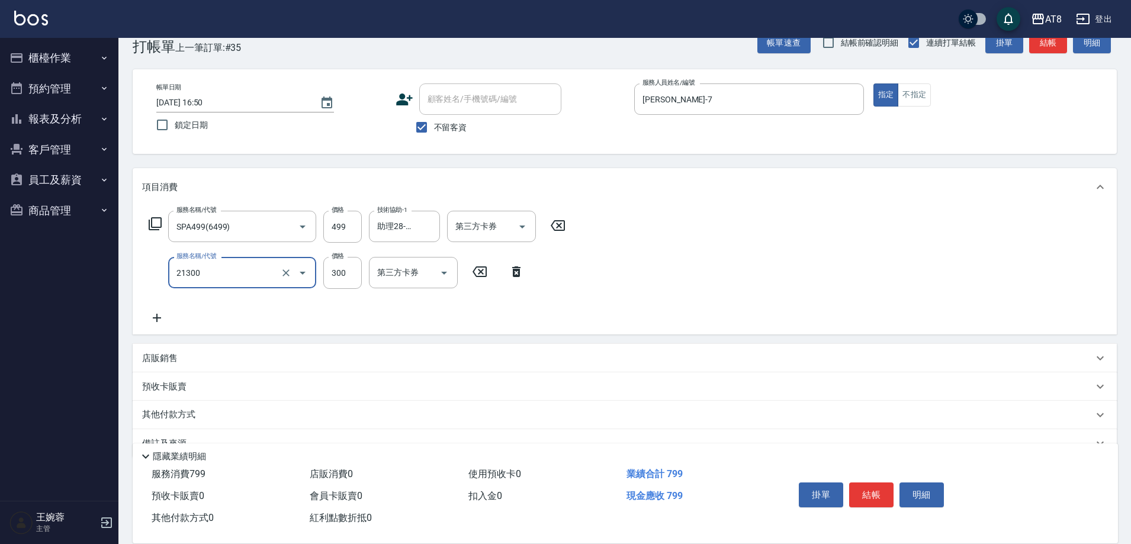
type input "剪髮(21300)"
click at [874, 485] on button "結帳" at bounding box center [871, 494] width 44 height 25
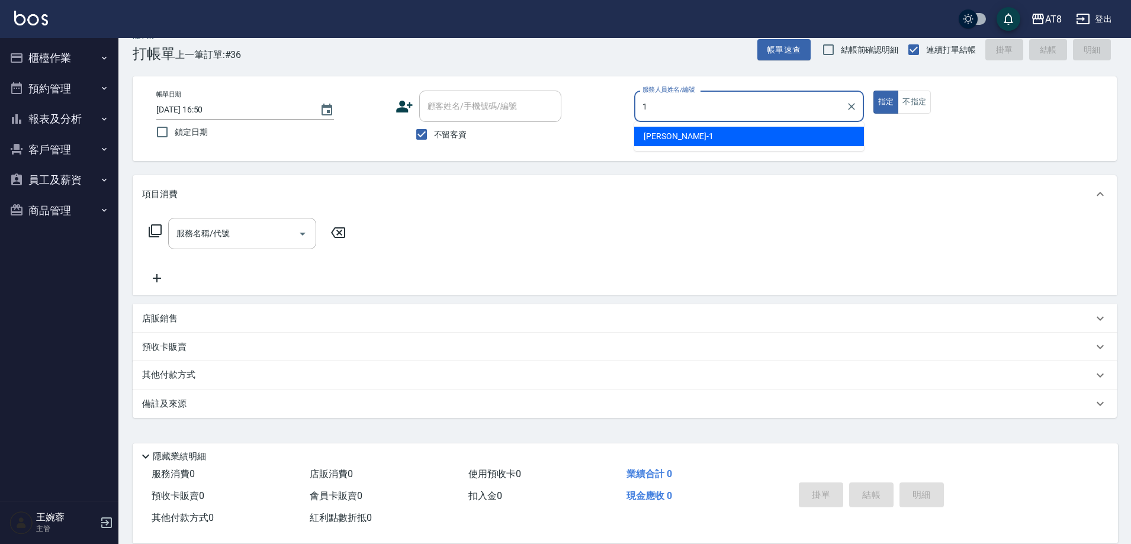
type input "YUKI-1"
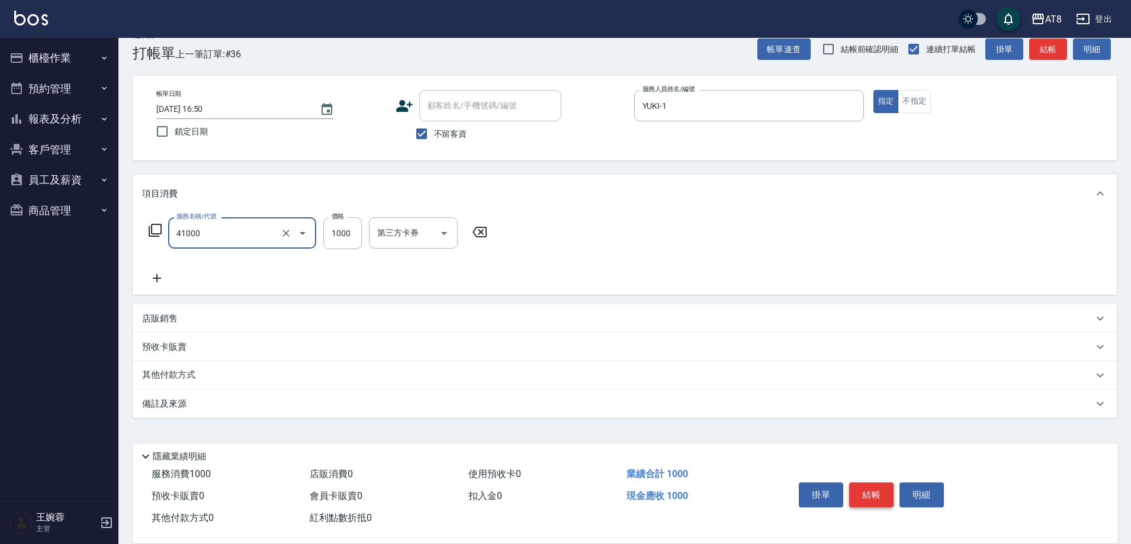
type input "染髮(41000)"
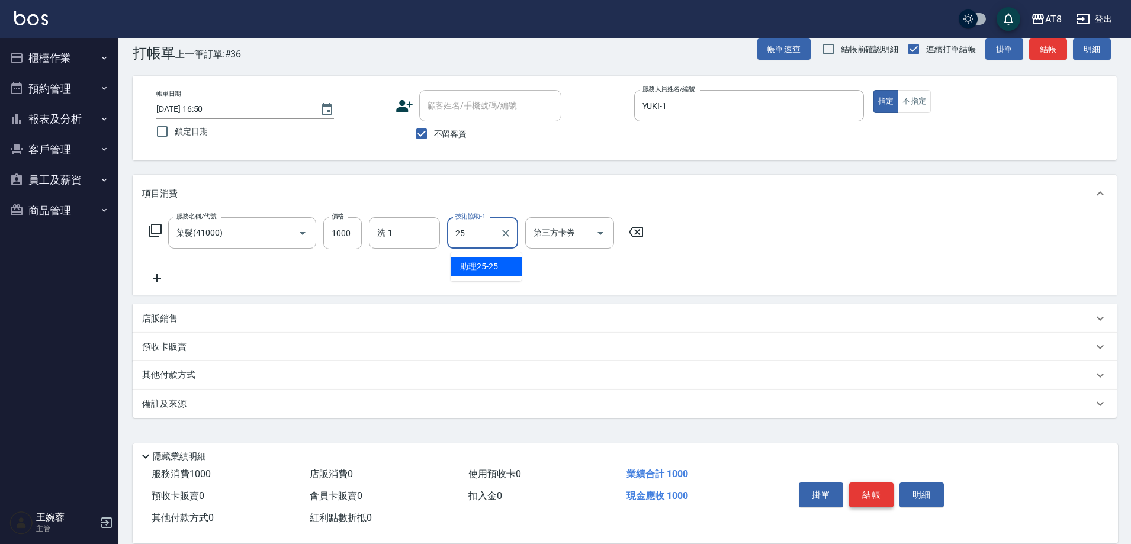
type input "助理25-25"
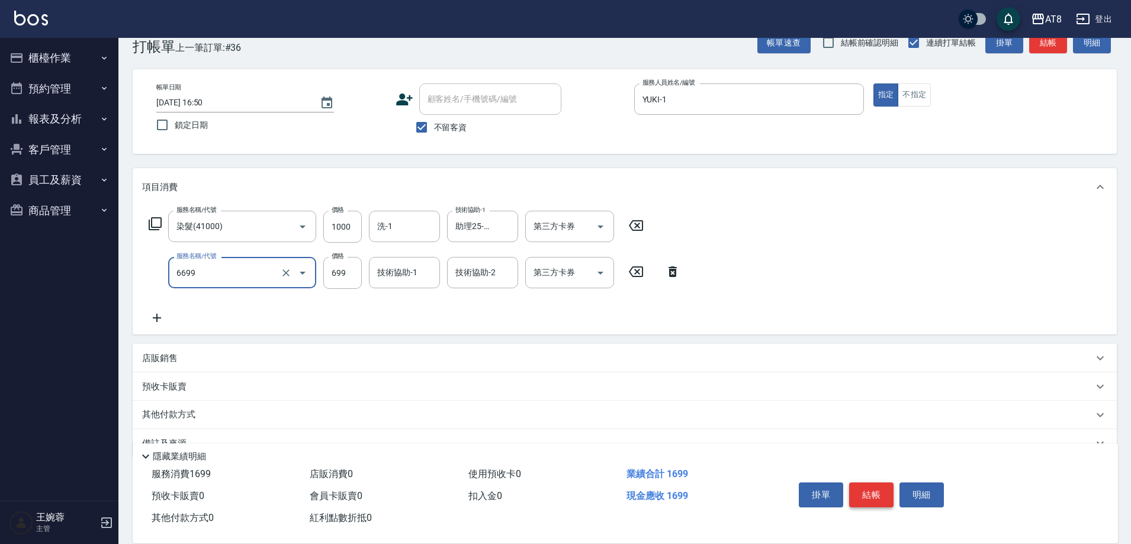
type input "SPA699(6699)"
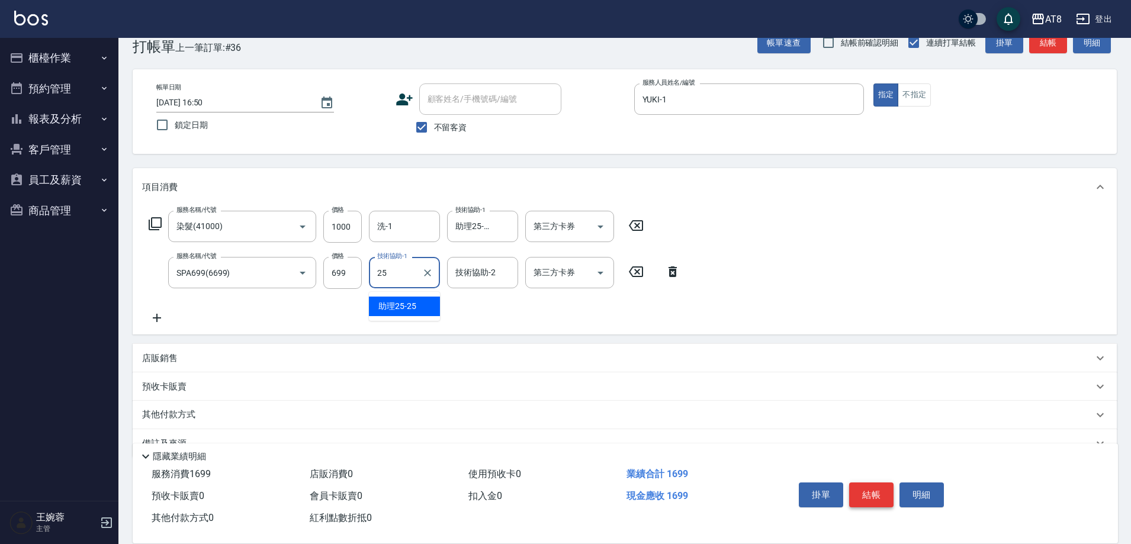
type input "助理25-25"
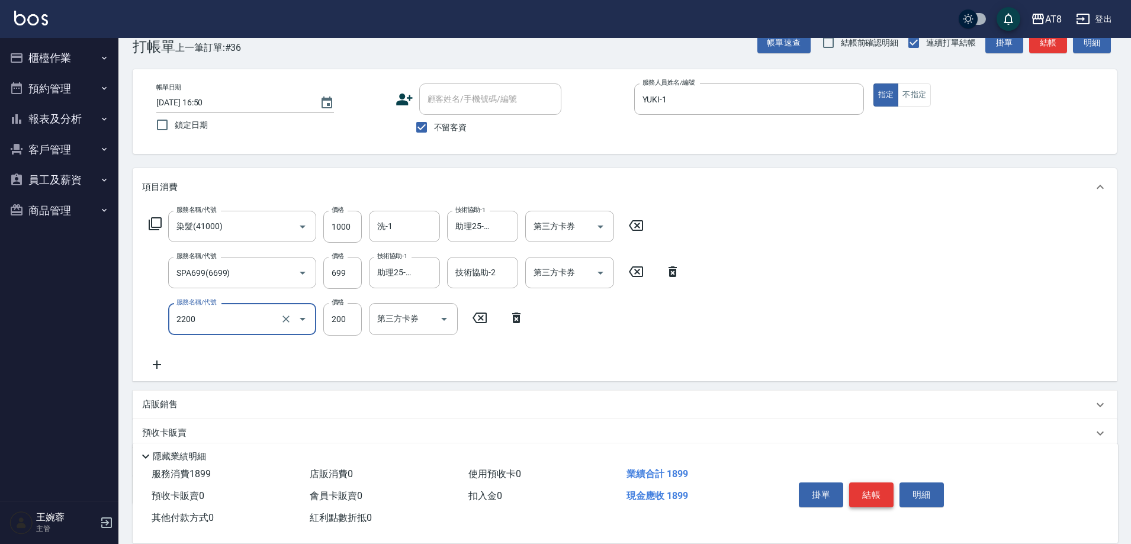
type input "剪髮(2200)"
click at [414, 233] on input "洗-1" at bounding box center [404, 226] width 60 height 21
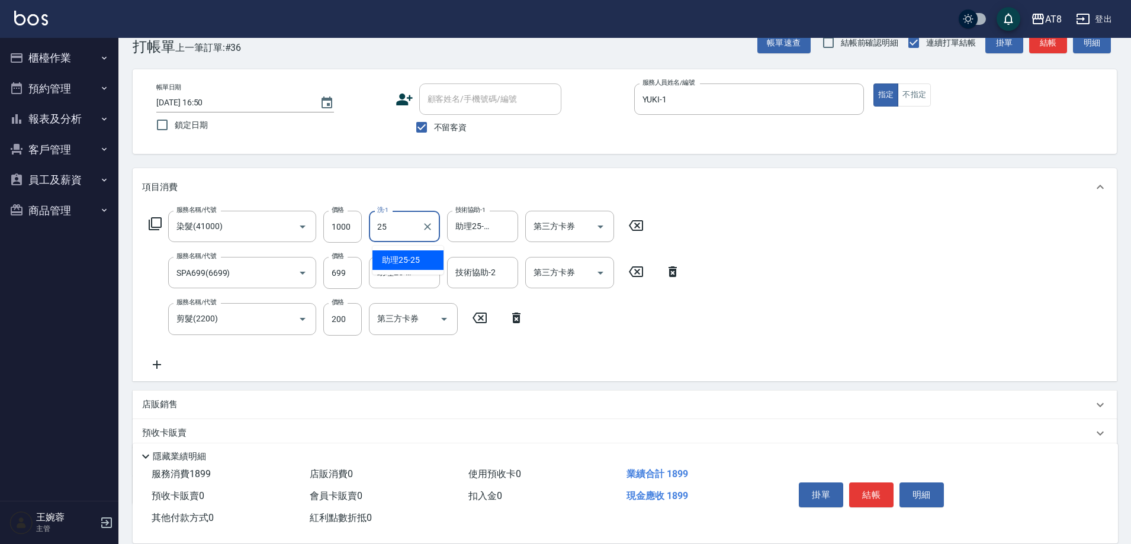
type input "助理25-25"
click at [887, 482] on button "結帳" at bounding box center [871, 494] width 44 height 25
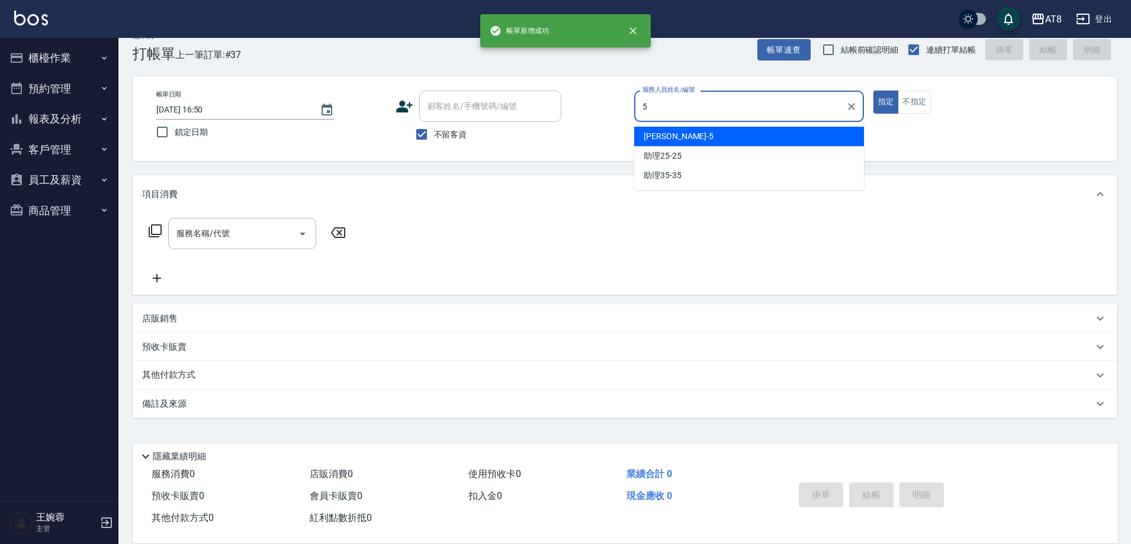
type input "HANK-5"
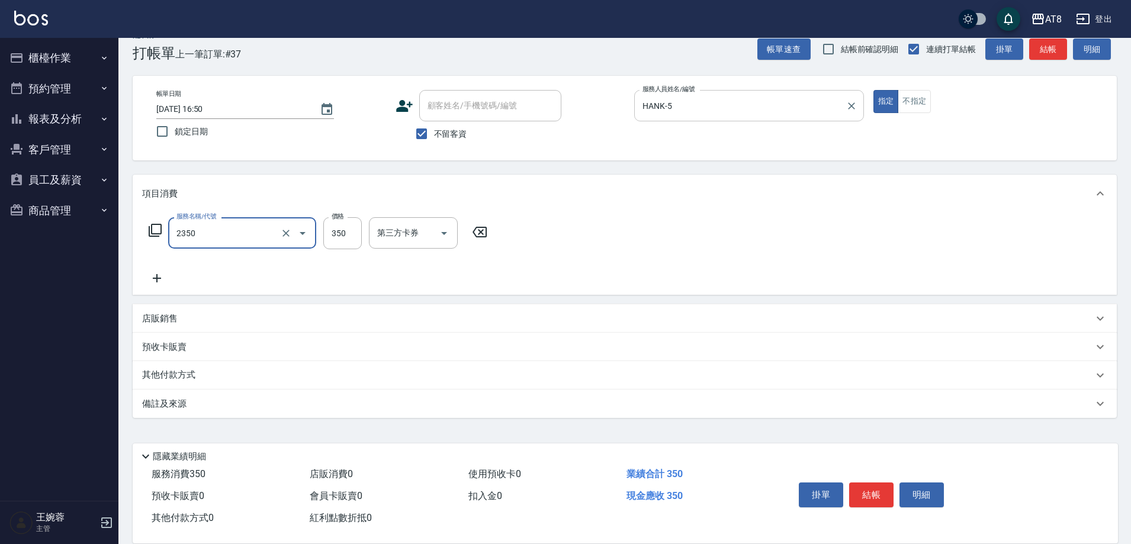
type input "入金洗剪350(2350)"
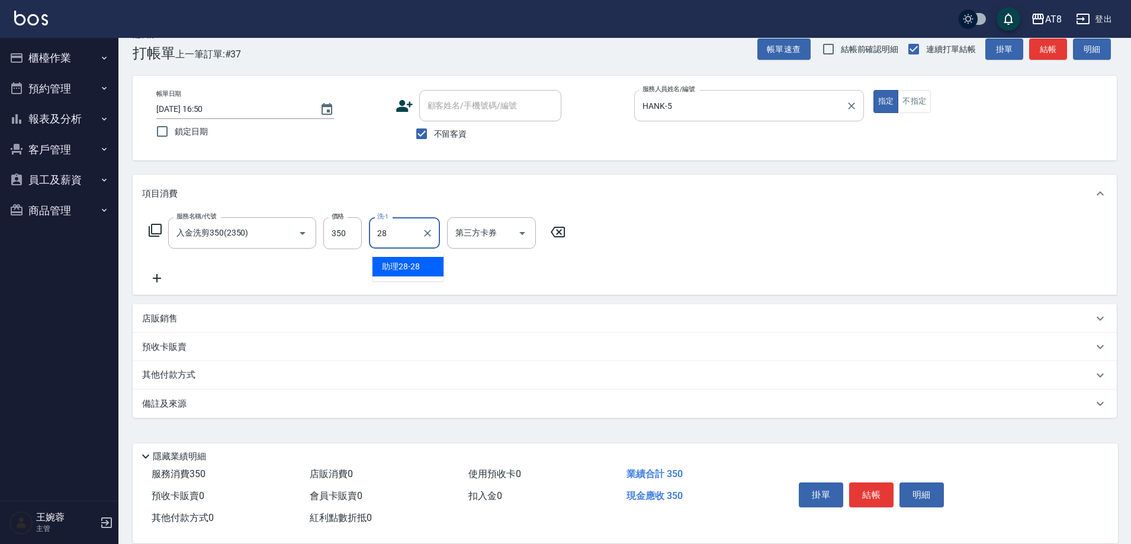
type input "助理28-28"
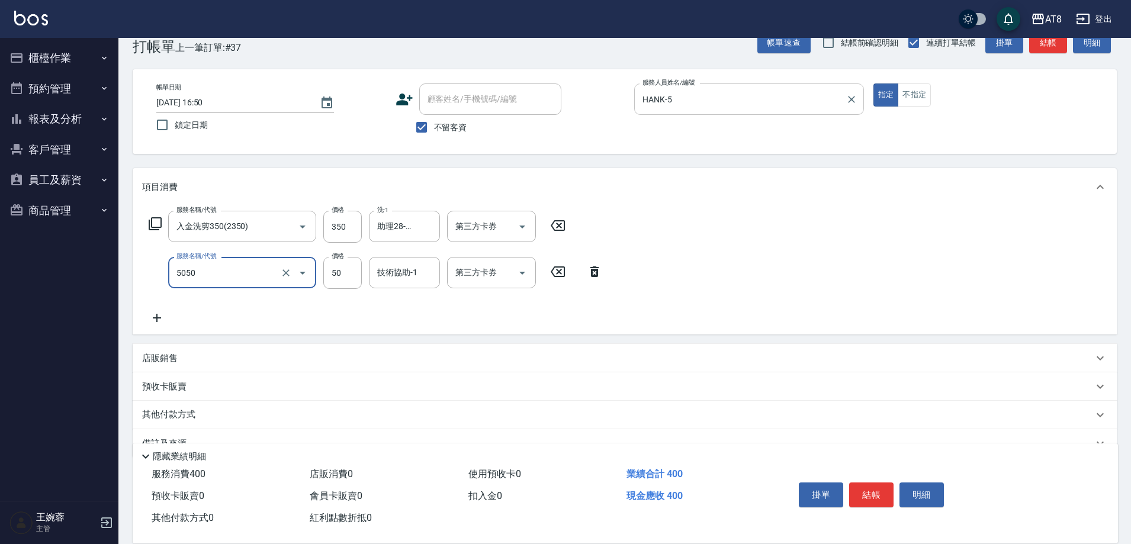
type input "入金精油50(5050)"
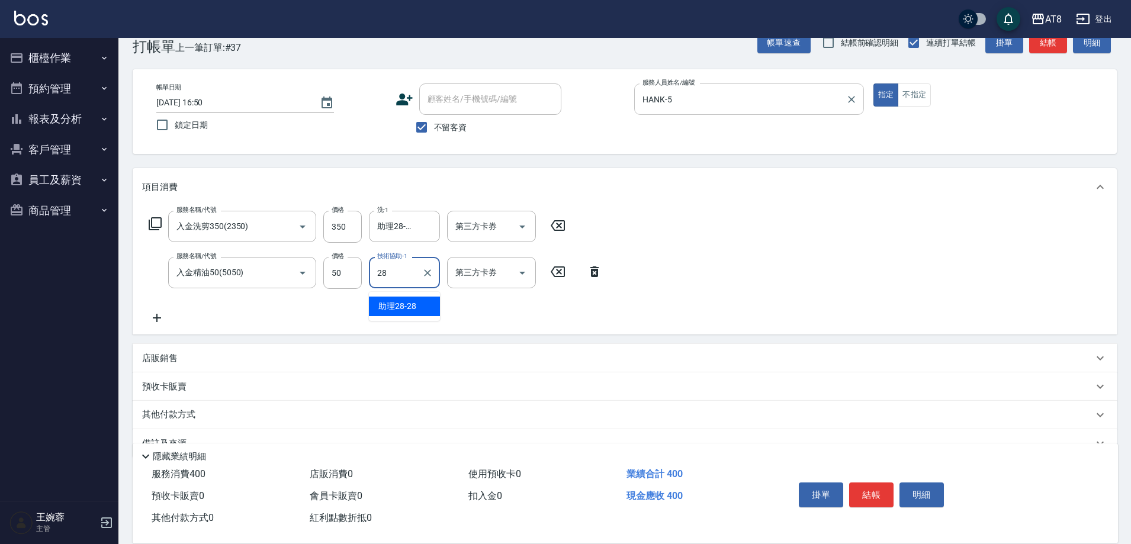
type input "助理28-28"
click at [289, 231] on icon "Clear" at bounding box center [286, 227] width 12 height 12
type input "入金洗剪350(2350)"
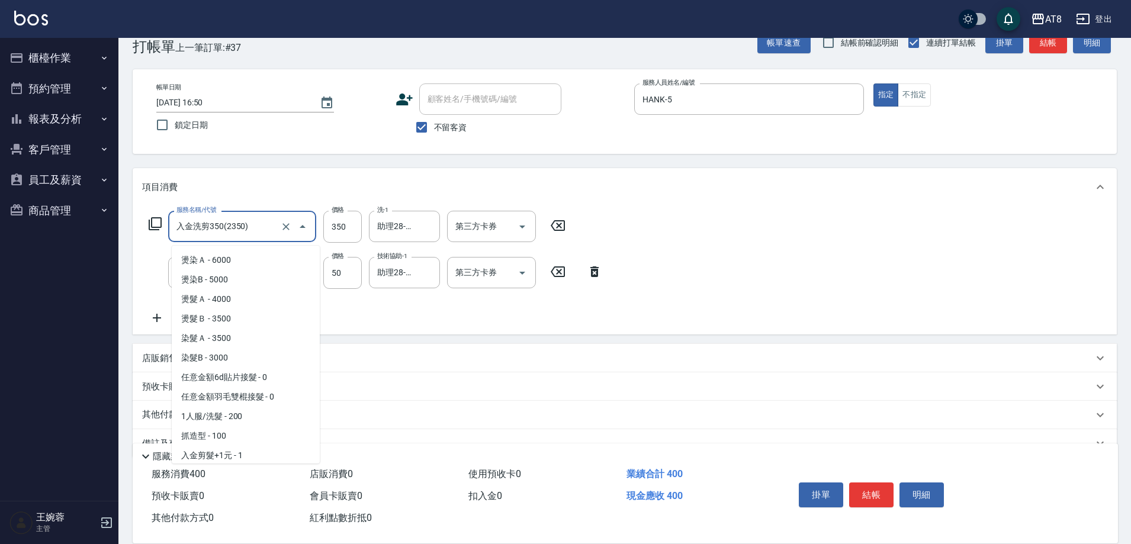
click at [236, 227] on input "入金洗剪350(2350)" at bounding box center [225, 226] width 104 height 21
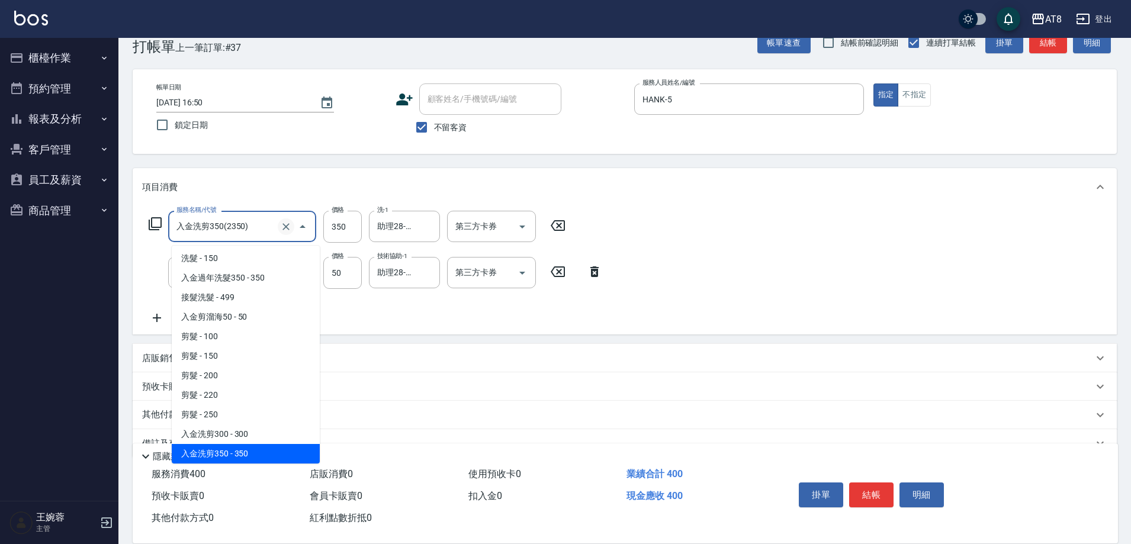
click at [284, 229] on icon "Clear" at bounding box center [285, 226] width 7 height 7
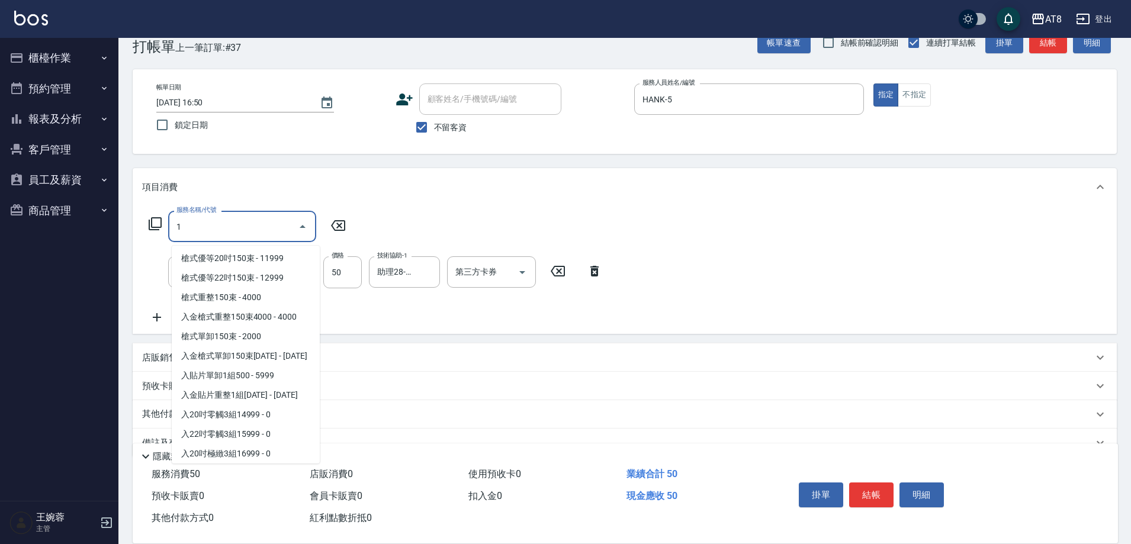
scroll to position [0, 0]
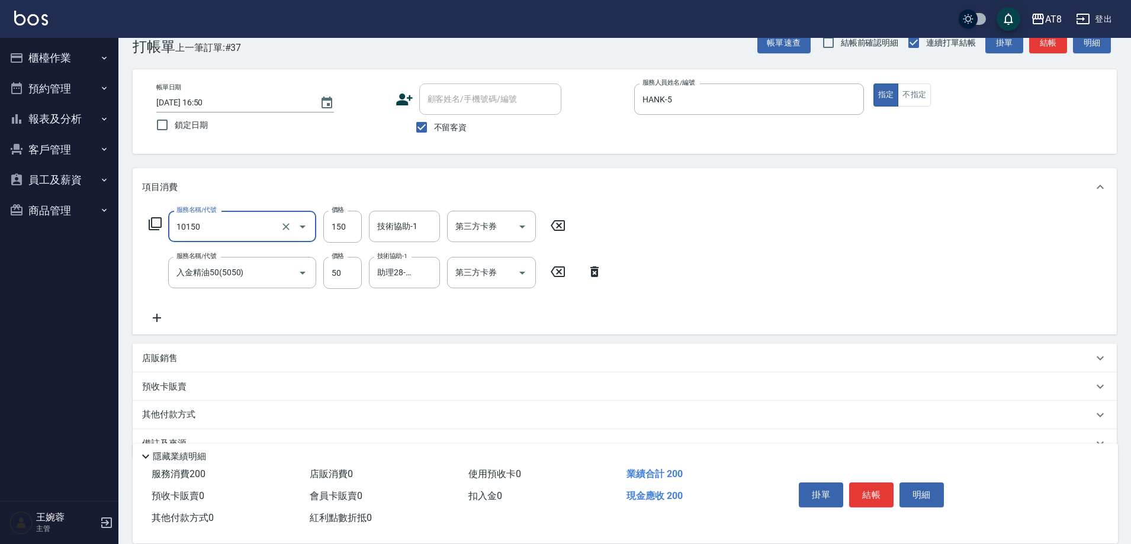
type input "入金洗髮150(10150)"
click at [344, 233] on input "150" at bounding box center [342, 227] width 38 height 32
type input "200"
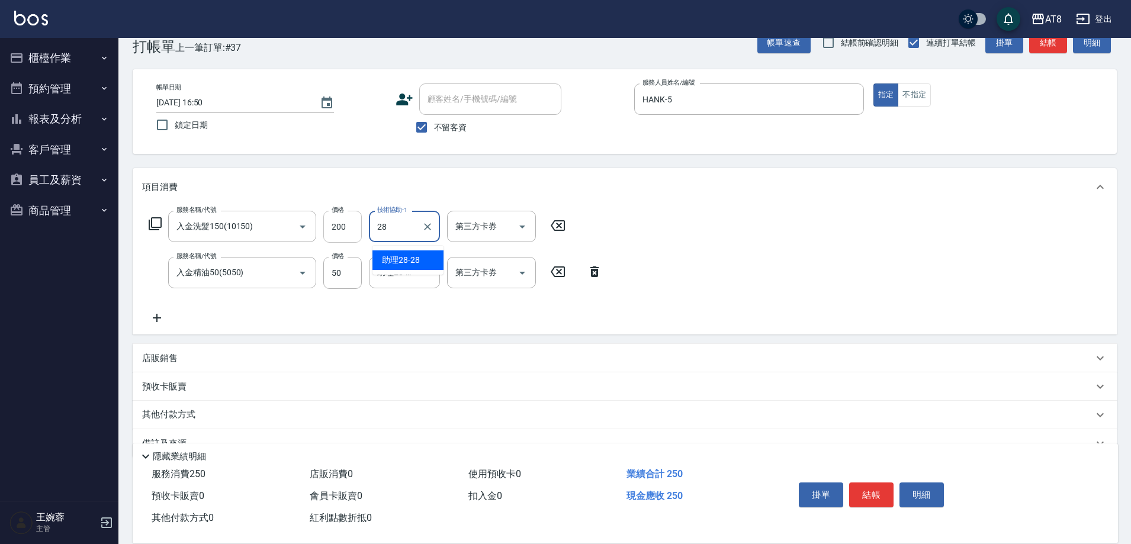
type input "助理28-28"
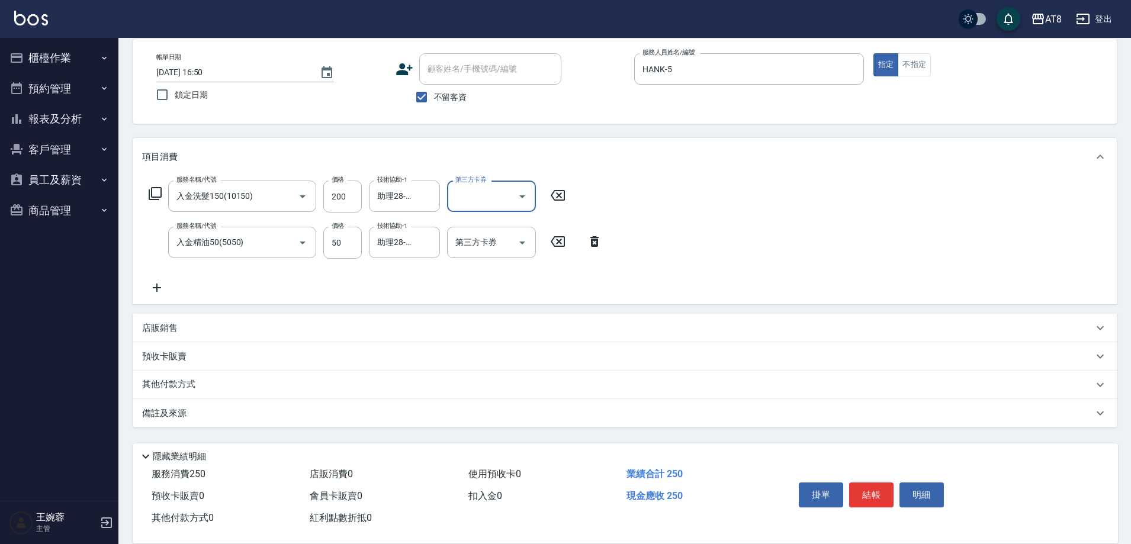
scroll to position [73, 0]
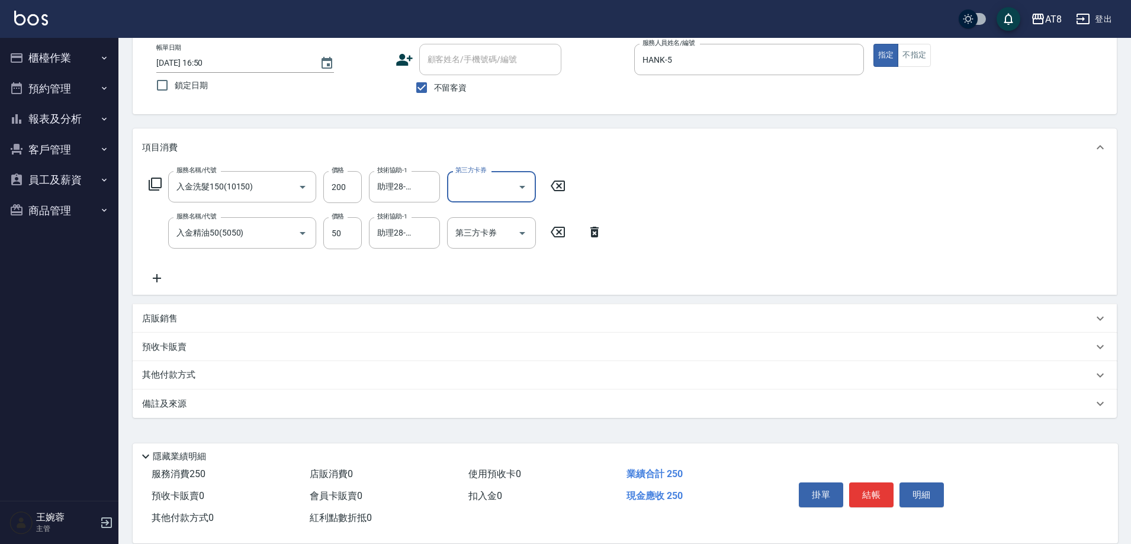
click at [519, 180] on icon "Open" at bounding box center [522, 187] width 14 height 14
click at [511, 293] on span "儲值卡" at bounding box center [494, 299] width 89 height 20
type input "儲值卡"
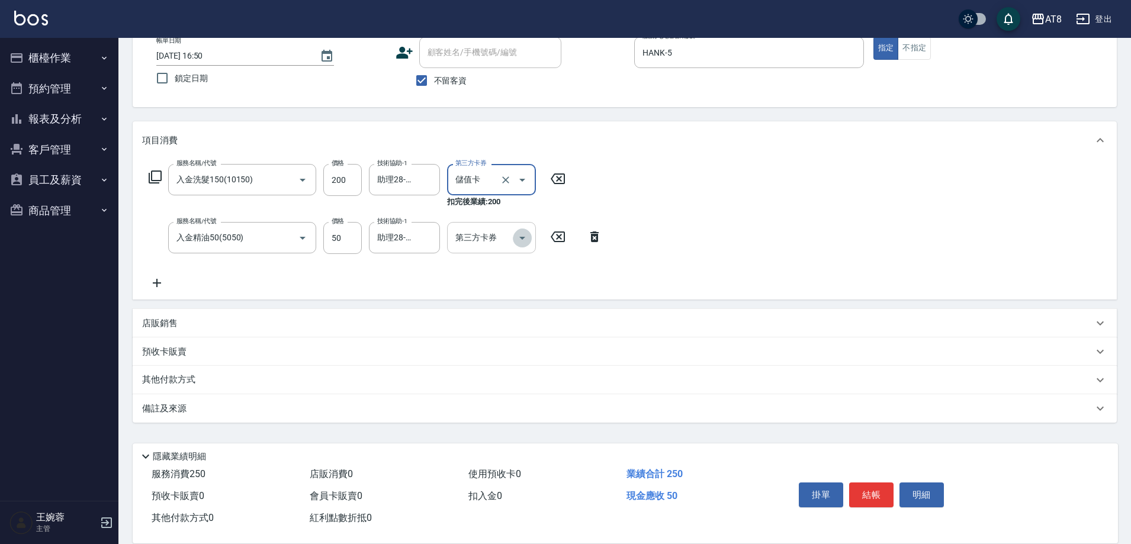
click at [524, 234] on icon "Open" at bounding box center [522, 238] width 14 height 14
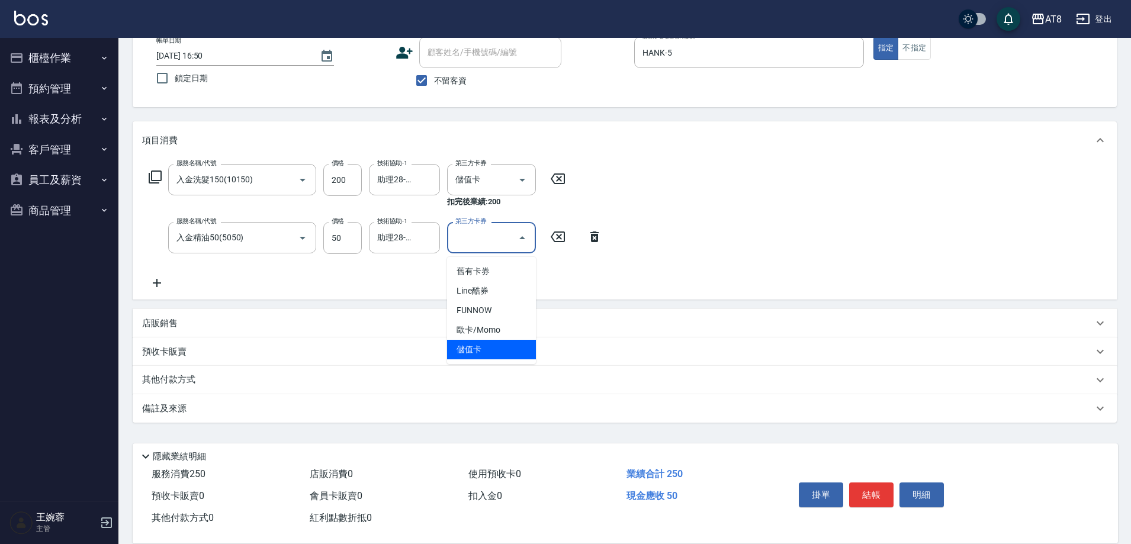
click at [509, 349] on span "儲值卡" at bounding box center [491, 350] width 89 height 20
type input "儲值卡"
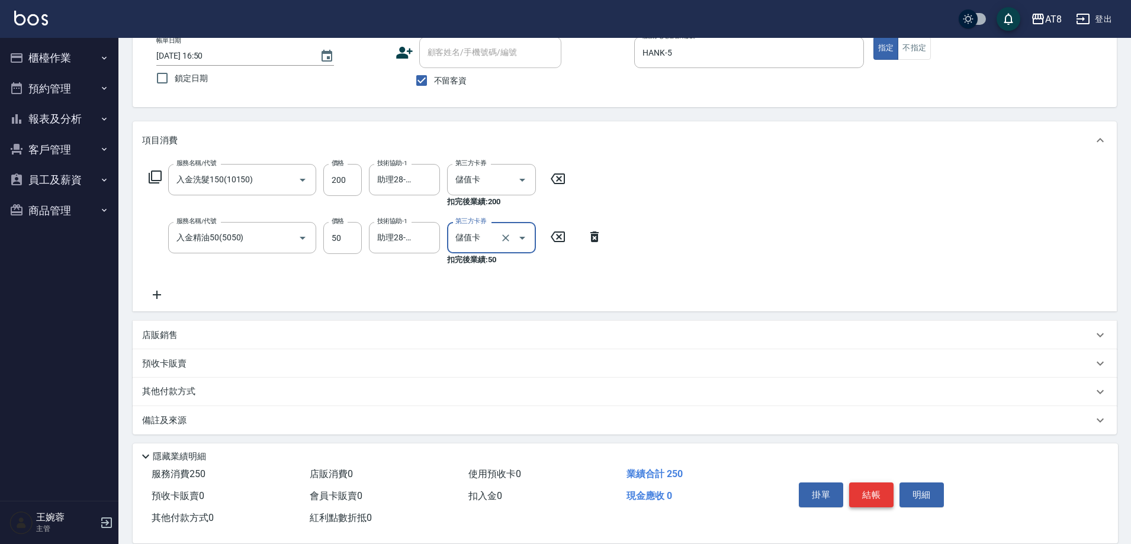
drag, startPoint x: 875, startPoint y: 480, endPoint x: 868, endPoint y: 480, distance: 6.5
click at [872, 482] on button "結帳" at bounding box center [871, 494] width 44 height 25
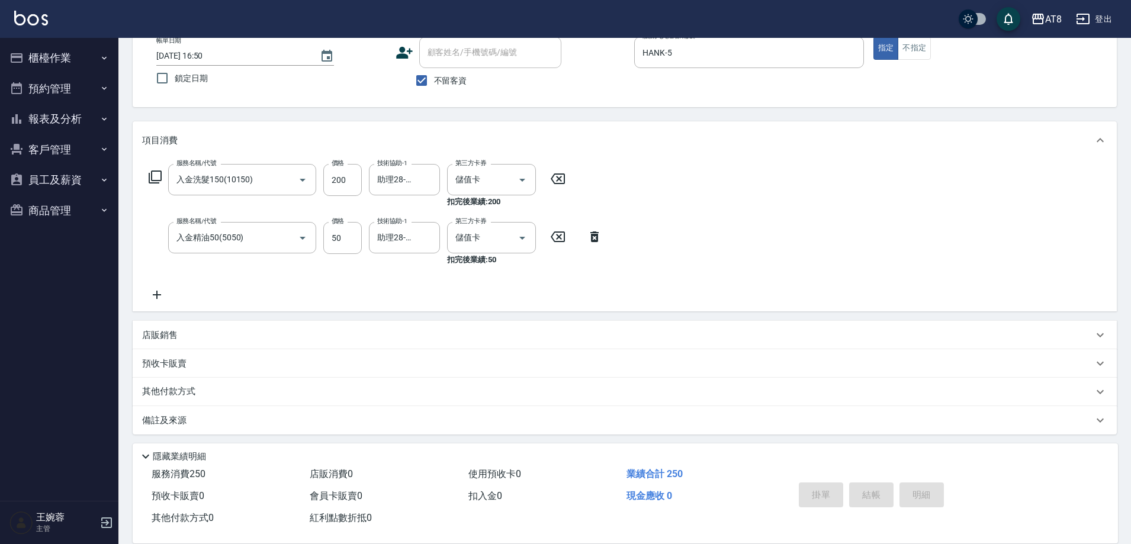
type input "[DATE] 16:51"
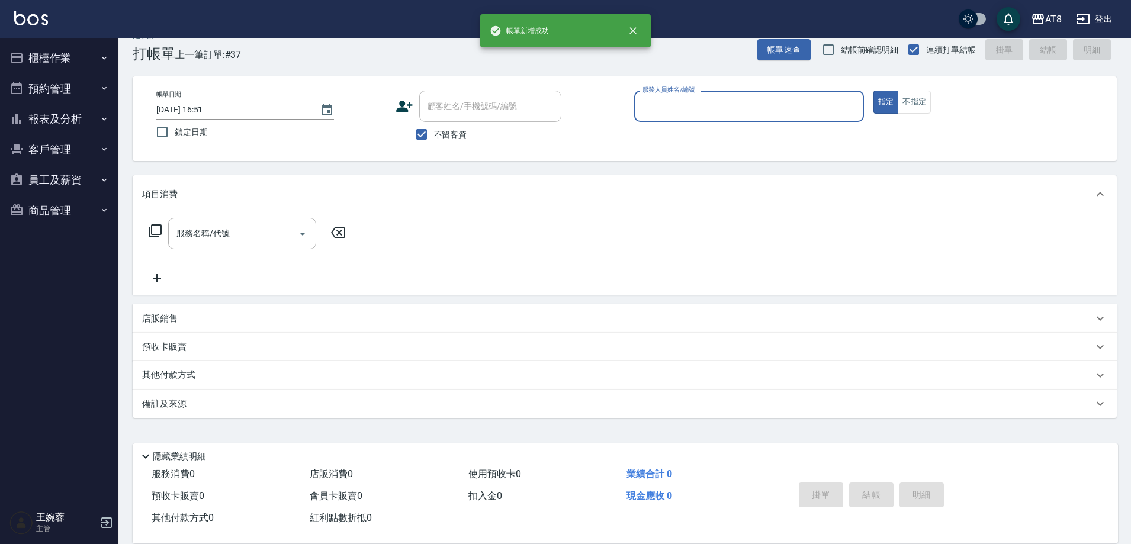
scroll to position [26, 0]
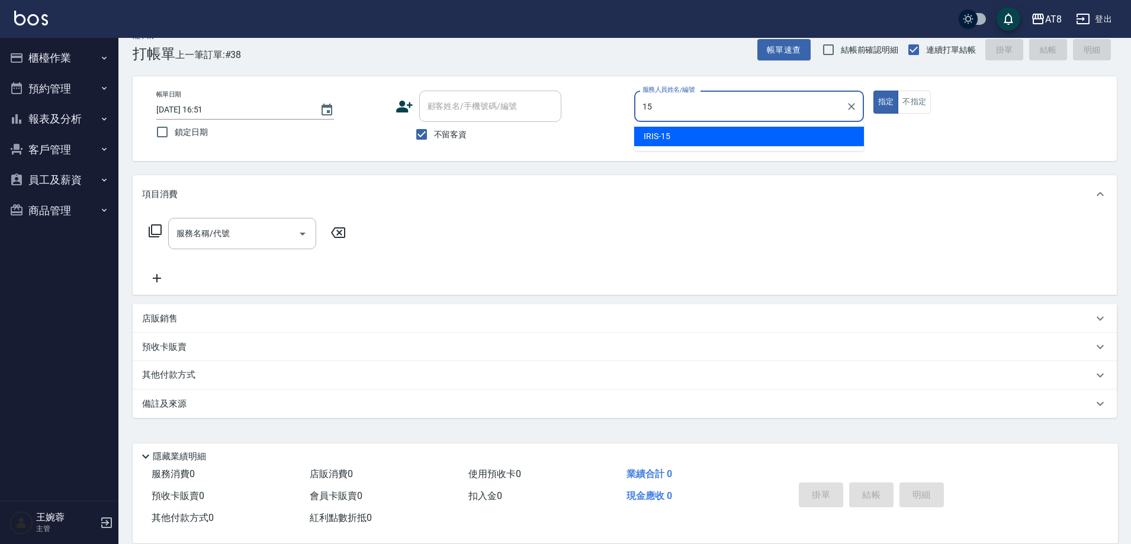
type input "IRIS-15"
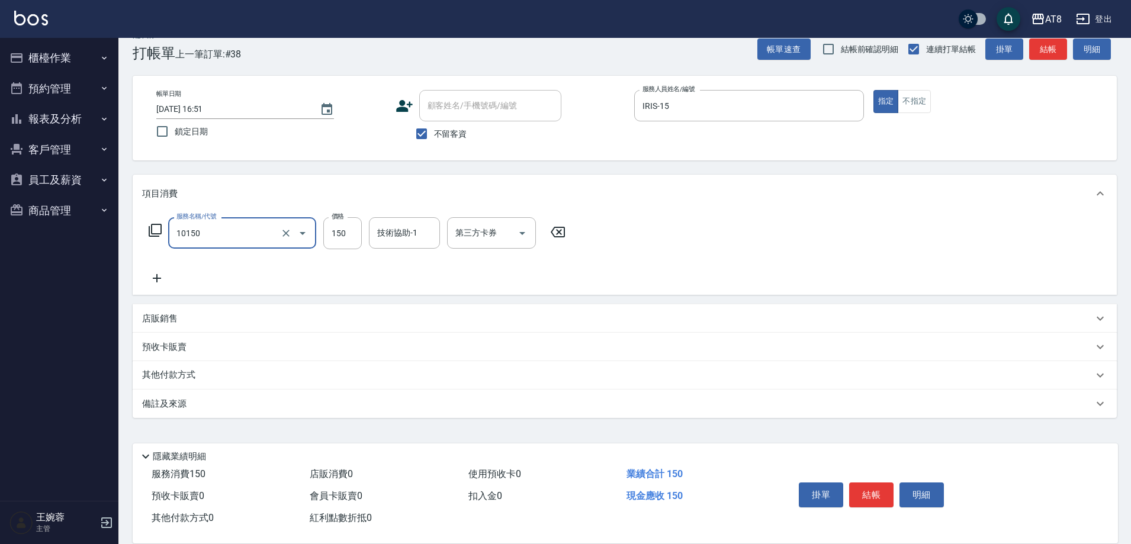
type input "入金洗髮150(10150)"
type input "200"
type input "會計-18"
click at [518, 236] on icon "Open" at bounding box center [522, 233] width 14 height 14
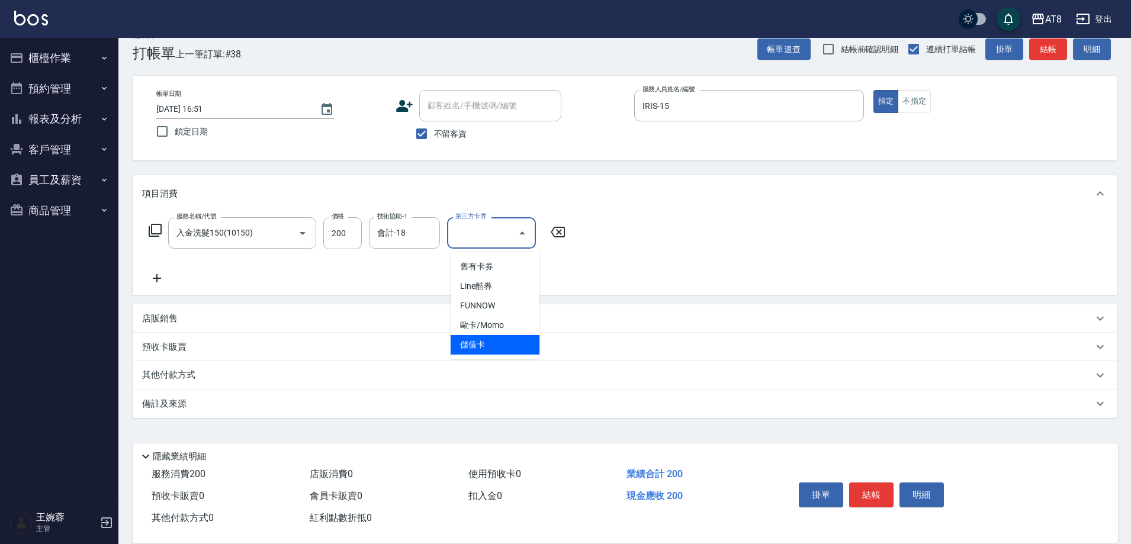
click at [505, 343] on span "儲值卡" at bounding box center [494, 345] width 89 height 20
type input "儲值卡"
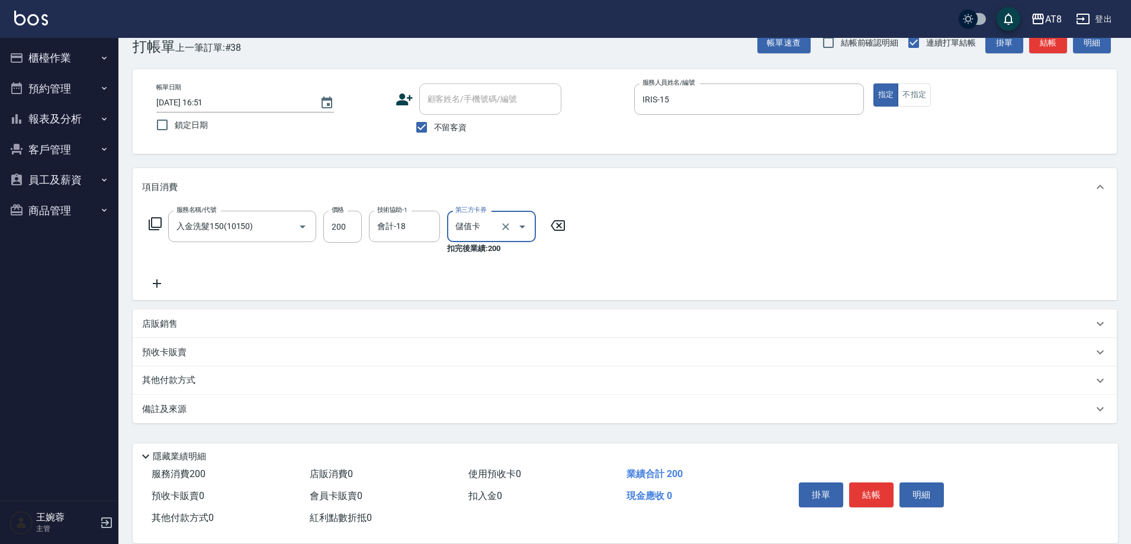
click at [883, 488] on button "結帳" at bounding box center [871, 494] width 44 height 25
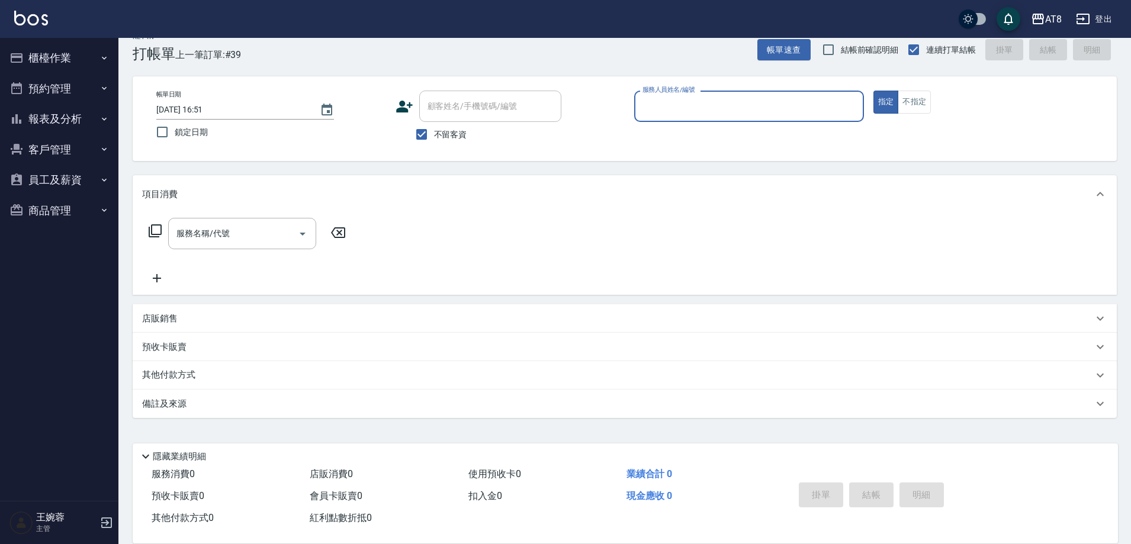
click at [84, 114] on button "報表及分析" at bounding box center [59, 119] width 109 height 31
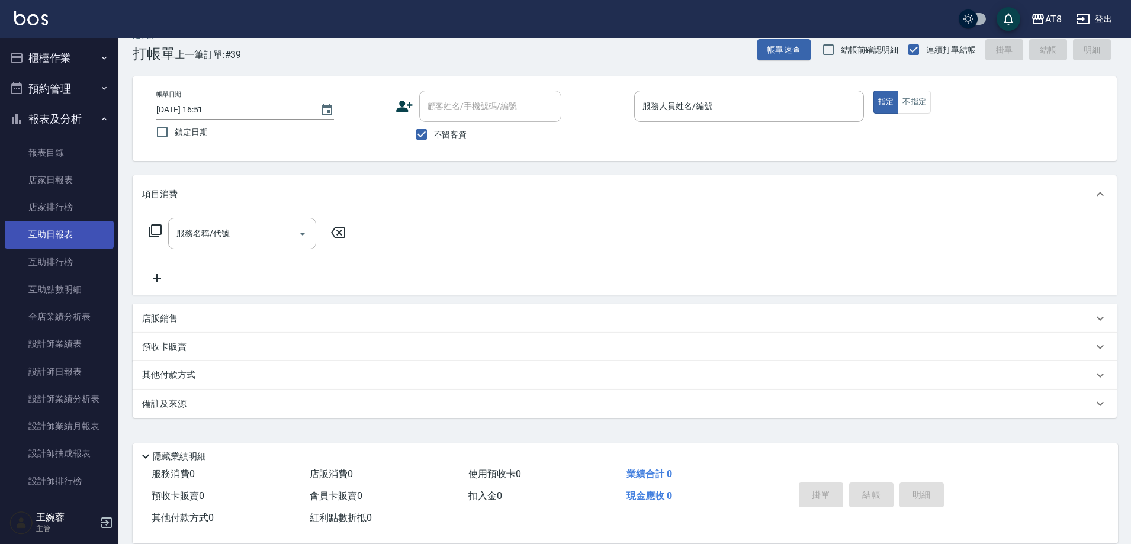
click at [70, 234] on link "互助日報表" at bounding box center [59, 234] width 109 height 27
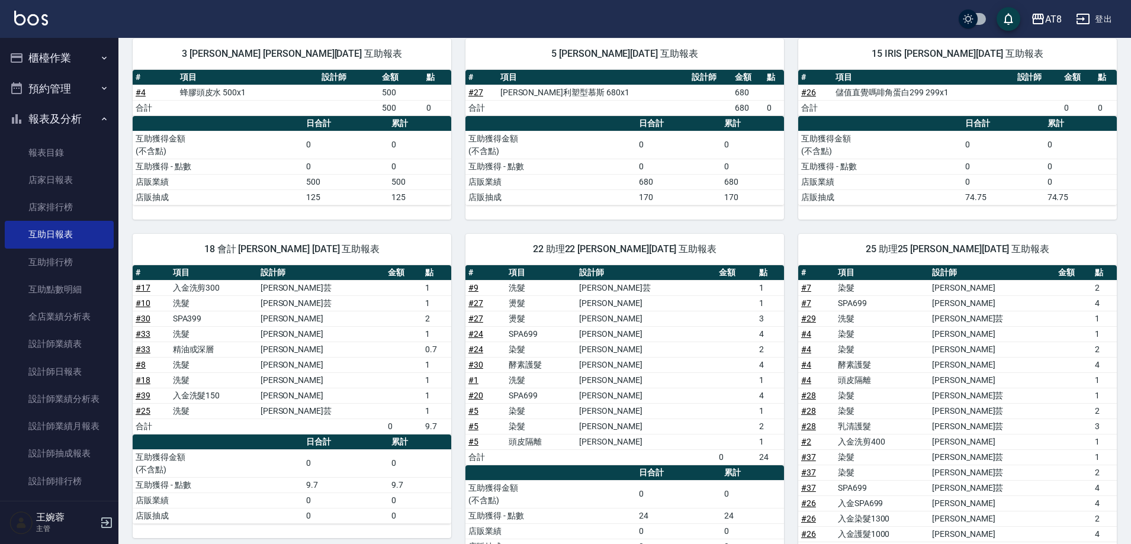
scroll to position [40, 0]
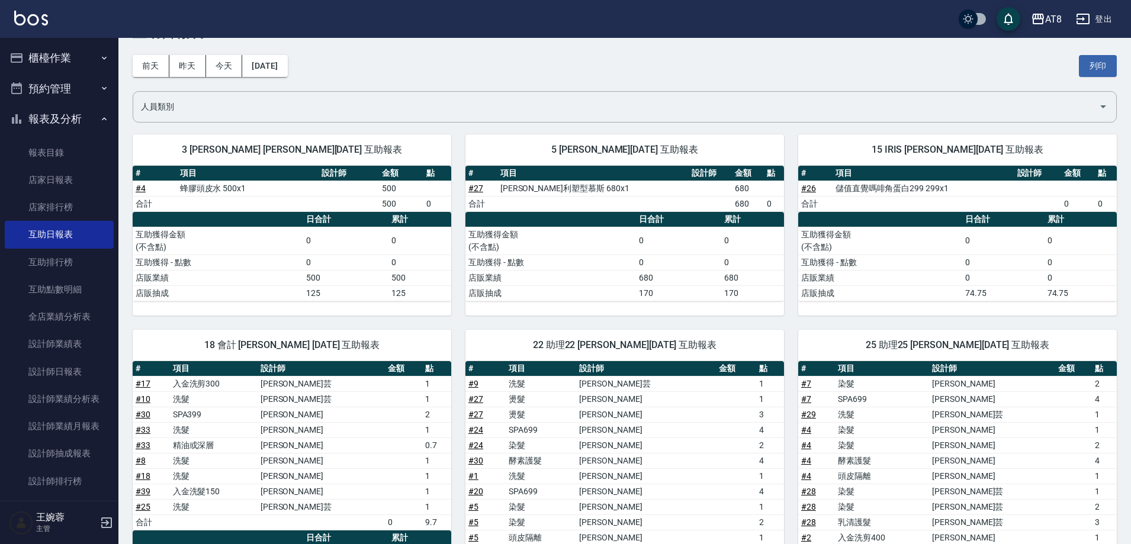
click at [9, 18] on div "AT8 登出" at bounding box center [565, 19] width 1131 height 38
click at [25, 21] on img at bounding box center [31, 18] width 34 height 15
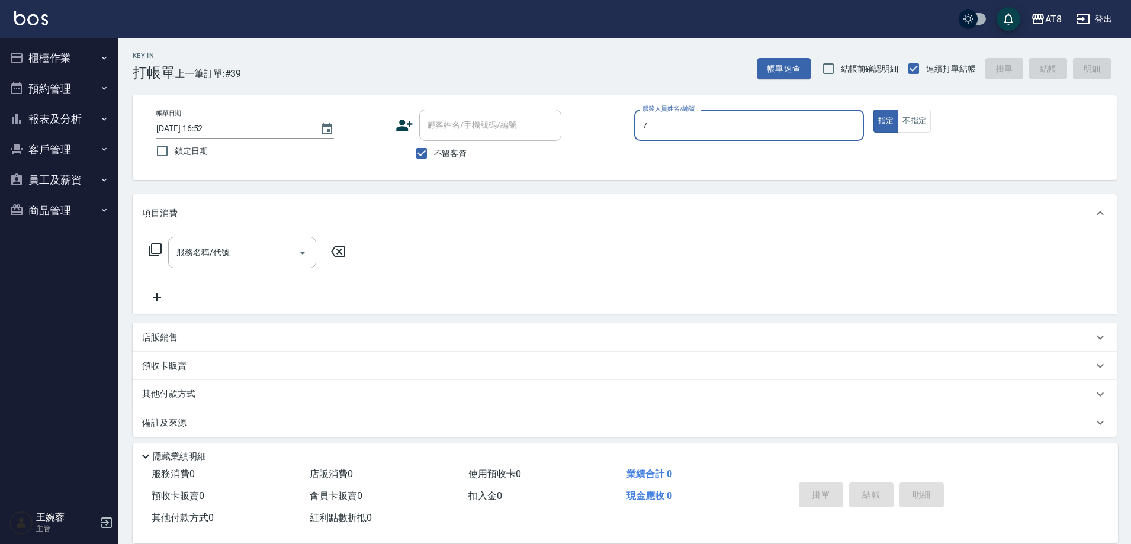
type input "[PERSON_NAME]-7"
type button "true"
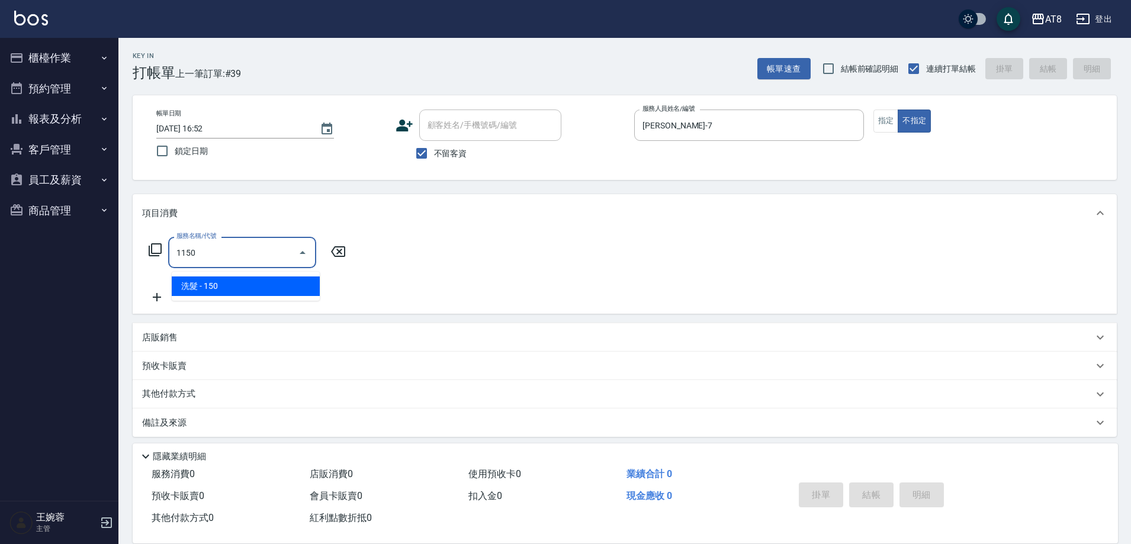
type input "洗髮(1150)"
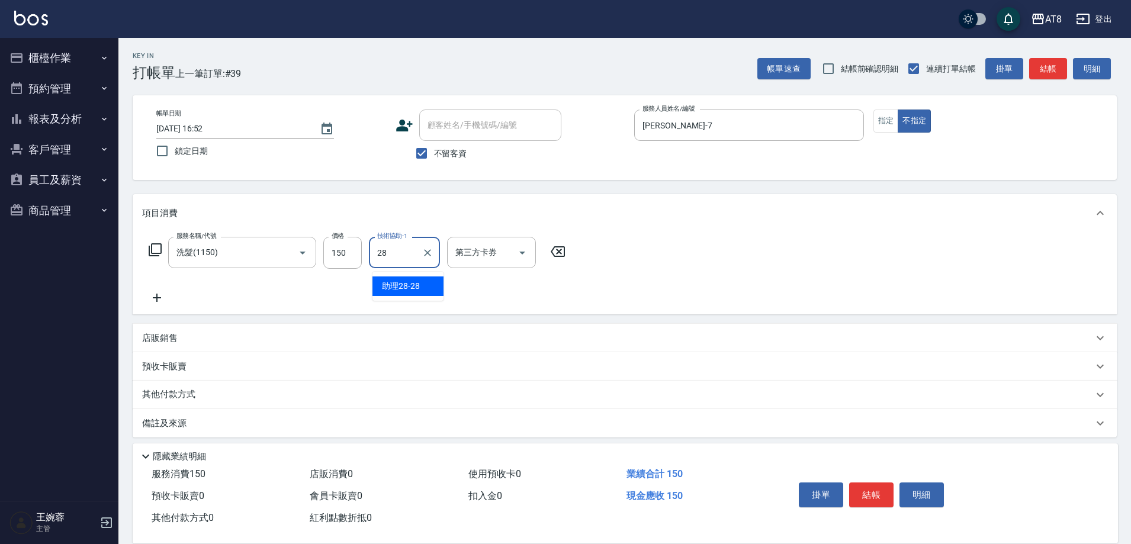
type input "助理28-28"
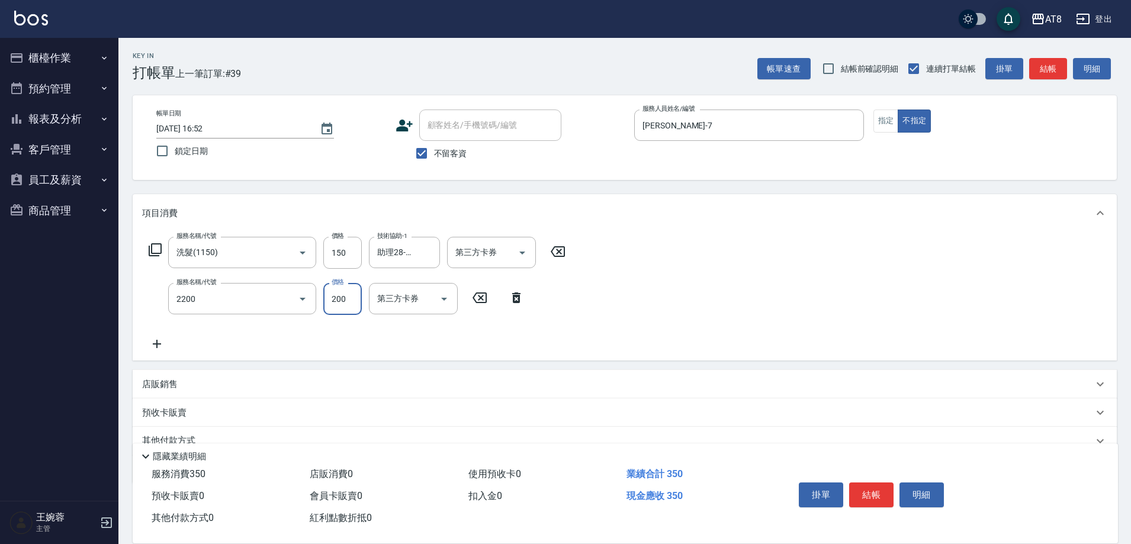
type input "剪髮(2200)"
click at [888, 482] on button "結帳" at bounding box center [871, 494] width 44 height 25
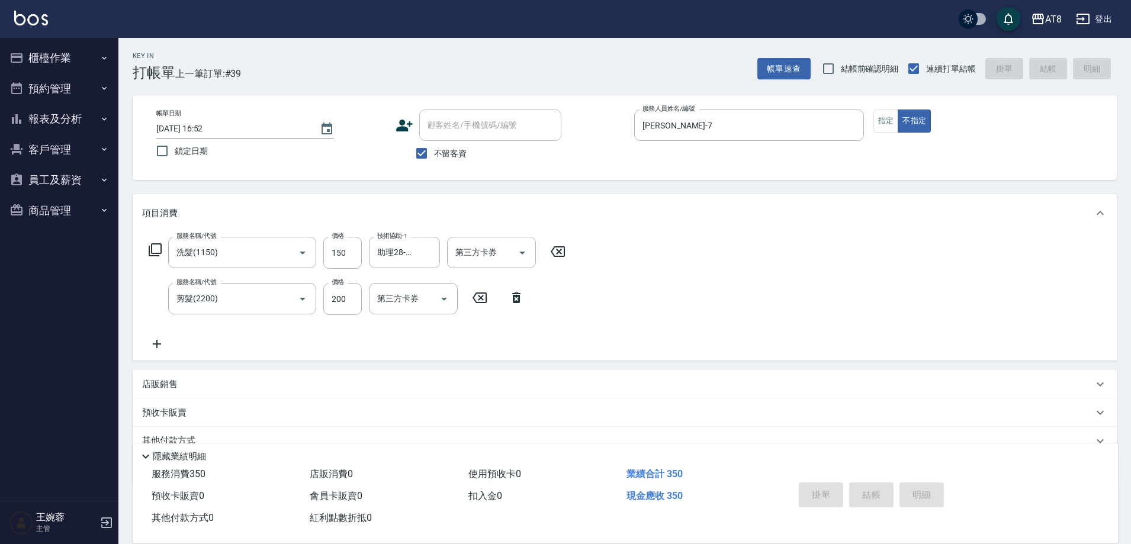
type input "[DATE] 16:53"
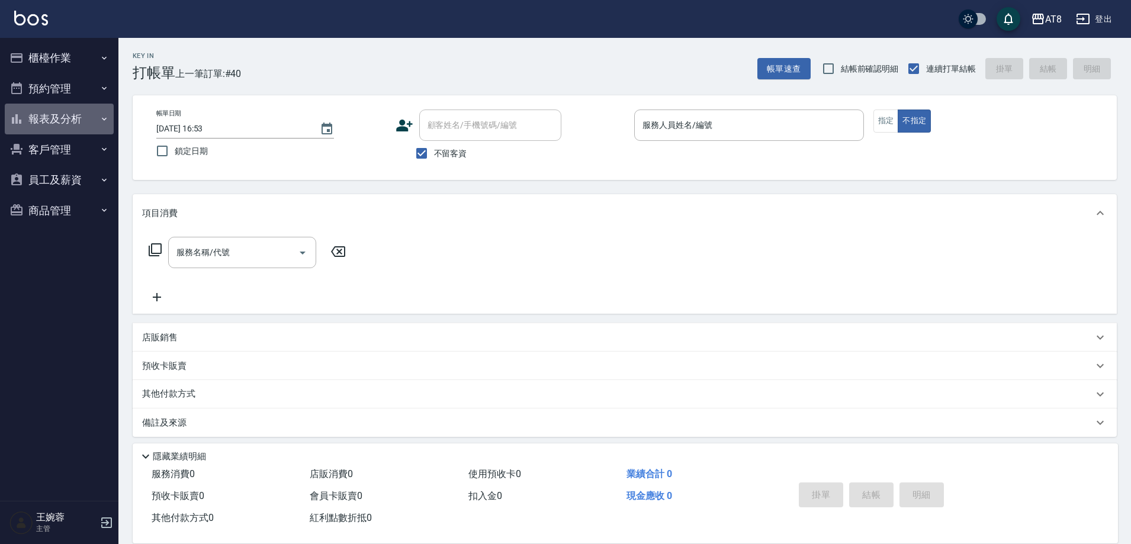
click at [102, 117] on icon "button" at bounding box center [103, 118] width 9 height 9
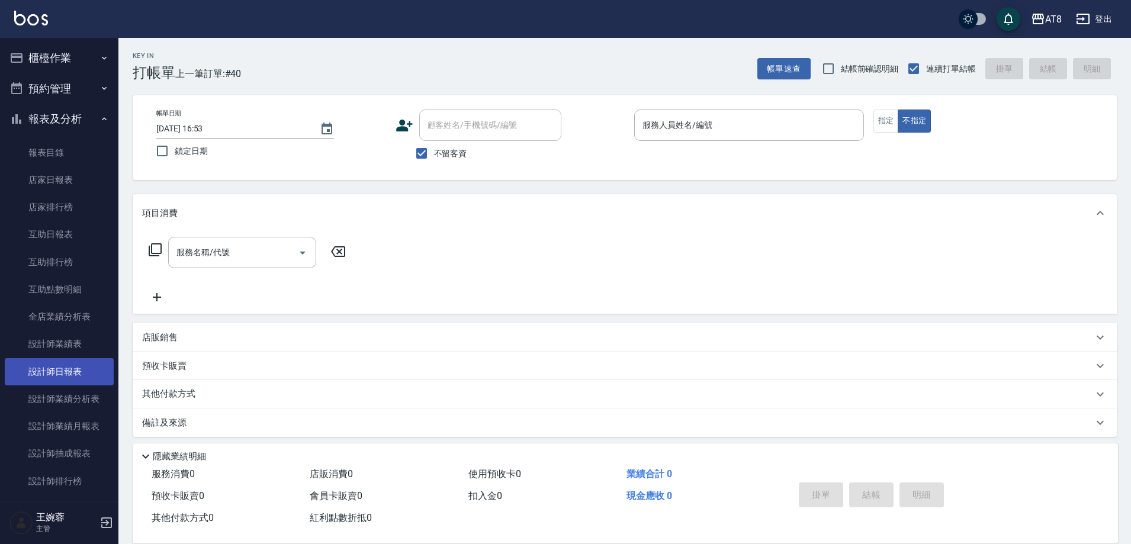
click at [72, 372] on link "設計師日報表" at bounding box center [59, 371] width 109 height 27
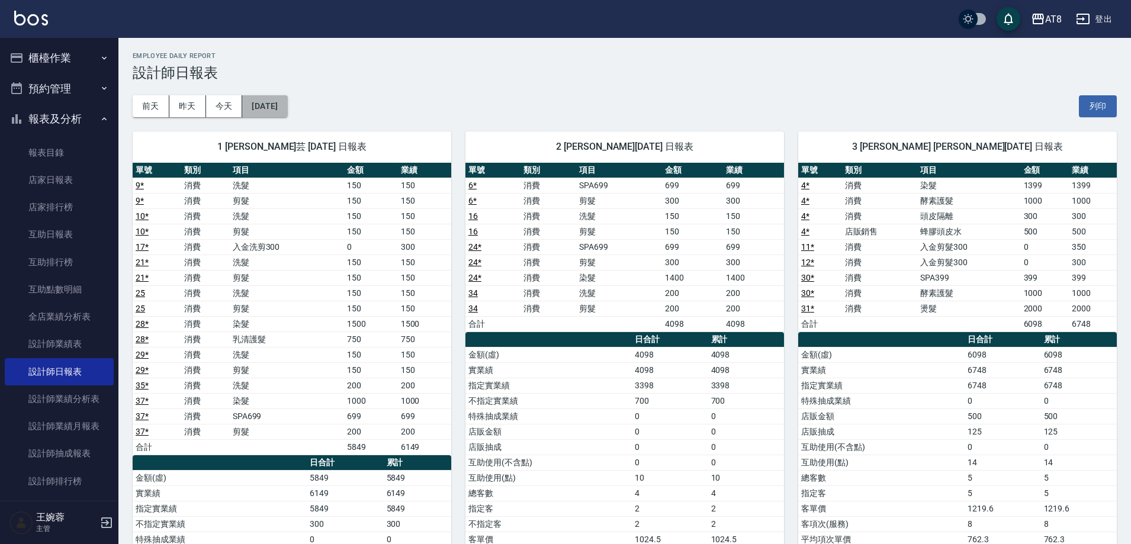
click at [287, 114] on button "[DATE]" at bounding box center [264, 106] width 45 height 22
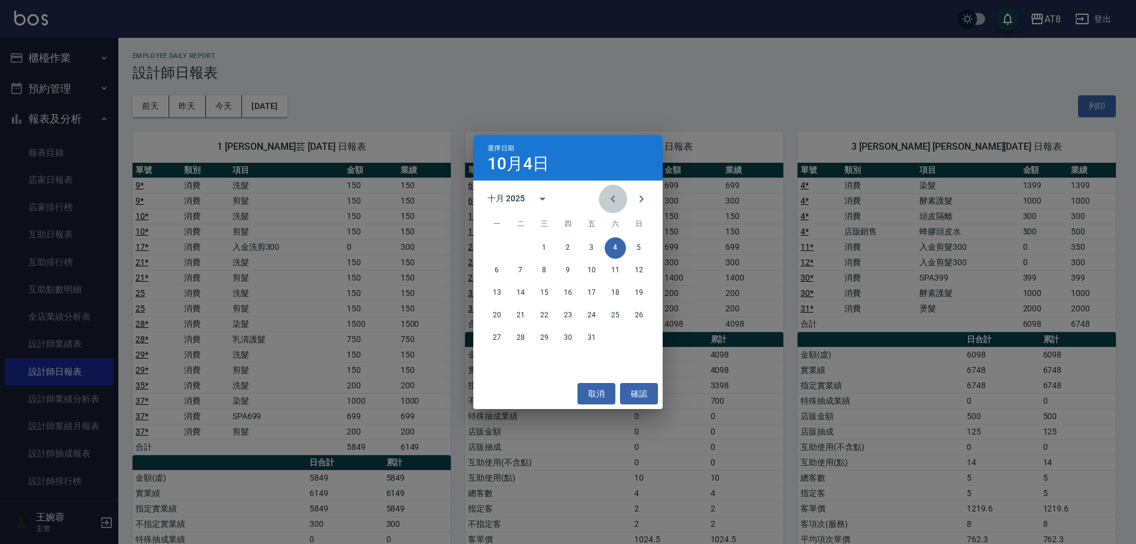
click at [606, 200] on icon "Previous month" at bounding box center [613, 199] width 14 height 14
click at [524, 316] on button "23" at bounding box center [520, 315] width 21 height 21
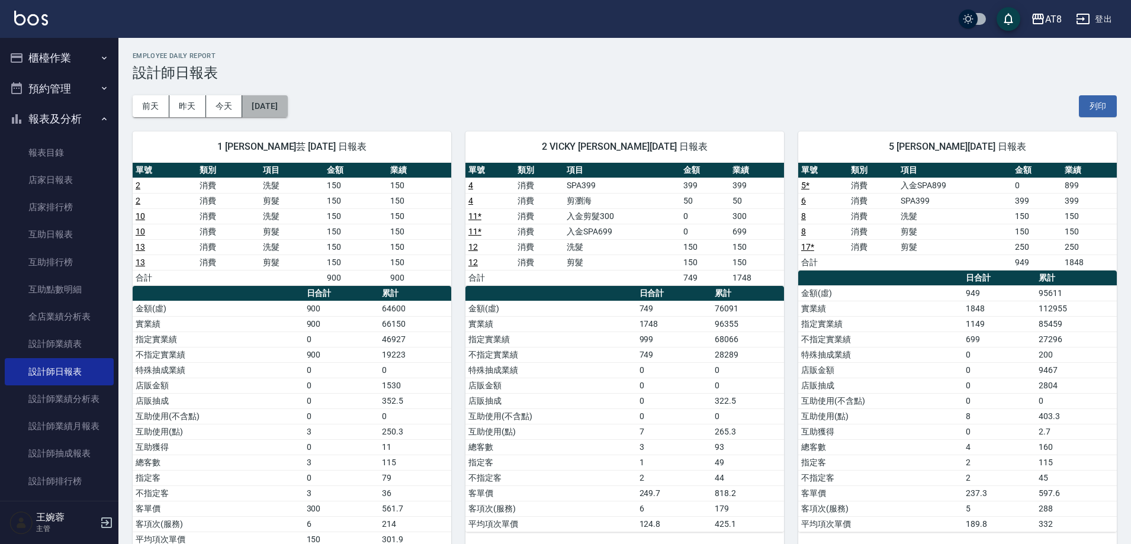
click at [287, 111] on button "[DATE]" at bounding box center [264, 106] width 45 height 22
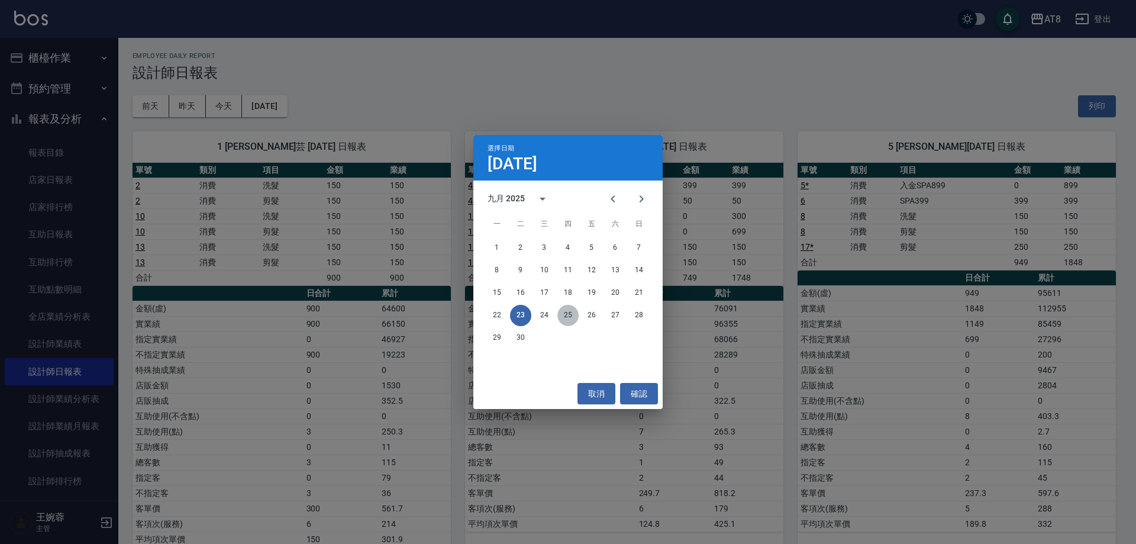
click at [575, 317] on button "25" at bounding box center [568, 315] width 21 height 21
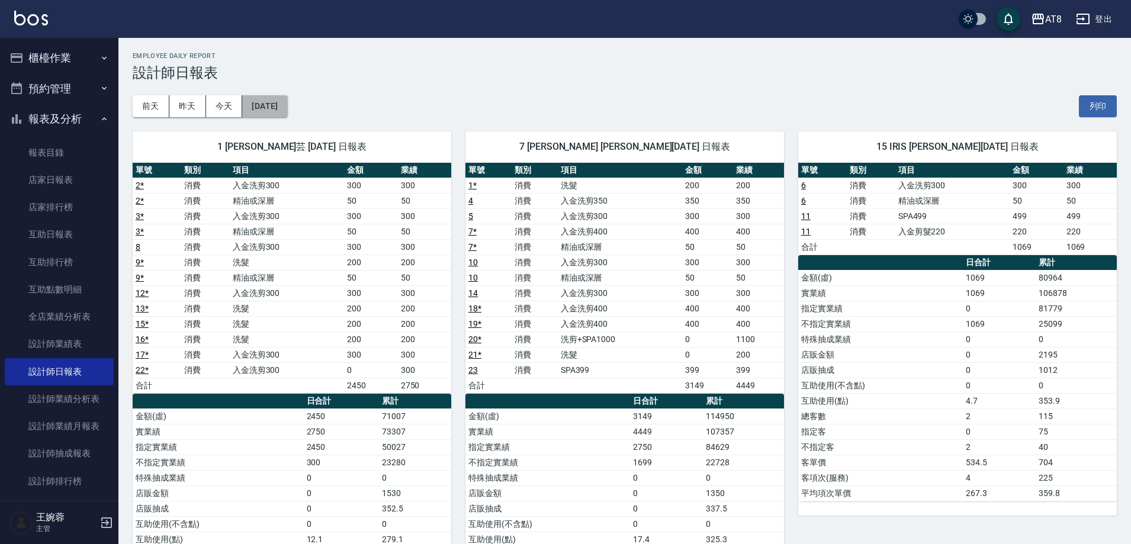
click at [287, 115] on button "[DATE]" at bounding box center [264, 106] width 45 height 22
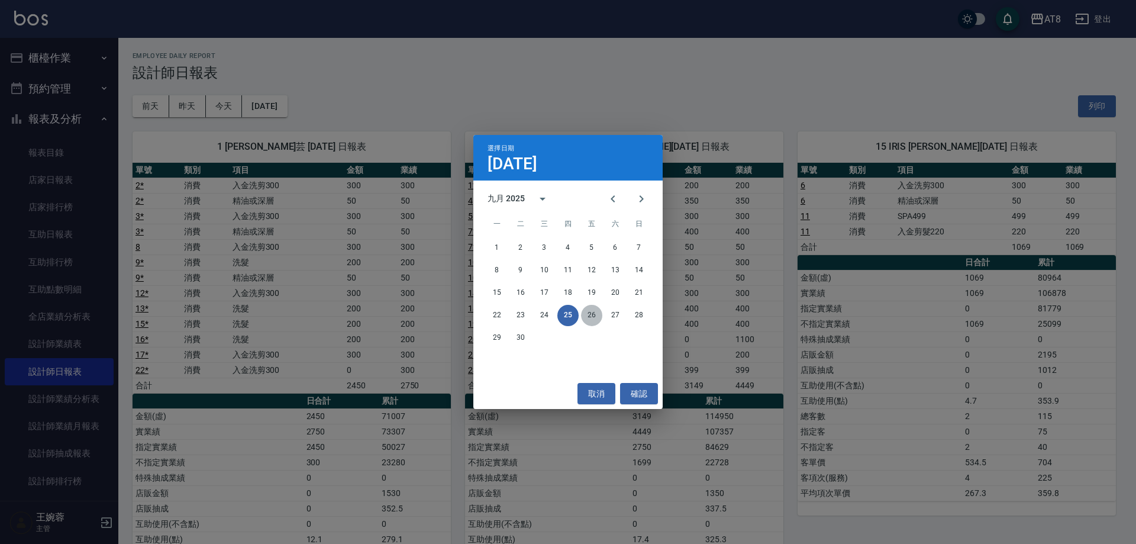
click at [599, 317] on button "26" at bounding box center [591, 315] width 21 height 21
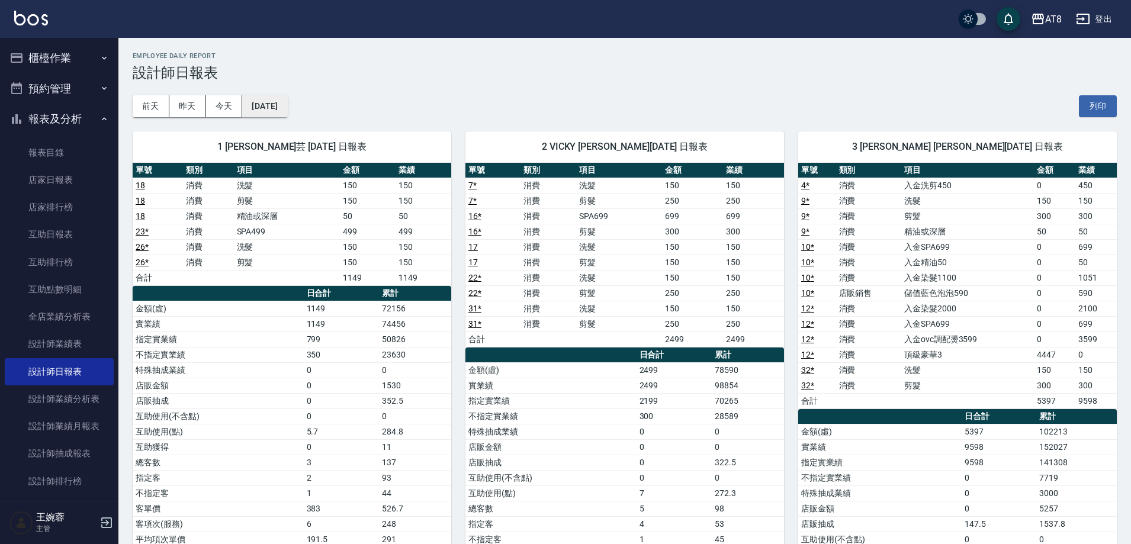
click at [287, 111] on button "[DATE]" at bounding box center [264, 106] width 45 height 22
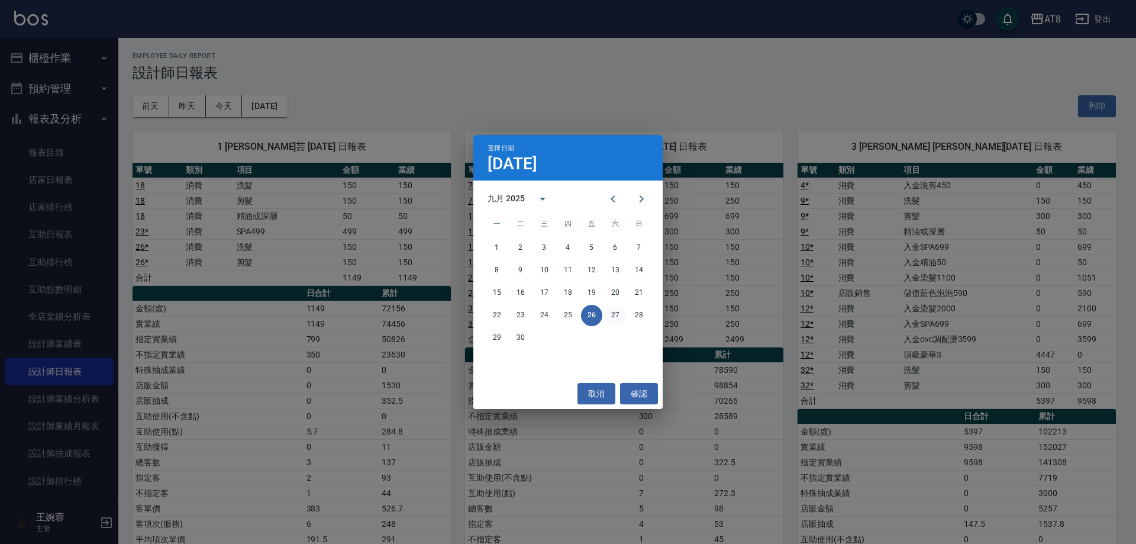
click at [617, 318] on button "27" at bounding box center [615, 315] width 21 height 21
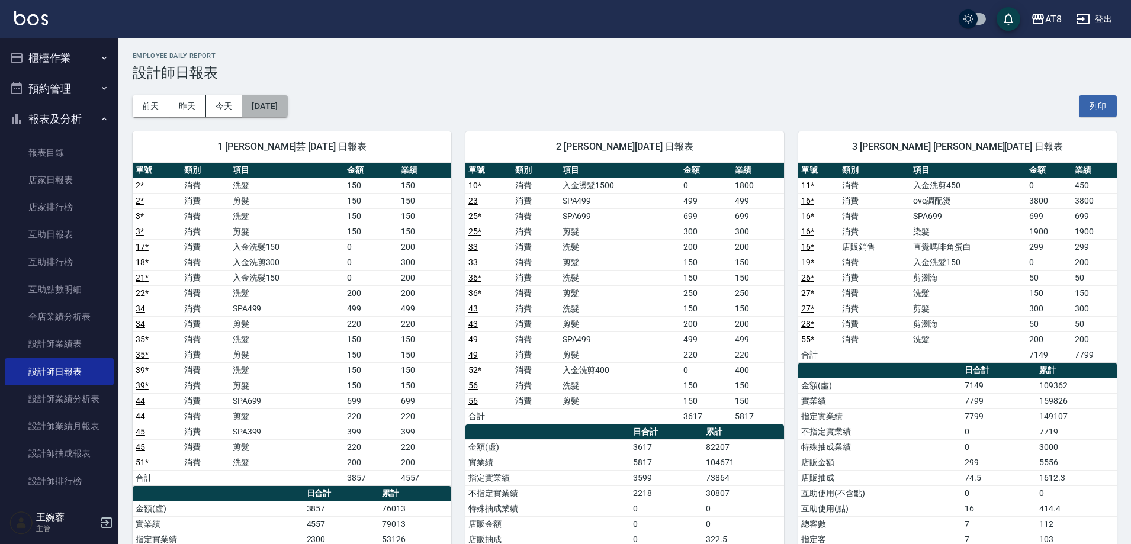
click at [287, 113] on button "[DATE]" at bounding box center [264, 106] width 45 height 22
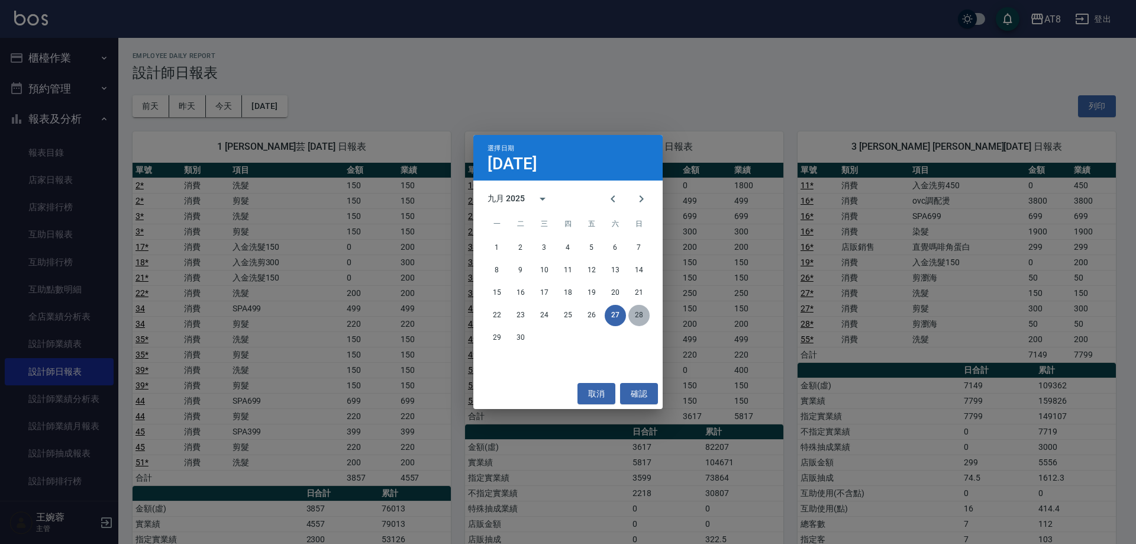
click at [638, 314] on button "28" at bounding box center [639, 315] width 21 height 21
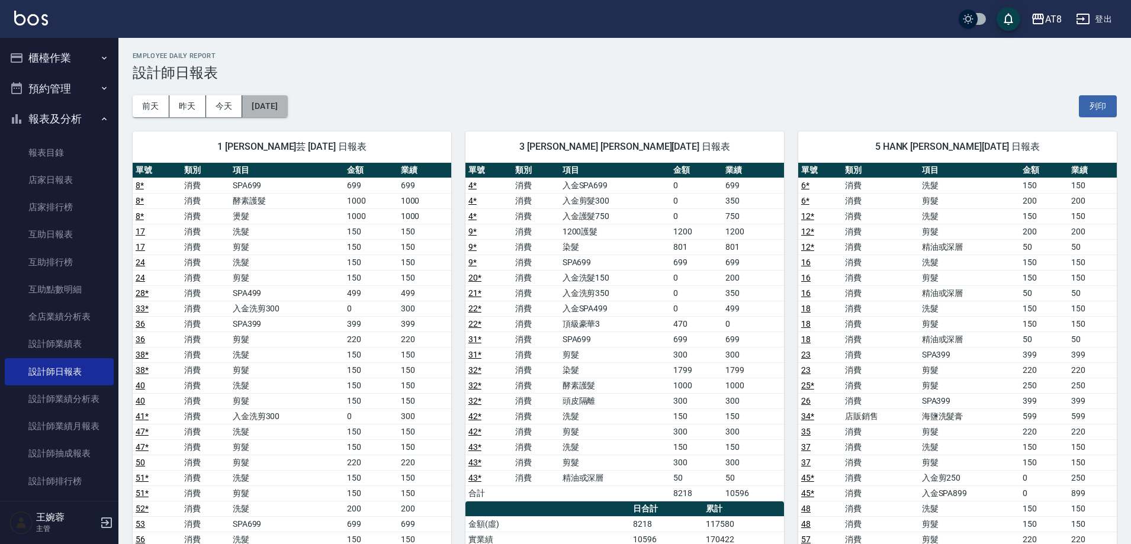
click at [287, 112] on button "[DATE]" at bounding box center [264, 106] width 45 height 22
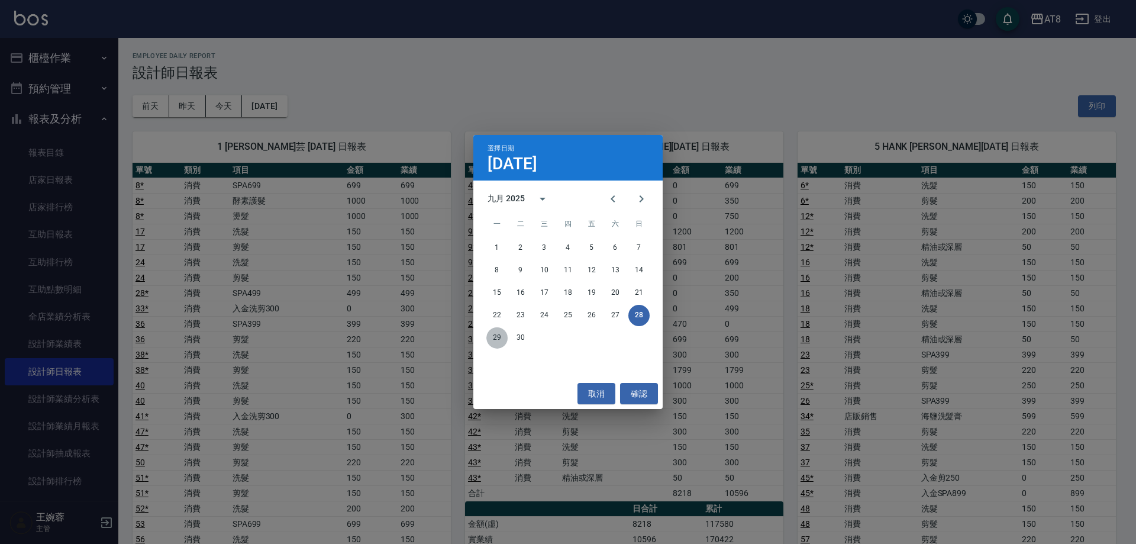
click at [495, 338] on button "29" at bounding box center [497, 337] width 21 height 21
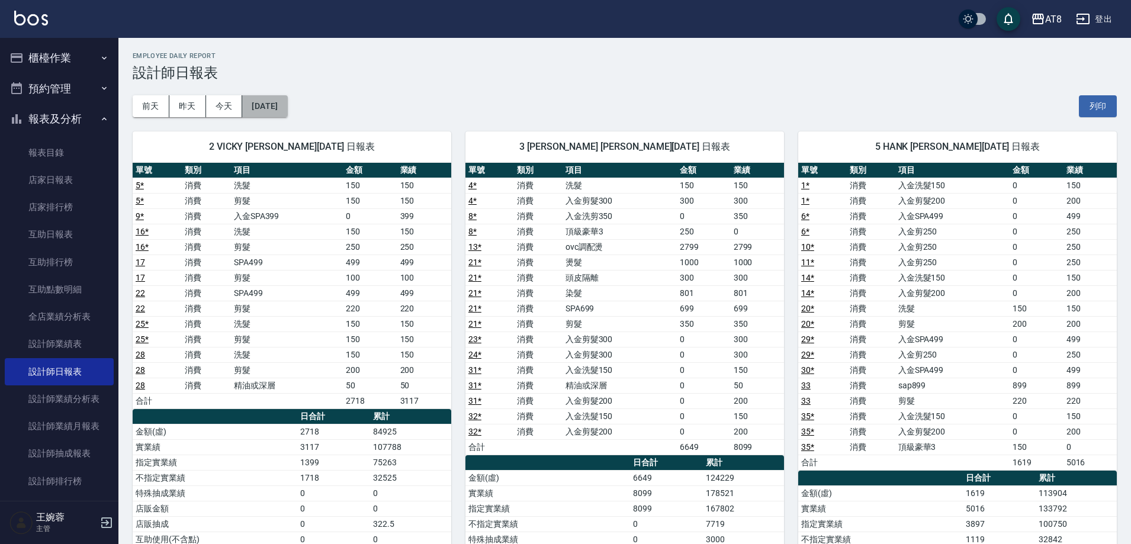
click at [287, 112] on button "[DATE]" at bounding box center [264, 106] width 45 height 22
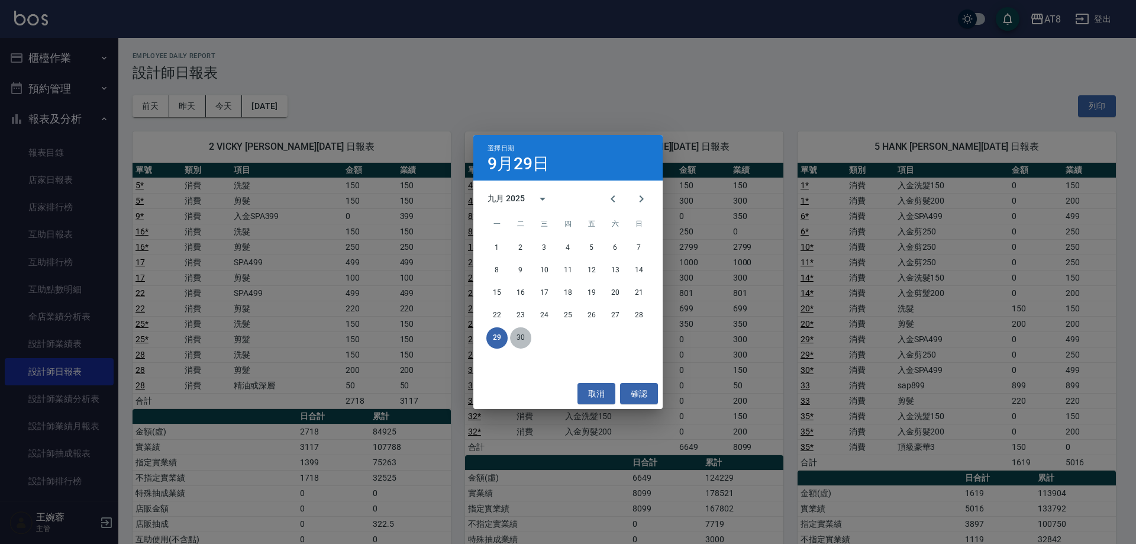
click at [524, 340] on button "30" at bounding box center [520, 337] width 21 height 21
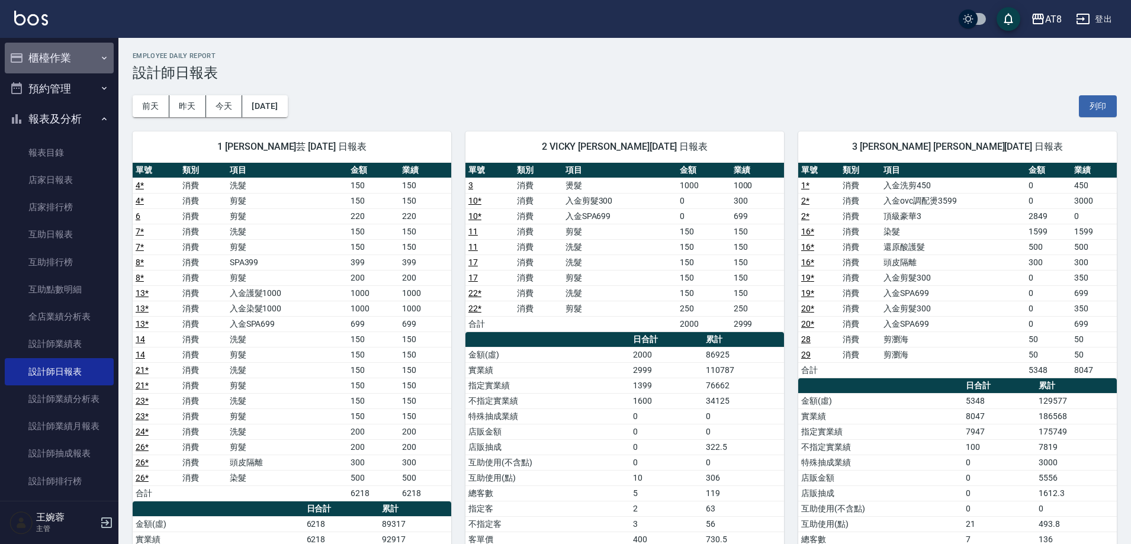
click at [67, 57] on button "櫃檯作業" at bounding box center [59, 58] width 109 height 31
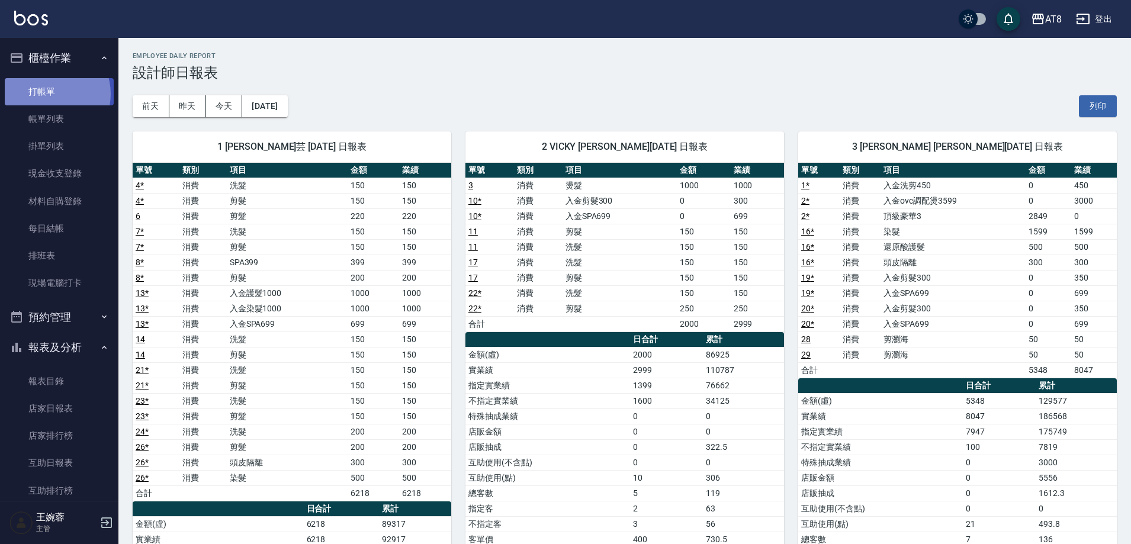
click at [49, 94] on link "打帳單" at bounding box center [59, 91] width 109 height 27
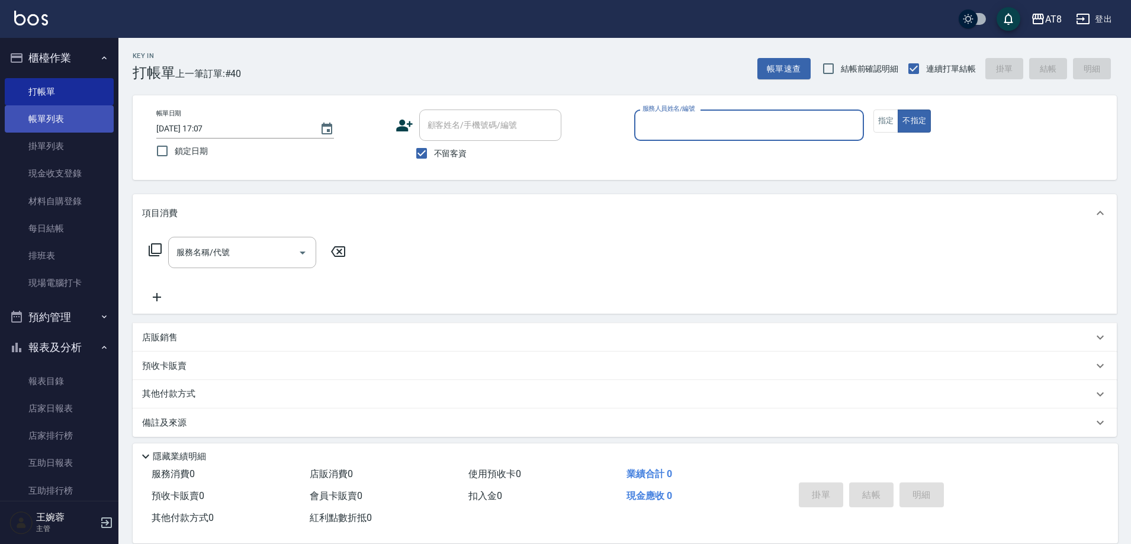
click at [59, 126] on link "帳單列表" at bounding box center [59, 118] width 109 height 27
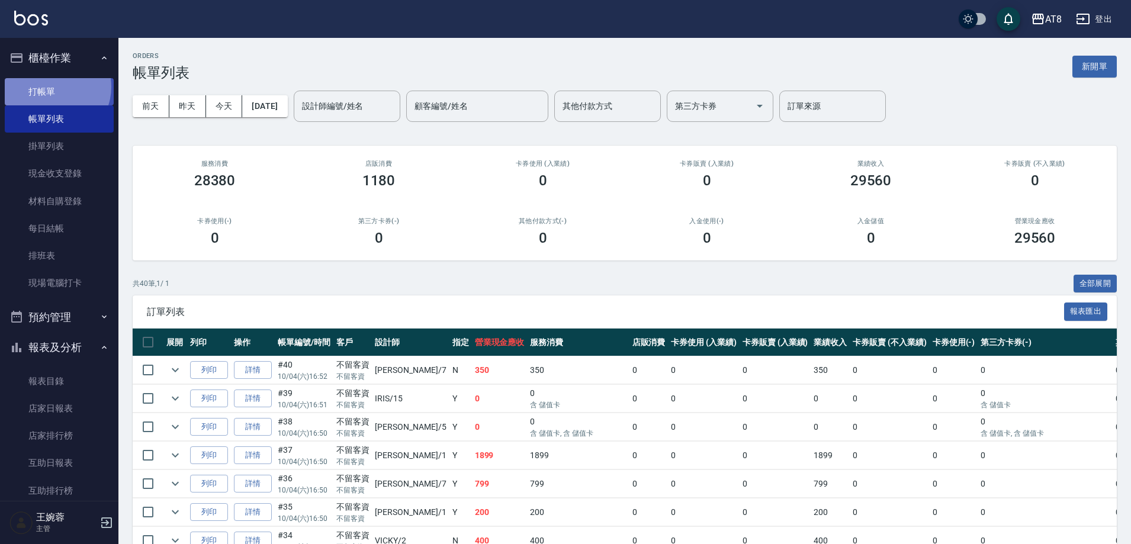
click at [53, 86] on link "打帳單" at bounding box center [59, 91] width 109 height 27
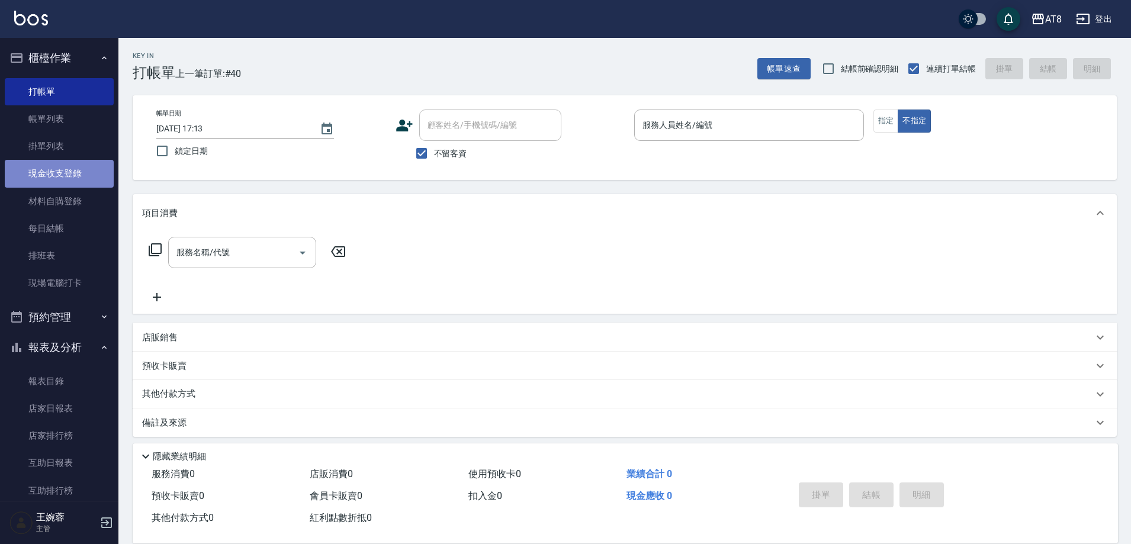
click at [66, 180] on link "現金收支登錄" at bounding box center [59, 173] width 109 height 27
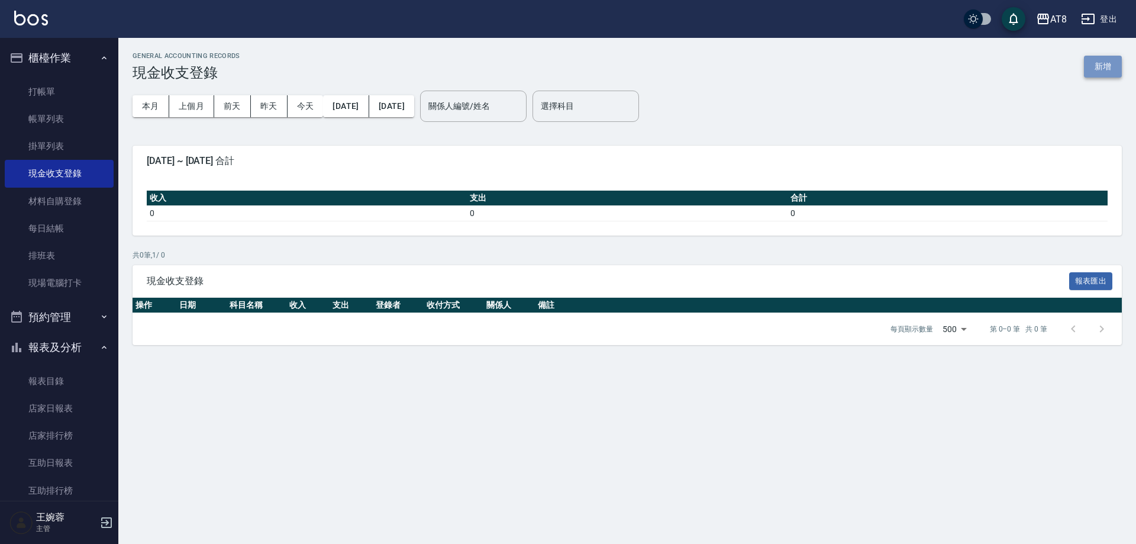
click at [1108, 69] on button "新增" at bounding box center [1103, 67] width 38 height 22
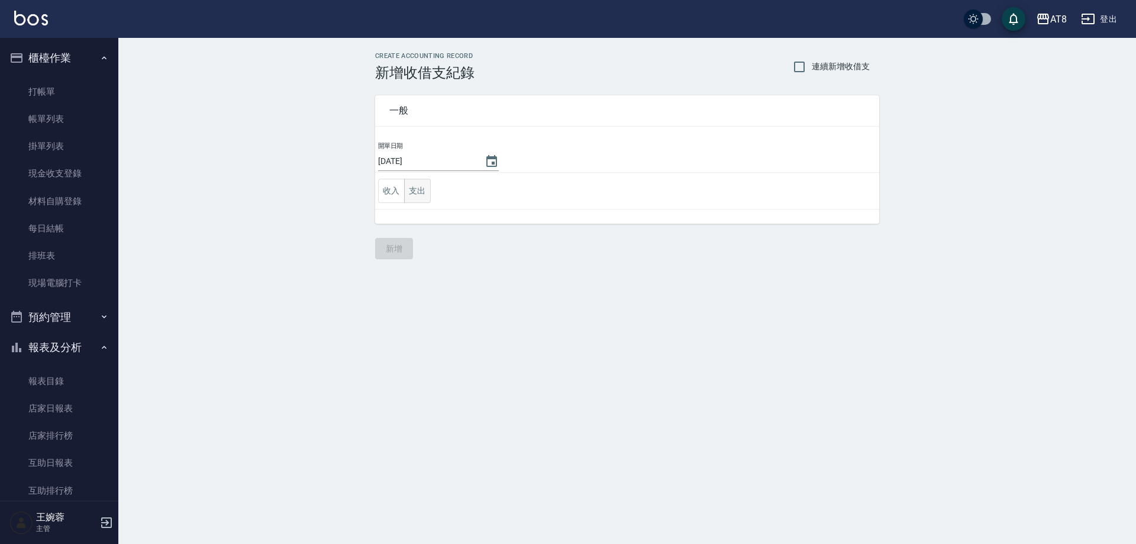
click at [420, 192] on button "支出" at bounding box center [417, 191] width 27 height 24
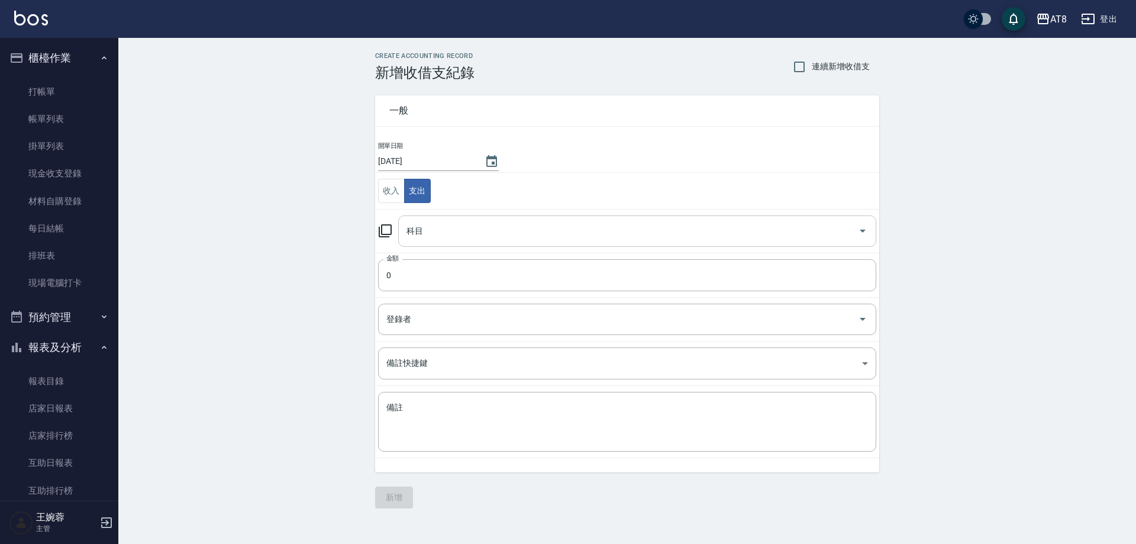
click at [465, 221] on input "科目" at bounding box center [629, 231] width 450 height 21
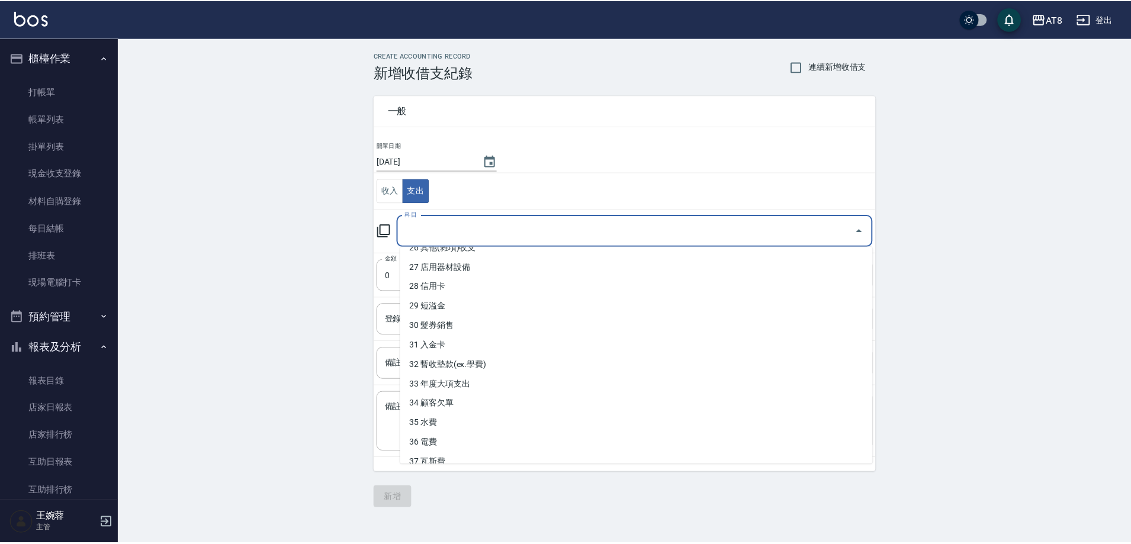
scroll to position [534, 0]
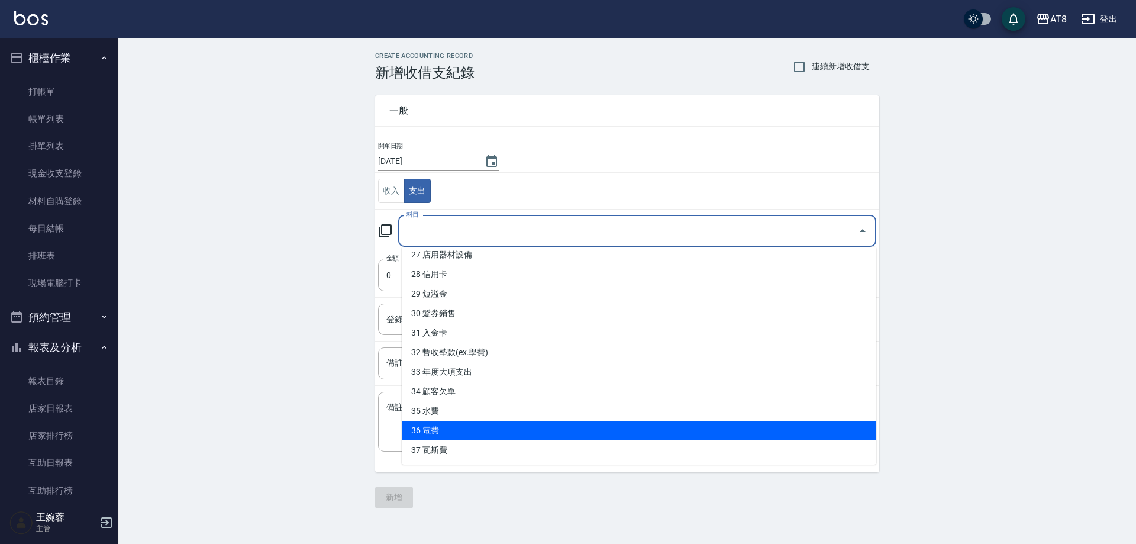
click at [841, 432] on li "36 電費" at bounding box center [639, 431] width 475 height 20
type input "36 電費"
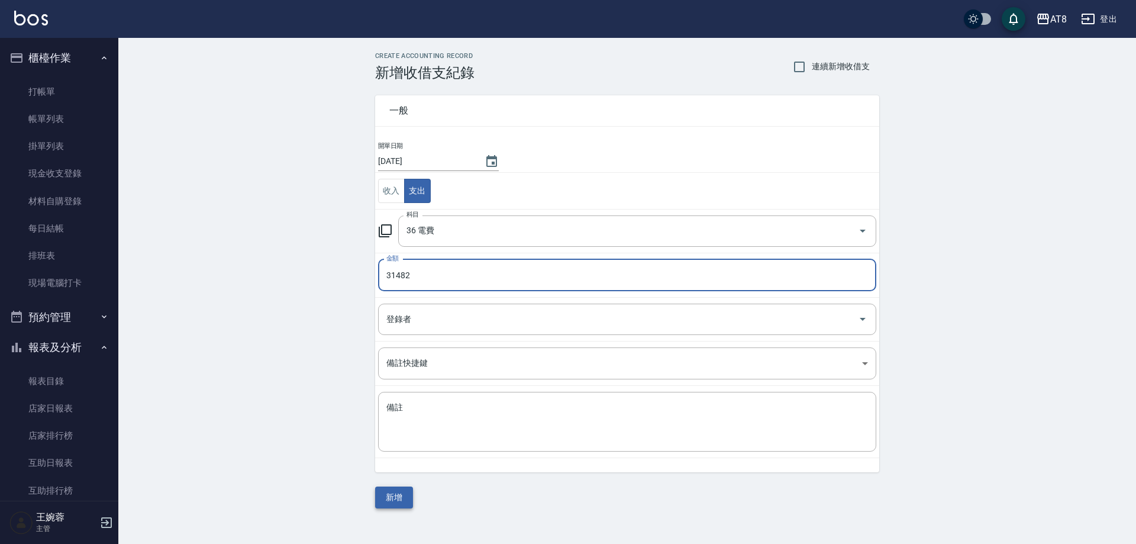
type input "31482"
click at [401, 498] on button "新增" at bounding box center [394, 498] width 38 height 22
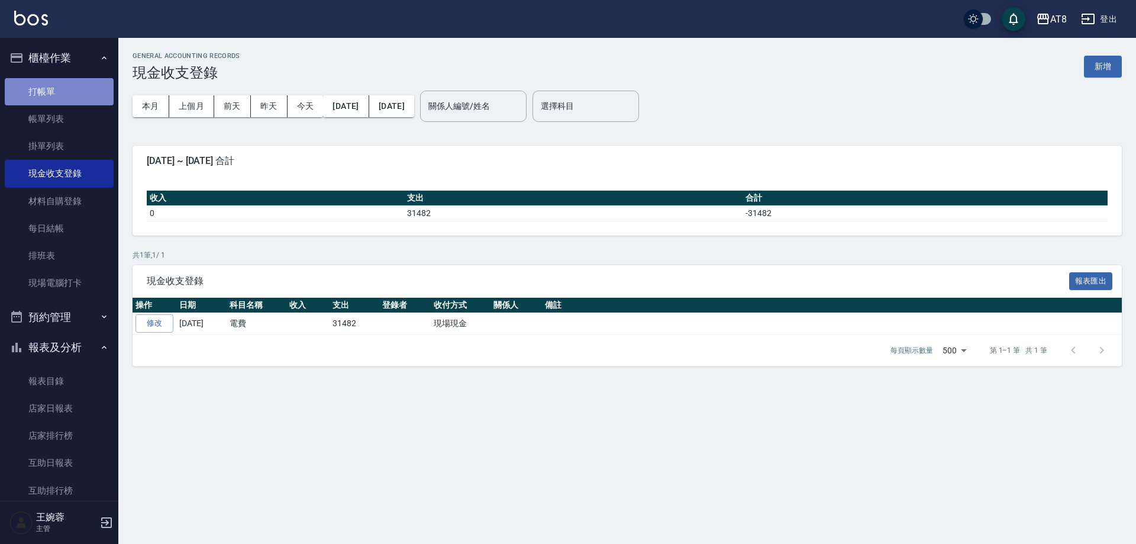
click at [59, 83] on link "打帳單" at bounding box center [59, 91] width 109 height 27
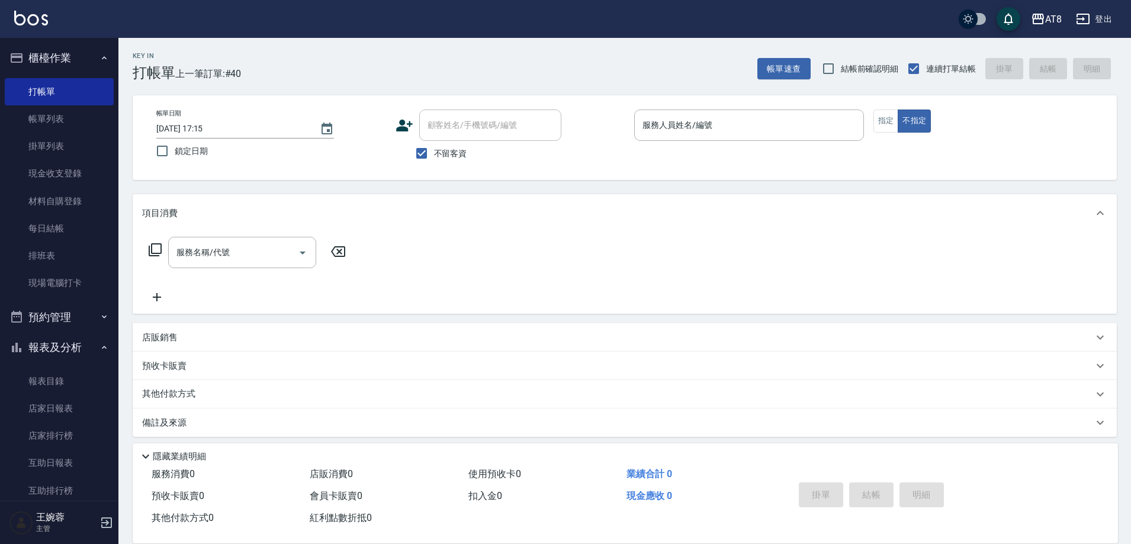
drag, startPoint x: 119, startPoint y: 230, endPoint x: 119, endPoint y: 243, distance: 13.6
click at [119, 243] on div "Key In 打帳單 上一筆訂單:#40 帳單速查 結帳前確認明細 連續打單結帳 掛單 結帳 明細 帳單日期 [DATE] 17:15 鎖定日期 顧客姓名/手…" at bounding box center [624, 300] width 1012 height 525
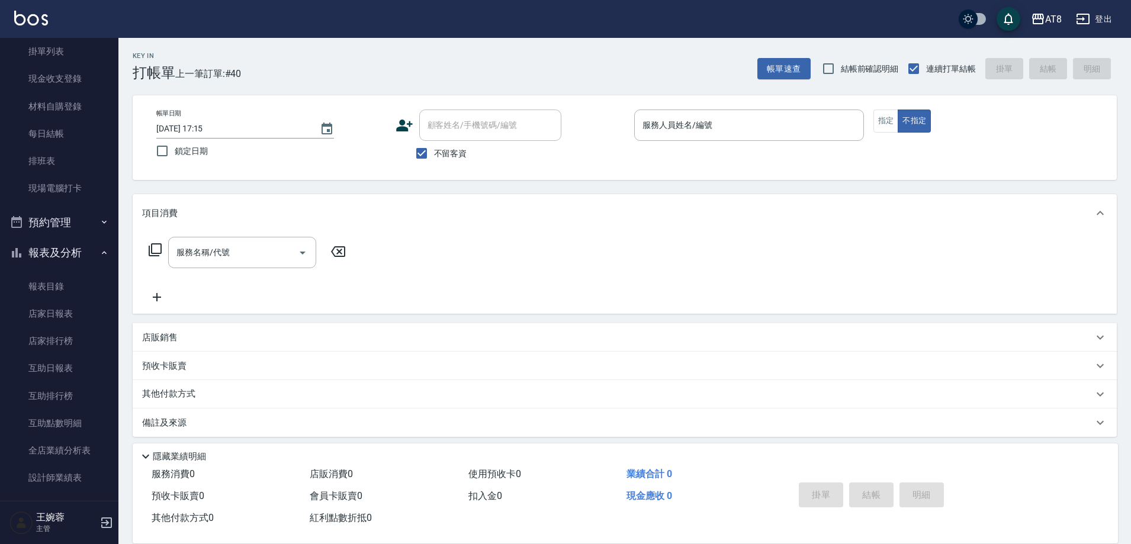
scroll to position [97, 0]
click at [74, 368] on link "互助日報表" at bounding box center [59, 365] width 109 height 27
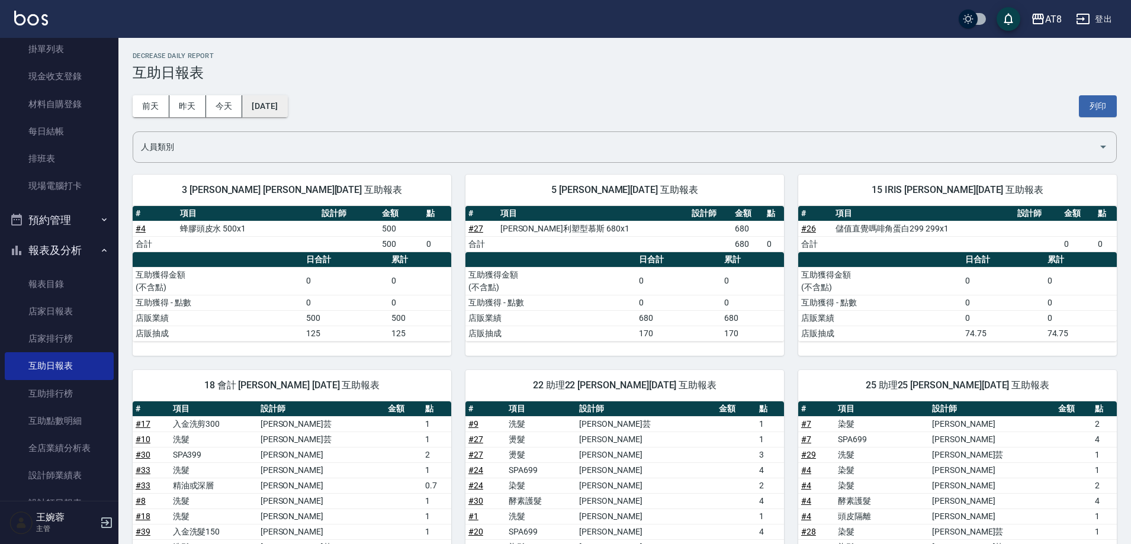
click at [266, 102] on button "[DATE]" at bounding box center [264, 106] width 45 height 22
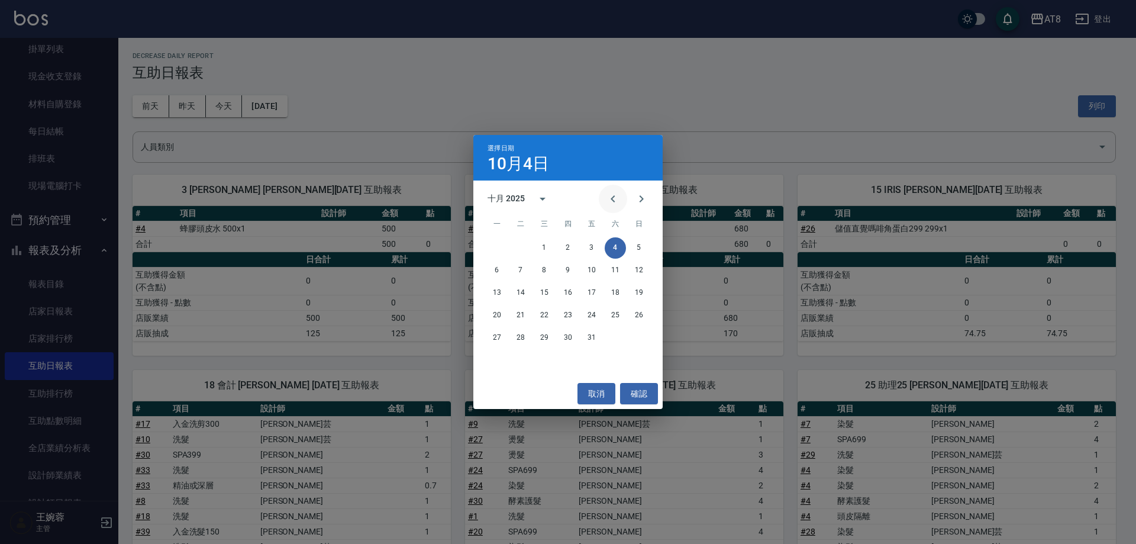
click at [606, 193] on icon "Previous month" at bounding box center [613, 199] width 14 height 14
click at [524, 334] on button "30" at bounding box center [520, 337] width 21 height 21
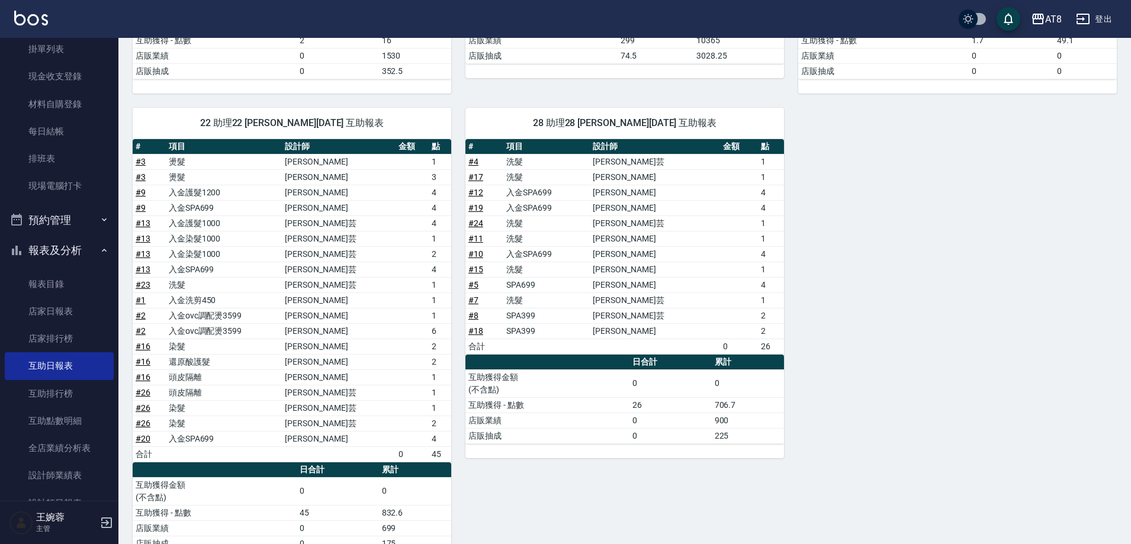
scroll to position [314, 0]
